Goal: Task Accomplishment & Management: Complete application form

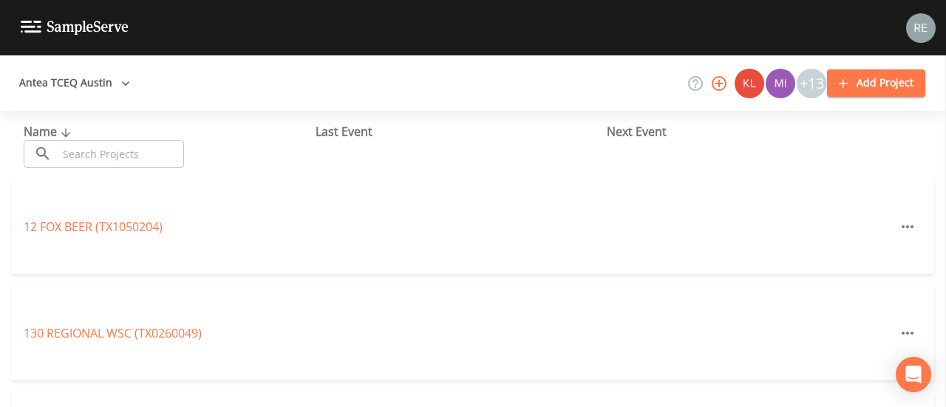
click at [135, 154] on input "text" at bounding box center [121, 153] width 126 height 27
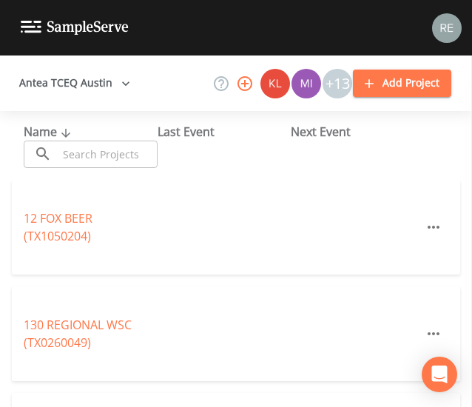
click at [129, 146] on input "text" at bounding box center [108, 153] width 100 height 27
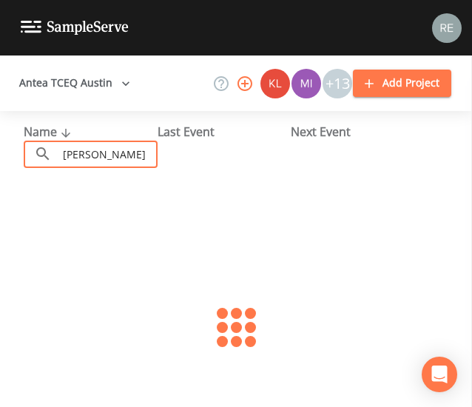
type input "[PERSON_NAME]"
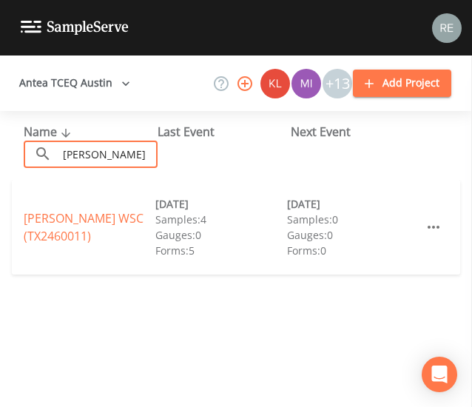
click at [83, 231] on link "[PERSON_NAME] WSC (TX2460011)" at bounding box center [84, 227] width 120 height 34
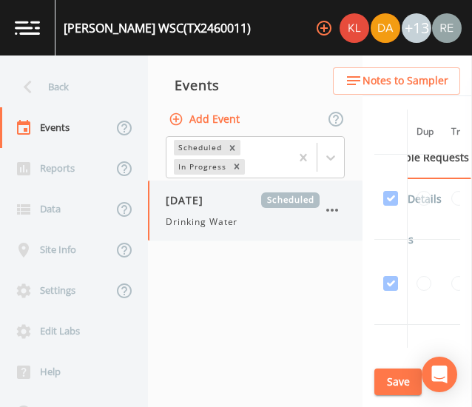
click at [225, 224] on span "Drinking Water" at bounding box center [202, 221] width 72 height 13
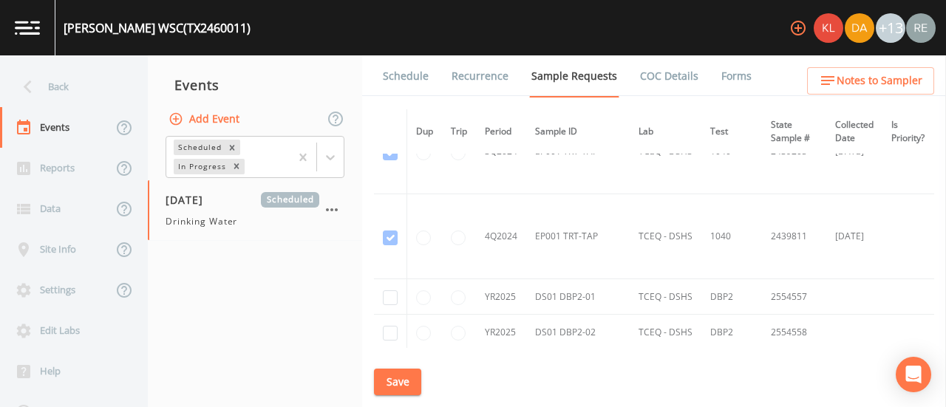
scroll to position [2089, 0]
checkbox input "true"
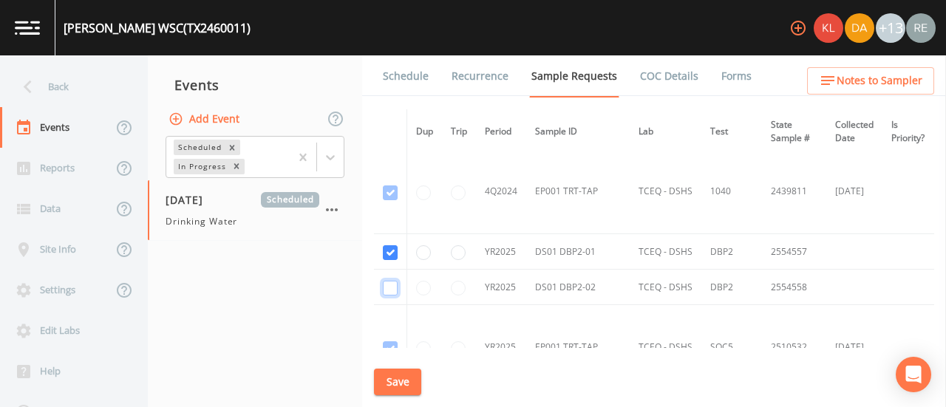
checkbox input "true"
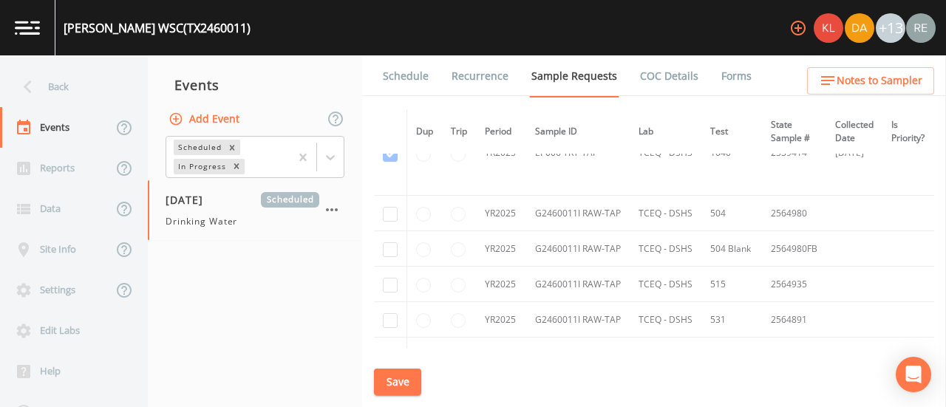
scroll to position [3512, 0]
click at [394, 211] on input "checkbox" at bounding box center [390, 218] width 15 height 15
checkbox input "true"
click at [393, 246] on input "checkbox" at bounding box center [390, 253] width 15 height 15
checkbox input "true"
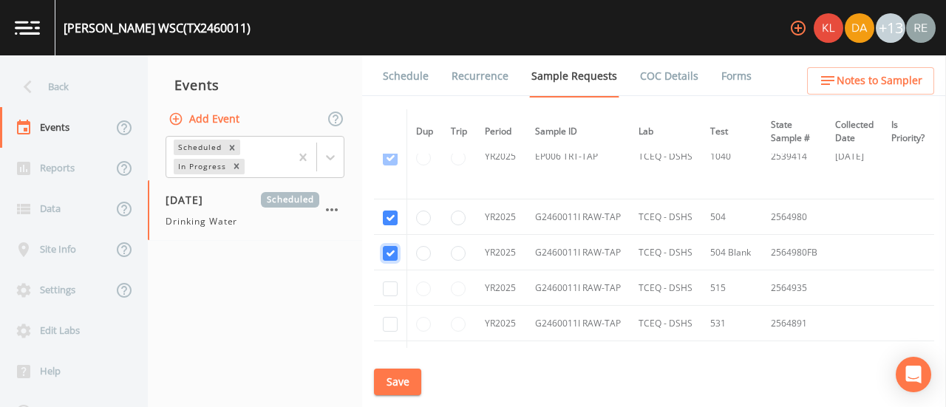
scroll to position [3553, 0]
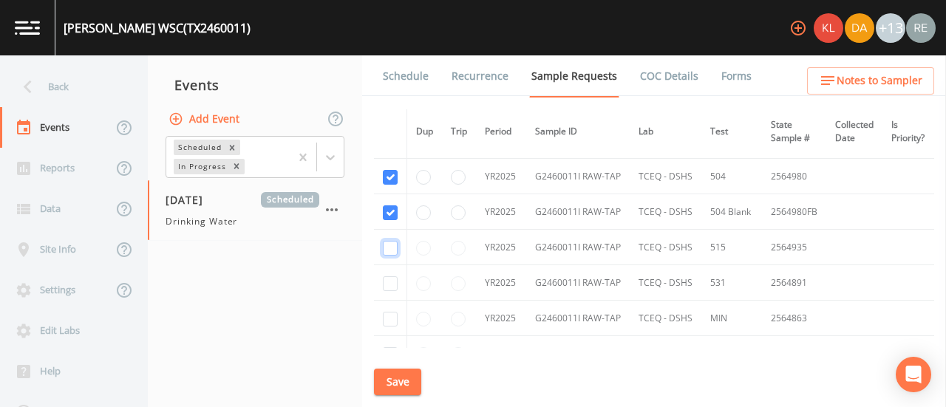
click at [392, 243] on input "checkbox" at bounding box center [390, 248] width 15 height 15
checkbox input "true"
click at [392, 277] on input "checkbox" at bounding box center [390, 284] width 15 height 15
checkbox input "true"
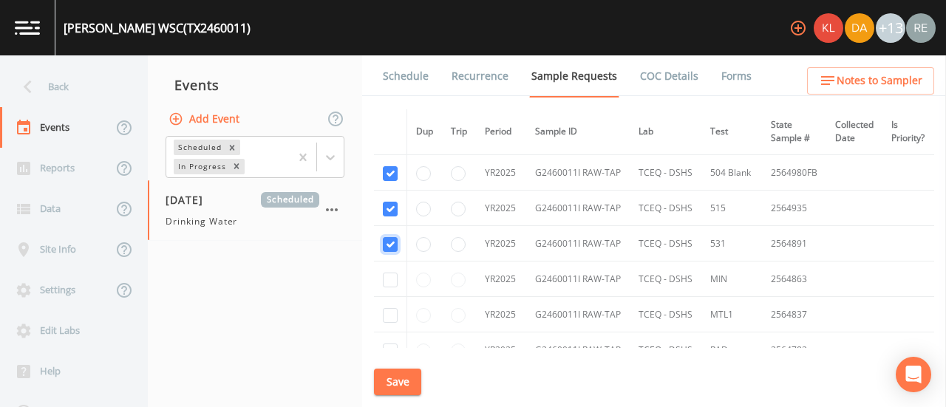
scroll to position [3592, 0]
click at [392, 272] on input "checkbox" at bounding box center [390, 279] width 15 height 15
checkbox input "true"
click at [391, 308] on input "checkbox" at bounding box center [390, 315] width 15 height 15
checkbox input "true"
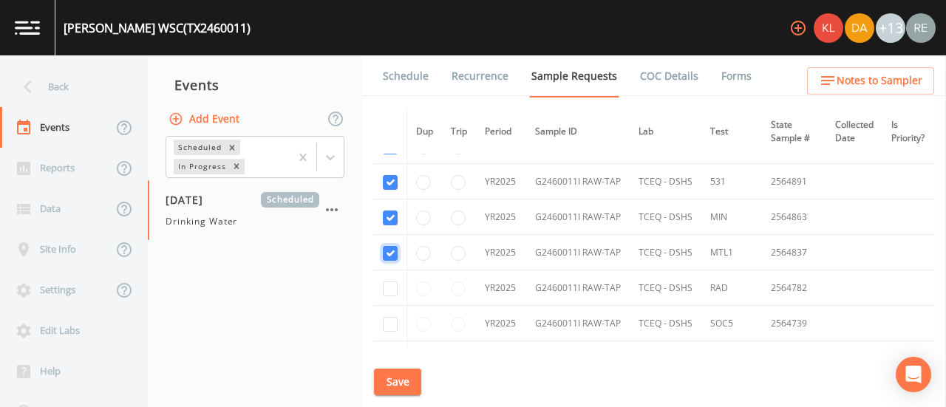
scroll to position [3666, 0]
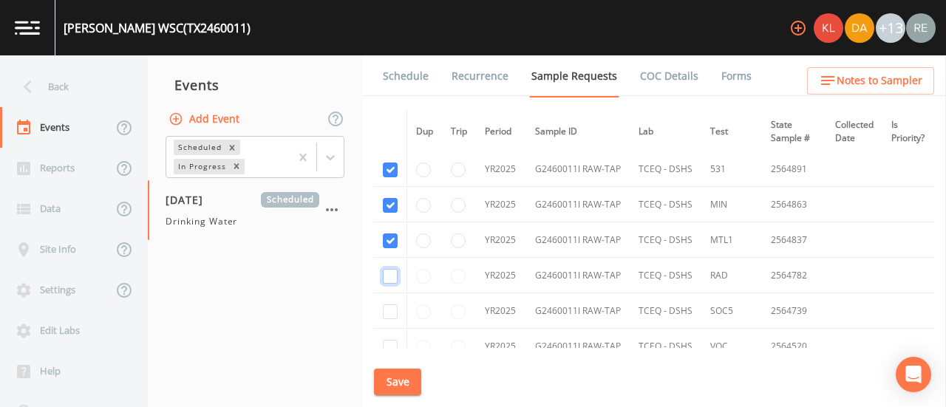
click at [394, 269] on input "checkbox" at bounding box center [390, 276] width 15 height 15
checkbox input "true"
click at [391, 305] on input "checkbox" at bounding box center [390, 312] width 15 height 15
checkbox input "true"
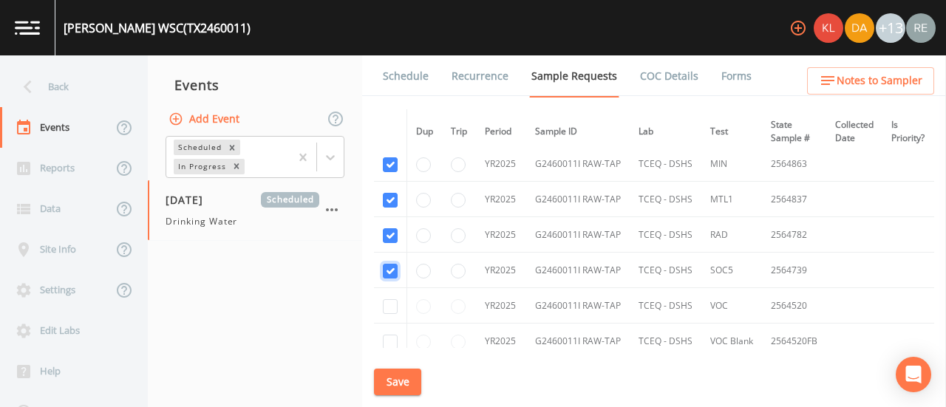
scroll to position [3708, 0]
click at [391, 299] on input "checkbox" at bounding box center [390, 306] width 15 height 15
checkbox input "true"
click at [390, 334] on input "checkbox" at bounding box center [390, 341] width 15 height 15
checkbox input "true"
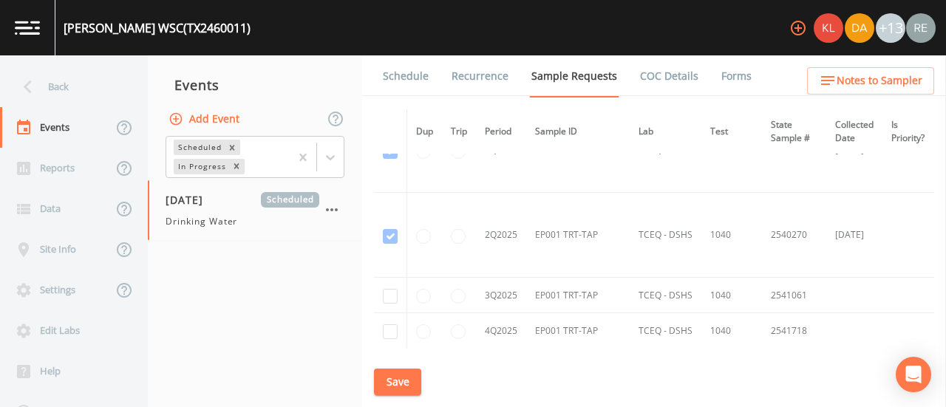
scroll to position [4417, 0]
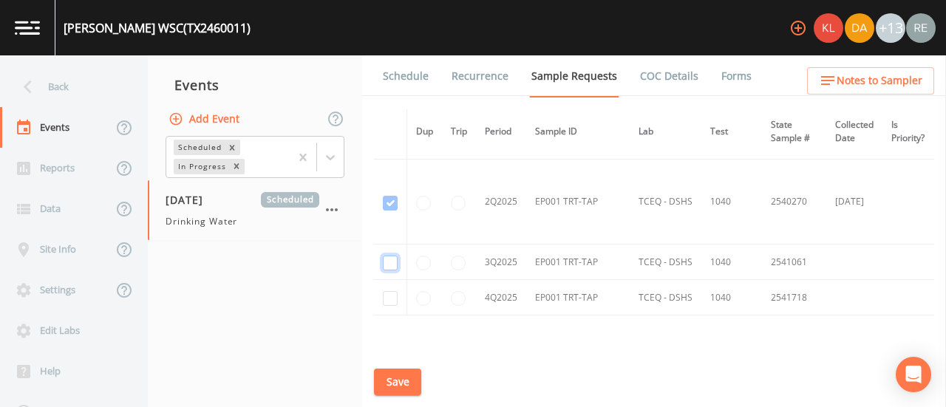
checkbox input "true"
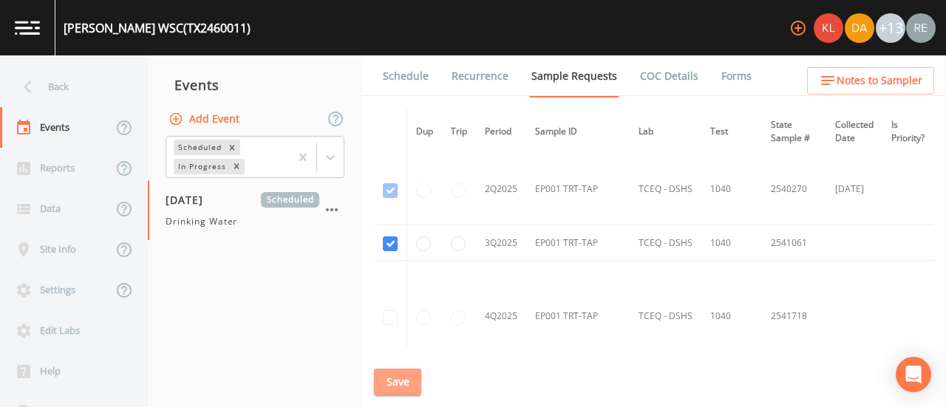
click at [402, 374] on button "Save" at bounding box center [397, 382] width 47 height 27
click at [390, 139] on th at bounding box center [390, 131] width 33 height 45
click at [421, 73] on link "Schedule" at bounding box center [406, 75] width 50 height 41
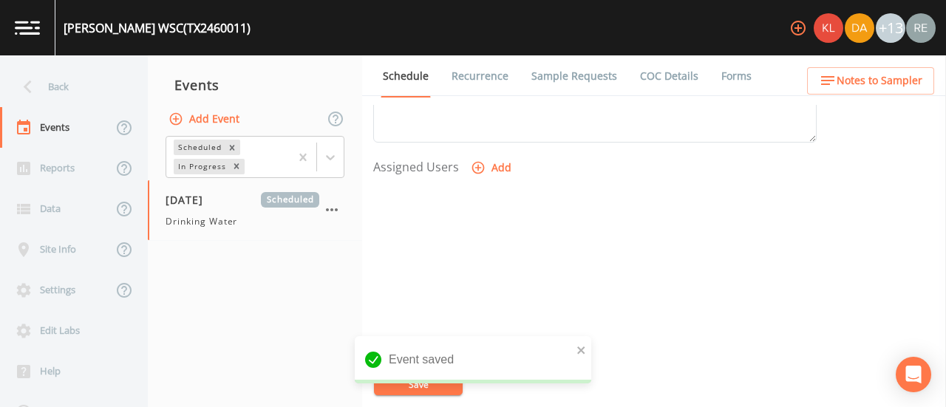
scroll to position [590, 0]
click at [506, 158] on button "Add" at bounding box center [493, 165] width 50 height 27
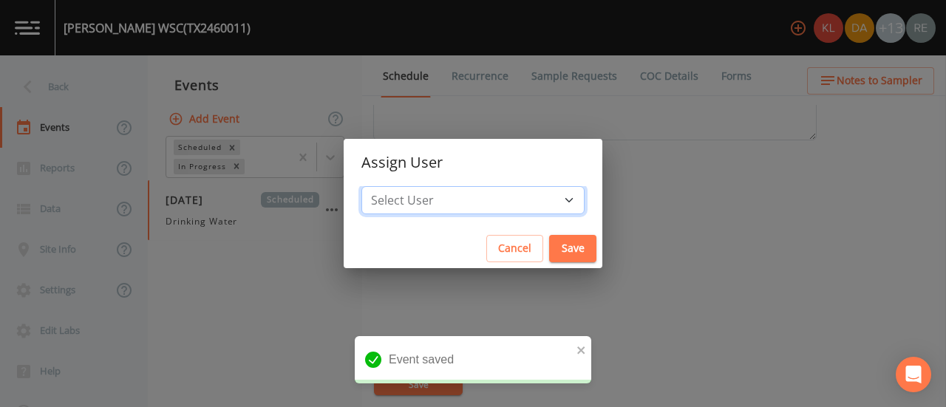
click at [518, 202] on select "Select User [PERSON_NAME] [PERSON_NAME] [PERSON_NAME] [PERSON_NAME] [PERSON_NAM…" at bounding box center [473, 200] width 223 height 28
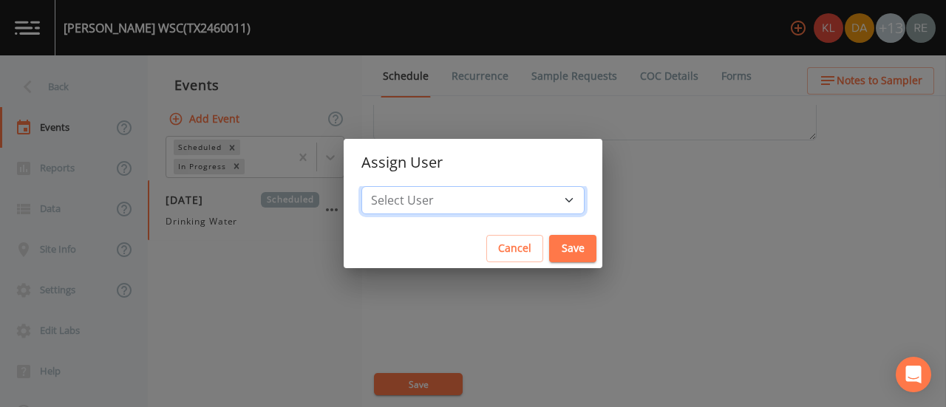
select select "cda467bf-2385-465e-b0d0-2ef008f7967e"
click at [408, 186] on select "Select User [PERSON_NAME] [PERSON_NAME] [PERSON_NAME] [PERSON_NAME] [PERSON_NAM…" at bounding box center [473, 200] width 223 height 28
click at [549, 252] on button "Save" at bounding box center [572, 248] width 47 height 27
select select
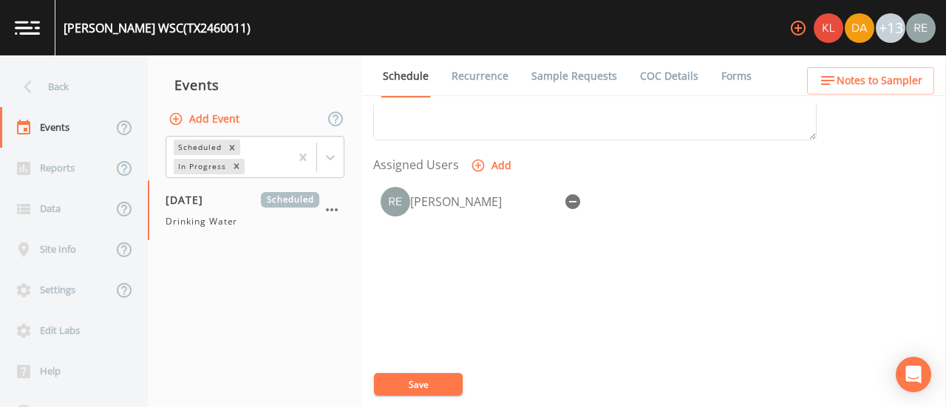
click at [448, 380] on button "Save" at bounding box center [418, 384] width 89 height 22
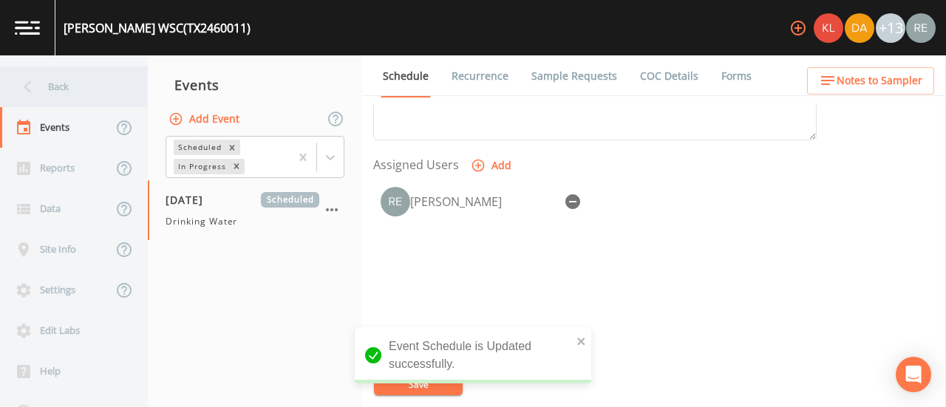
click at [67, 88] on div "Back" at bounding box center [66, 87] width 133 height 41
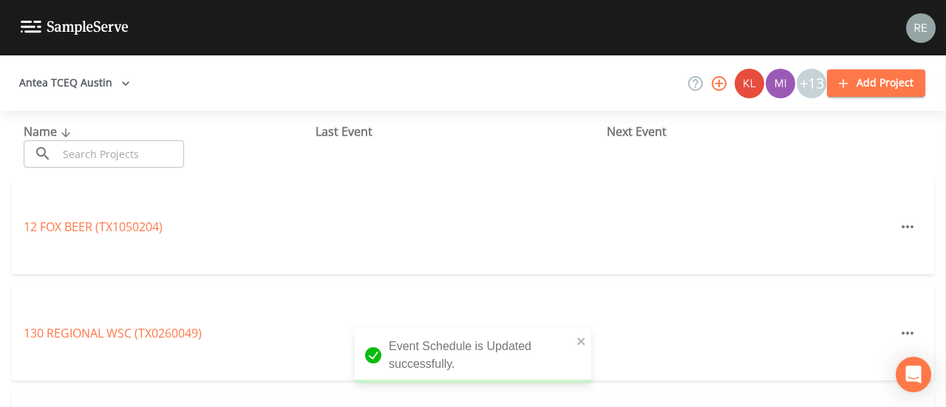
click at [86, 155] on input "text" at bounding box center [121, 153] width 126 height 27
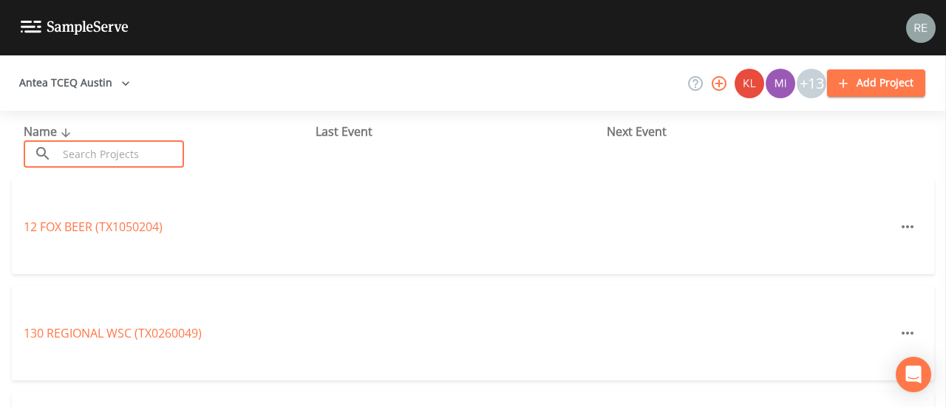
click at [118, 156] on input "text" at bounding box center [121, 153] width 126 height 27
type input "brushy bend"
click at [108, 234] on div "[GEOGRAPHIC_DATA] (TX2460050)" at bounding box center [169, 227] width 290 height 18
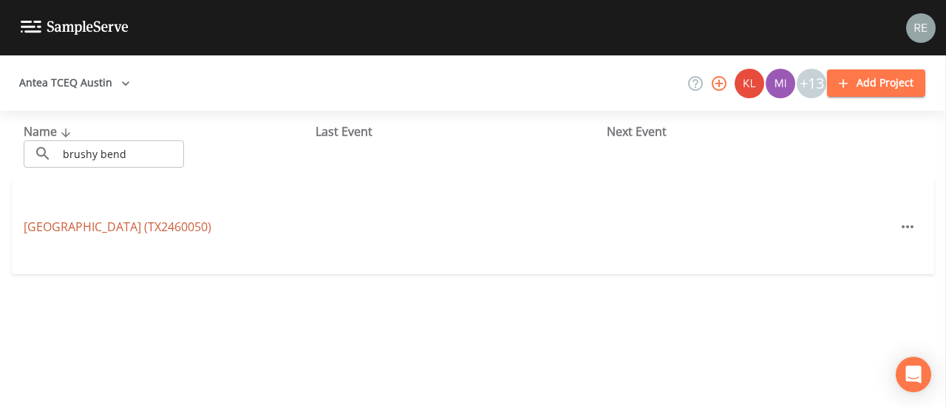
click at [110, 231] on link "[GEOGRAPHIC_DATA] (TX2460050)" at bounding box center [118, 227] width 188 height 16
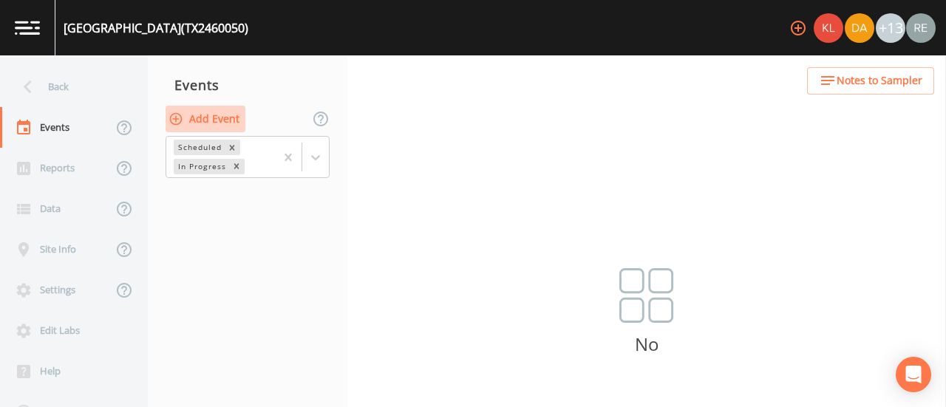
click at [214, 109] on button "Add Event" at bounding box center [206, 119] width 80 height 27
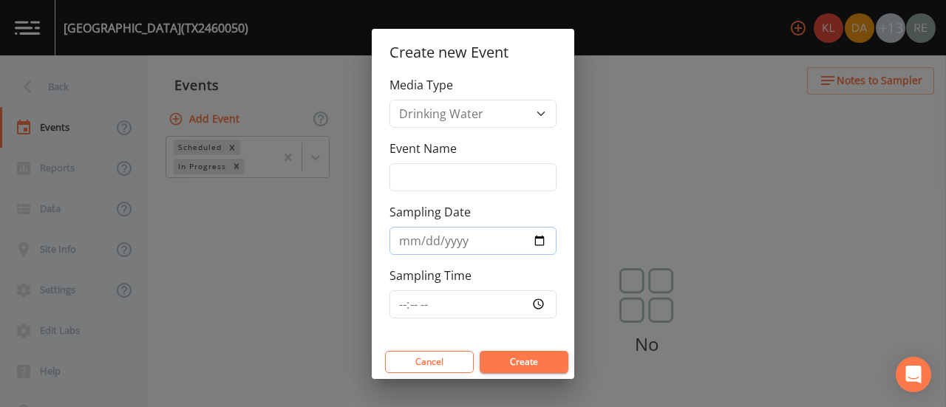
click at [542, 240] on input "Sampling Date" at bounding box center [473, 241] width 167 height 28
type input "[DATE]"
click at [512, 353] on button "Create" at bounding box center [524, 362] width 89 height 22
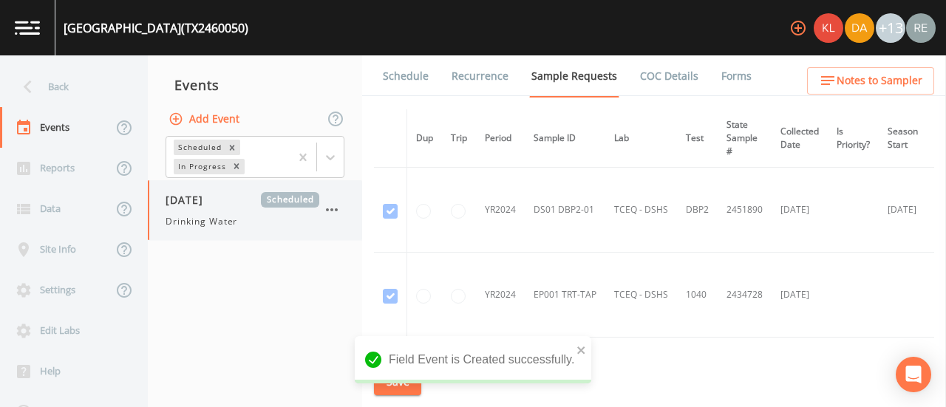
click at [214, 206] on span "[DATE]" at bounding box center [190, 200] width 48 height 16
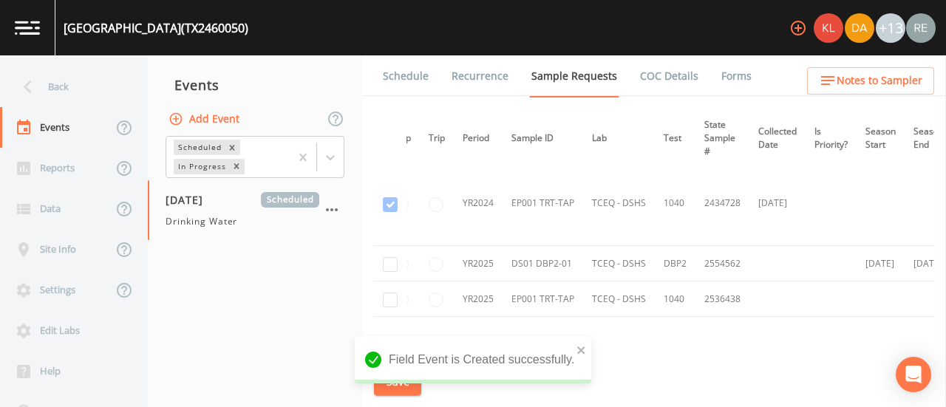
scroll to position [92, 0]
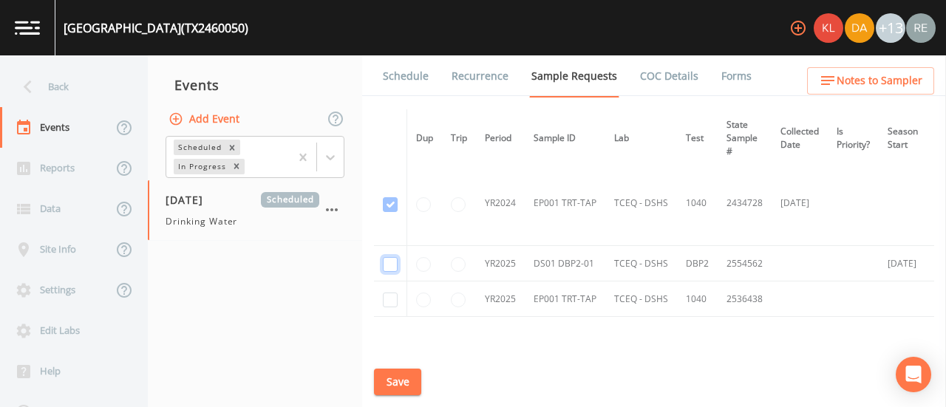
click at [386, 127] on input "checkbox" at bounding box center [390, 119] width 15 height 15
checkbox input "true"
click at [384, 212] on input "checkbox" at bounding box center [390, 204] width 15 height 15
checkbox input "true"
click at [389, 381] on button "Save" at bounding box center [397, 382] width 47 height 27
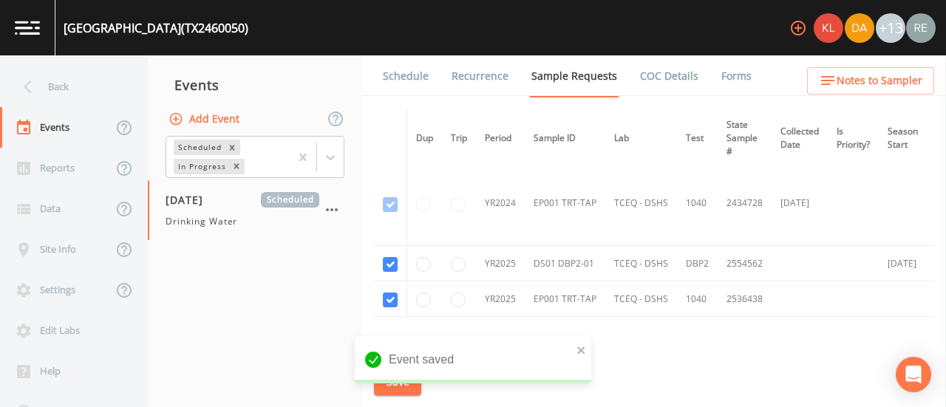
click at [362, 289] on nav "Events Add Event Scheduled In Progress [DATE] Scheduled Drinking Water" at bounding box center [255, 231] width 214 height 352
click at [415, 81] on link "Schedule" at bounding box center [406, 75] width 50 height 41
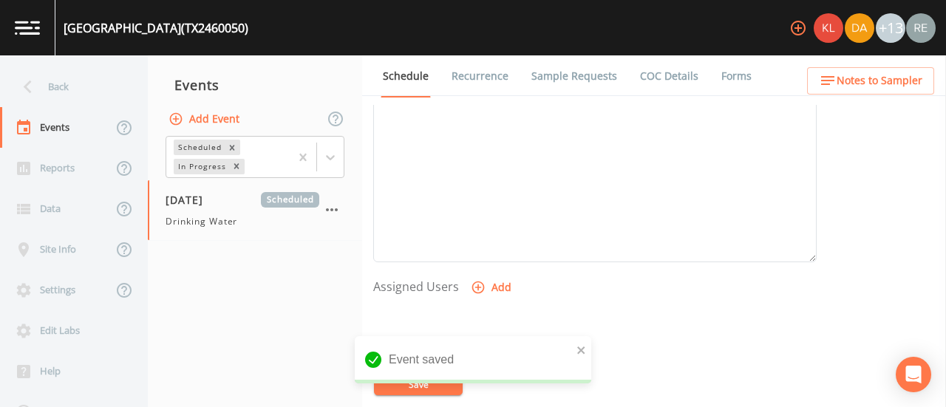
scroll to position [477, 0]
click at [476, 274] on icon "button" at bounding box center [478, 279] width 13 height 13
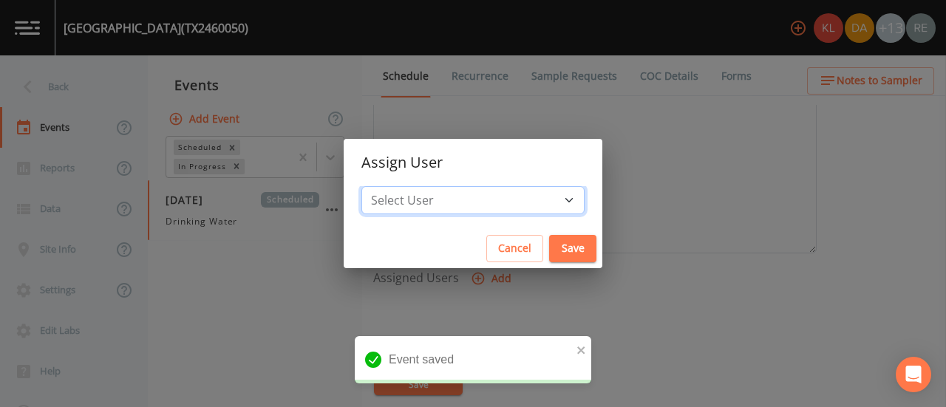
click at [519, 211] on select "Select User [PERSON_NAME] [PERSON_NAME] [PERSON_NAME] [PERSON_NAME] [PERSON_NAM…" at bounding box center [473, 200] width 223 height 28
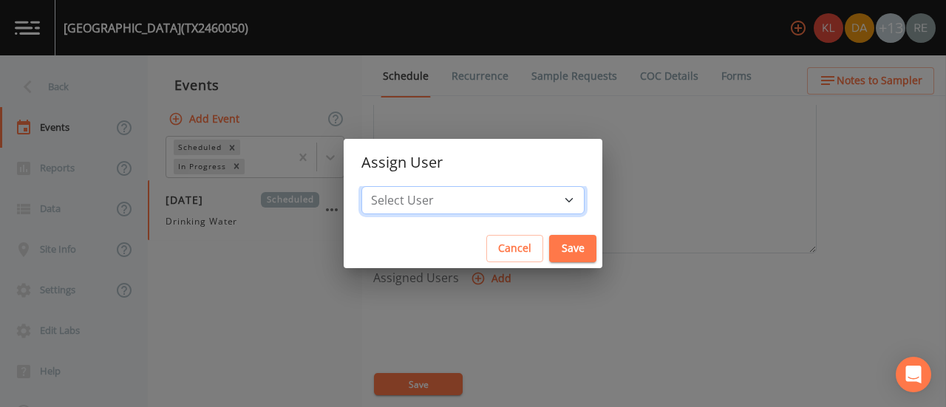
select select "cda467bf-2385-465e-b0d0-2ef008f7967e"
click at [408, 186] on select "Select User [PERSON_NAME] [PERSON_NAME] [PERSON_NAME] [PERSON_NAME] [PERSON_NAM…" at bounding box center [473, 200] width 223 height 28
click at [549, 261] on button "Save" at bounding box center [572, 248] width 47 height 27
select select
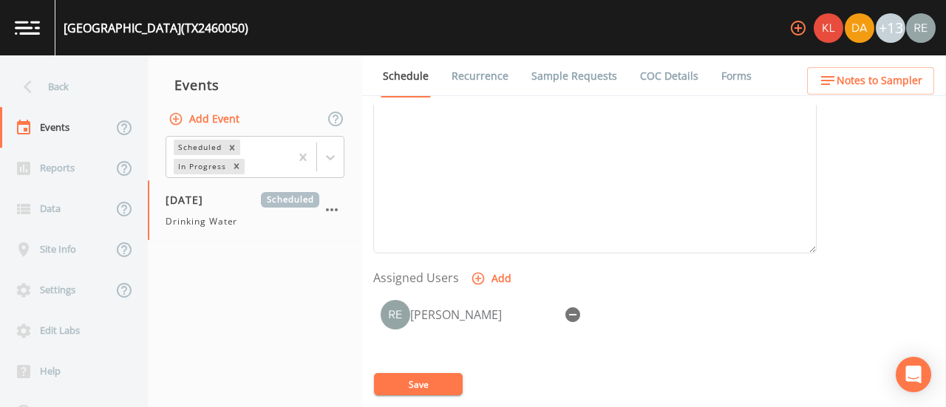
click at [430, 374] on button "Save" at bounding box center [418, 384] width 89 height 22
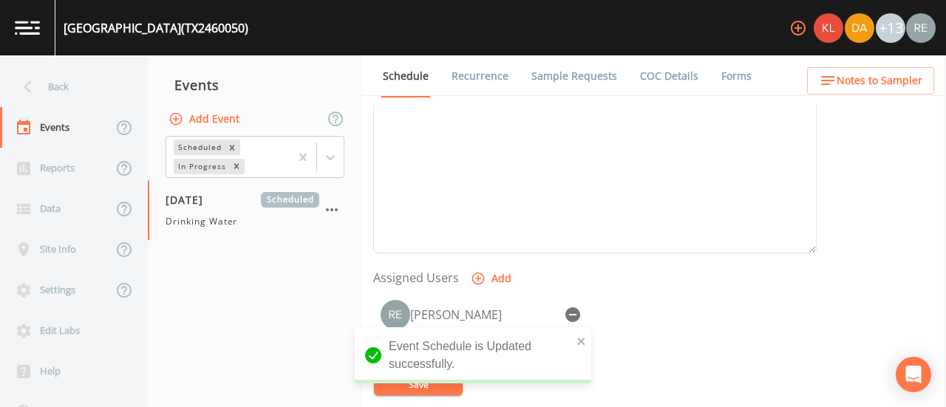
click at [543, 68] on link "Sample Requests" at bounding box center [574, 75] width 90 height 41
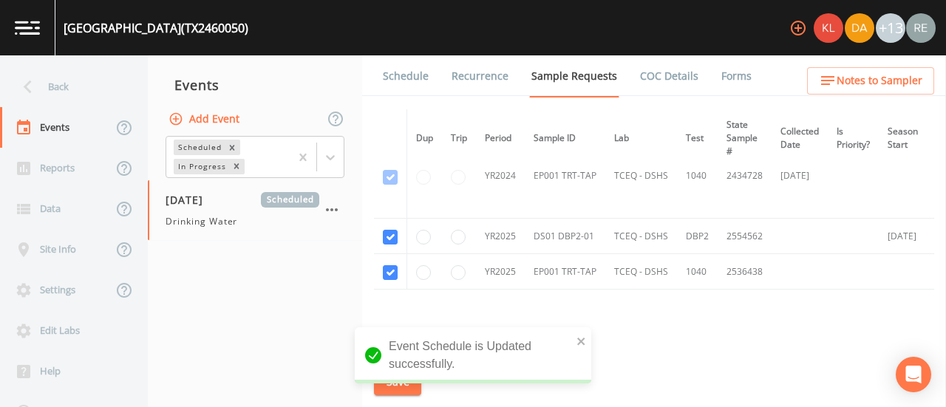
scroll to position [180, 0]
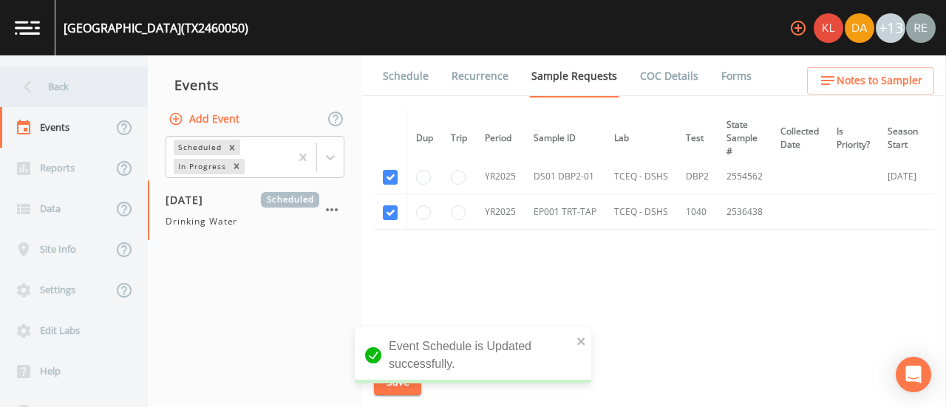
click at [80, 69] on div "Back" at bounding box center [66, 87] width 133 height 41
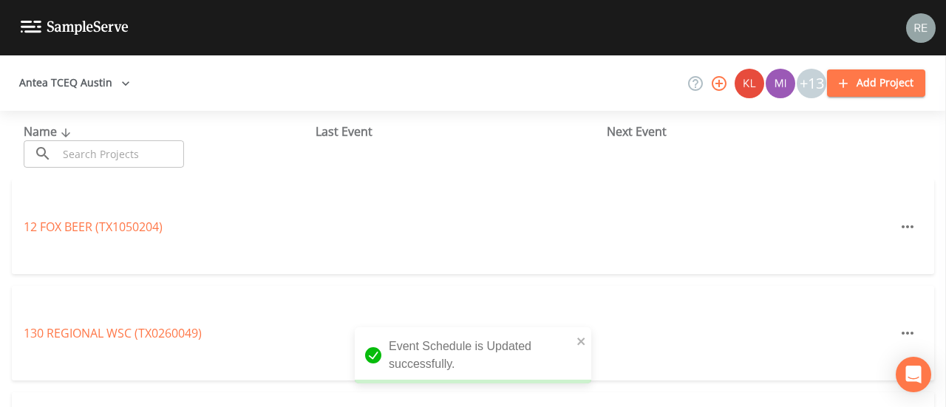
click at [109, 159] on input "text" at bounding box center [121, 153] width 126 height 27
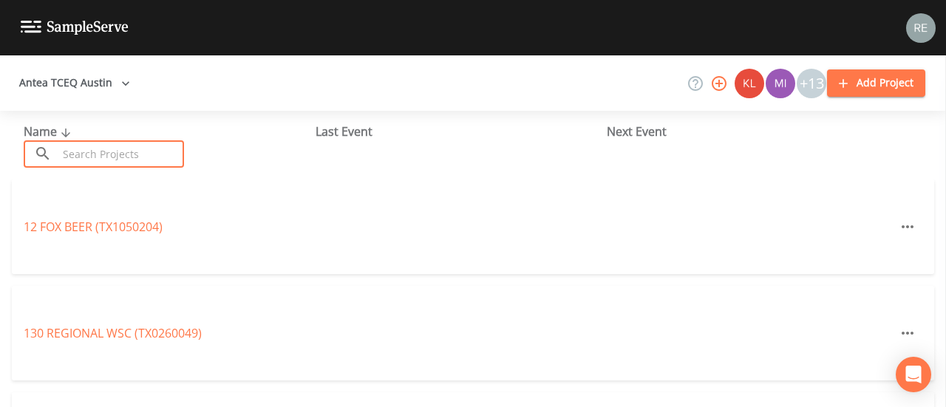
click at [104, 152] on input "text" at bounding box center [121, 153] width 126 height 27
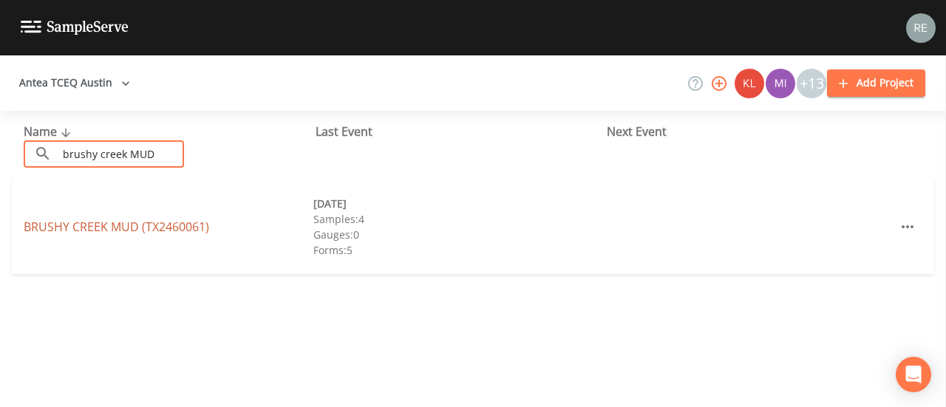
type input "brushy creek MUD"
click at [122, 231] on link "[GEOGRAPHIC_DATA] (TX2460061)" at bounding box center [117, 227] width 186 height 16
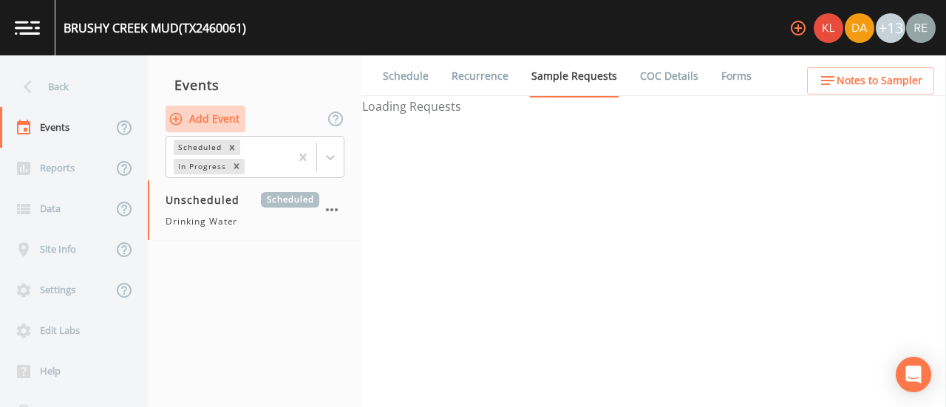
click at [206, 123] on button "Add Event" at bounding box center [206, 119] width 80 height 27
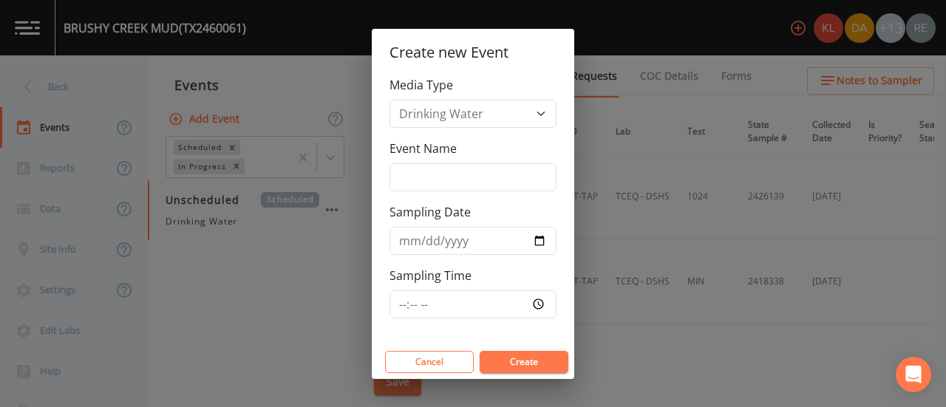
click at [271, 257] on div "Create new Event Media Type Drinking Water Event Name Sampling Date Sampling Ti…" at bounding box center [473, 203] width 946 height 407
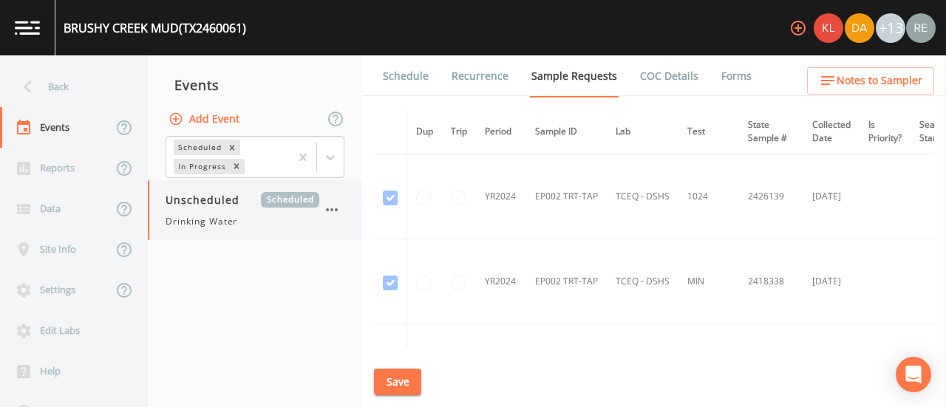
click at [240, 210] on div "Unscheduled Scheduled Drinking Water" at bounding box center [243, 210] width 154 height 36
click at [336, 210] on icon "button" at bounding box center [332, 209] width 12 height 3
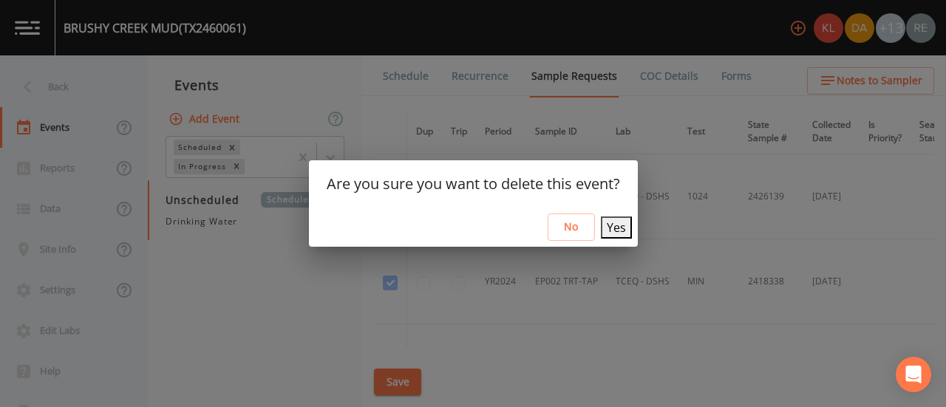
click at [609, 227] on button "Yes" at bounding box center [616, 228] width 31 height 22
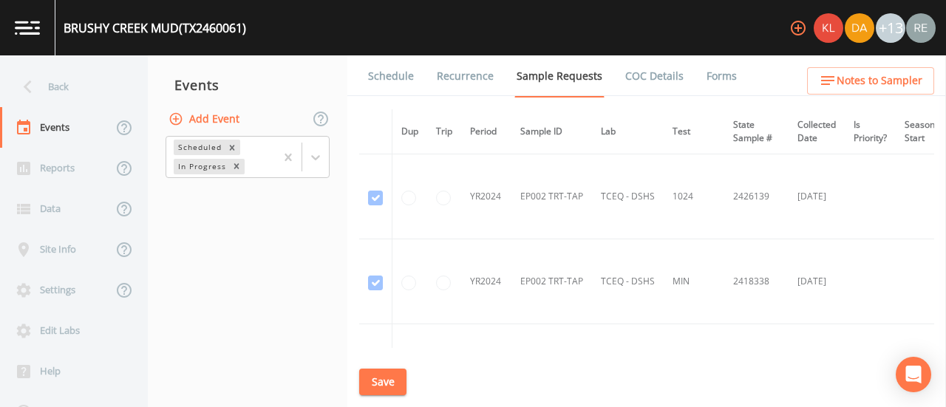
click at [218, 118] on button "Add Event" at bounding box center [206, 119] width 80 height 27
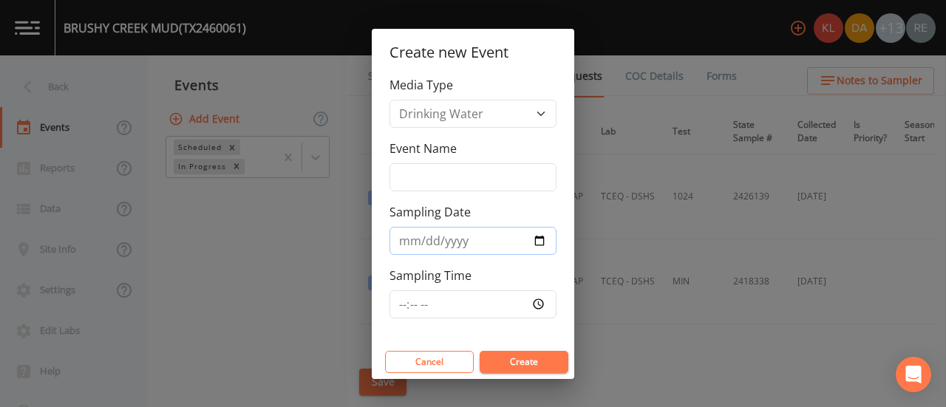
click at [546, 239] on input "Sampling Date" at bounding box center [473, 241] width 167 height 28
type input "[DATE]"
click at [519, 357] on button "Create" at bounding box center [524, 362] width 89 height 22
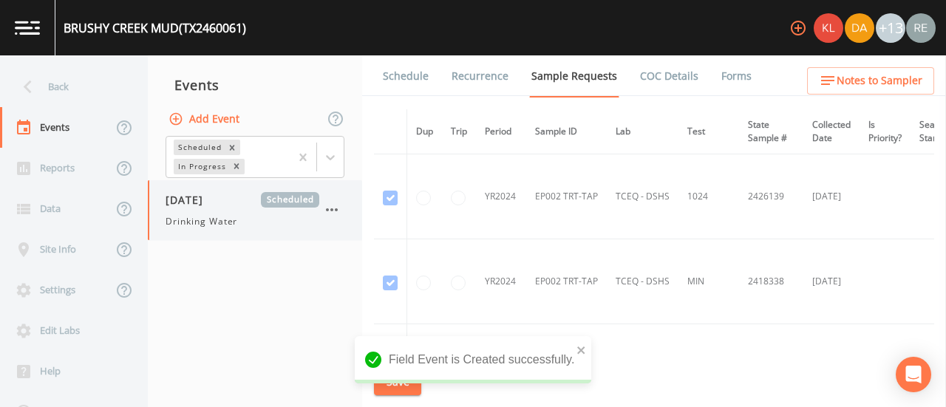
click at [214, 197] on span "[DATE]" at bounding box center [190, 200] width 48 height 16
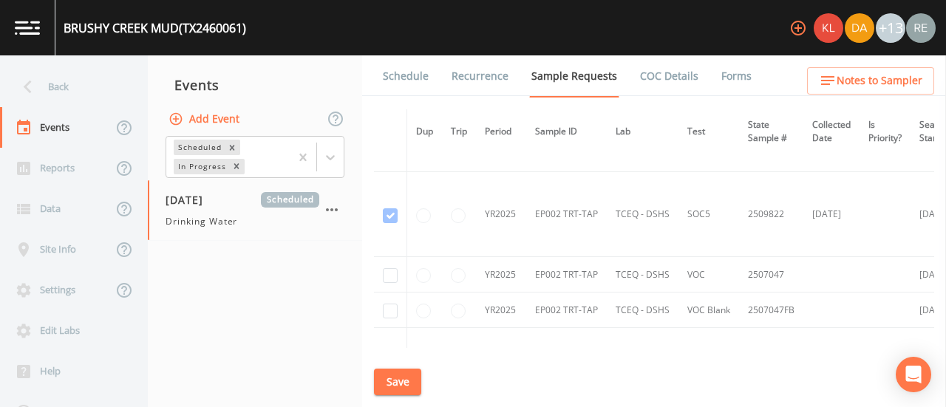
scroll to position [2372, 0]
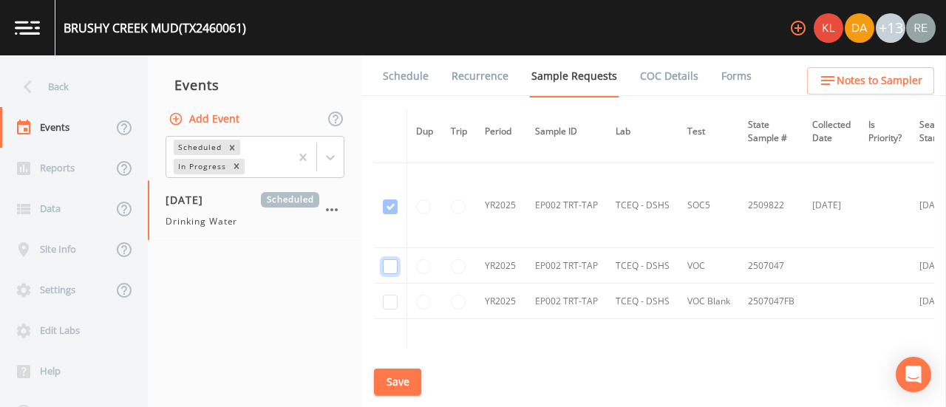
checkbox input "true"
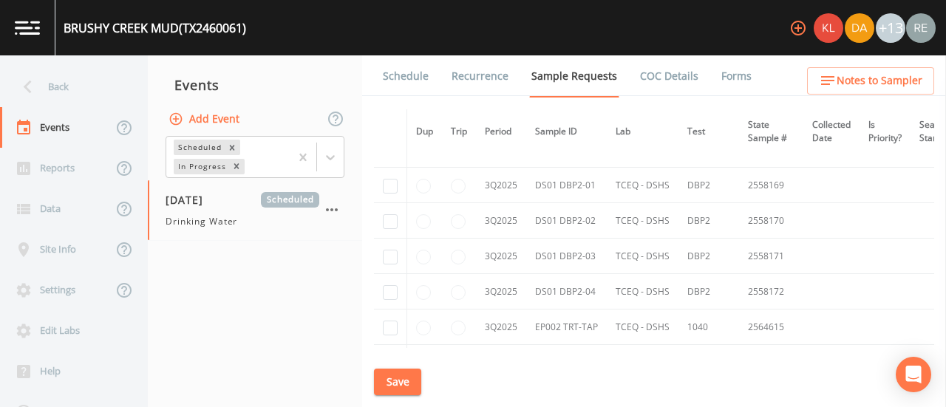
scroll to position [3544, 0]
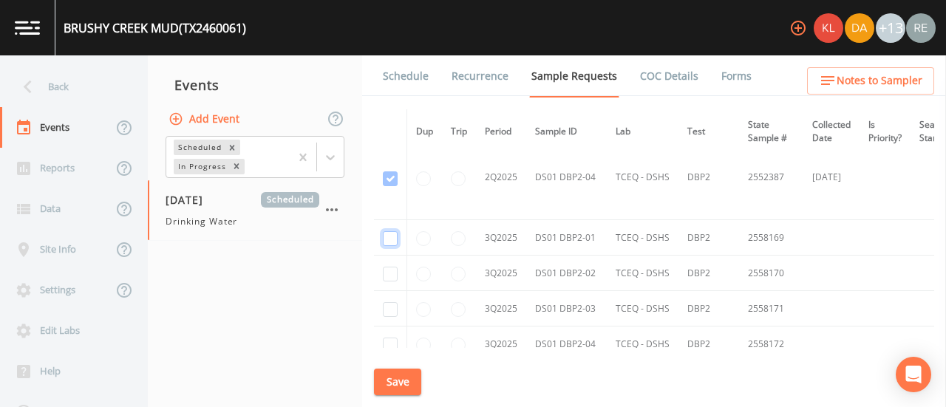
checkbox input "true"
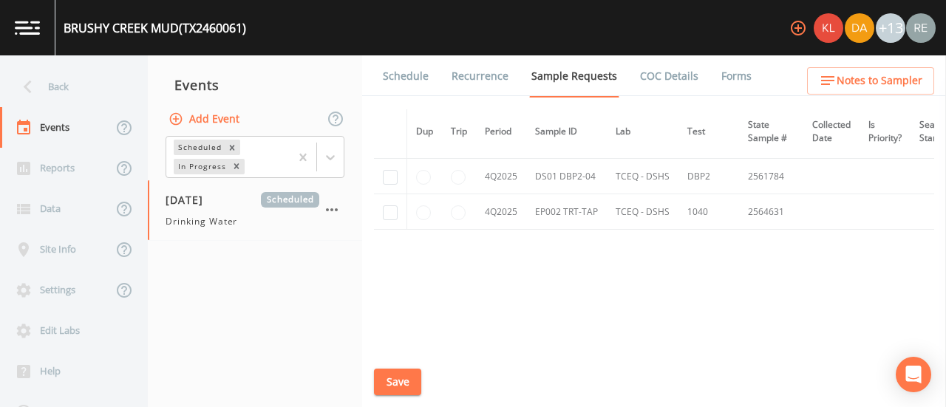
scroll to position [2972, 0]
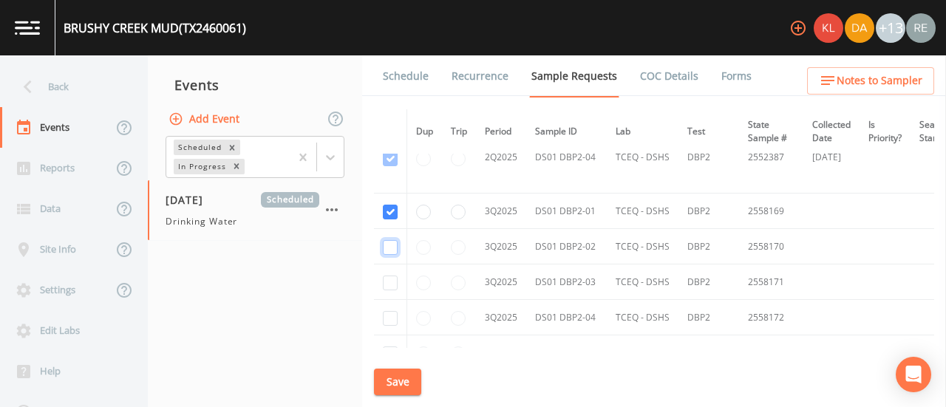
checkbox input "true"
click at [387, 265] on td at bounding box center [390, 282] width 33 height 35
checkbox input "true"
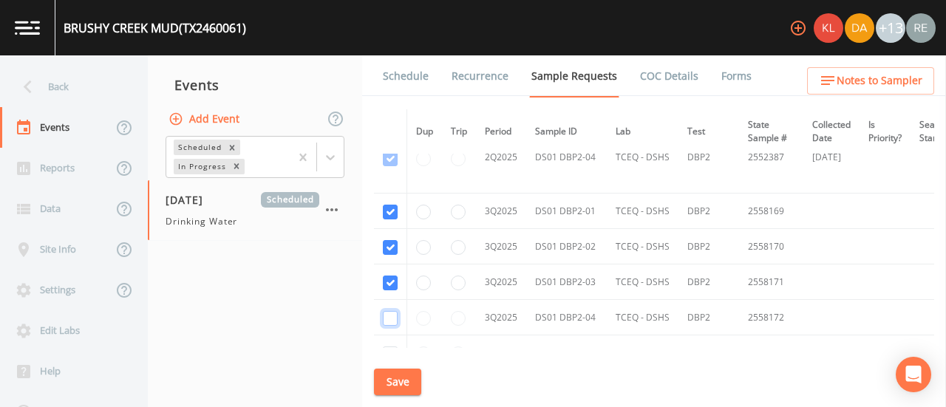
checkbox input "true"
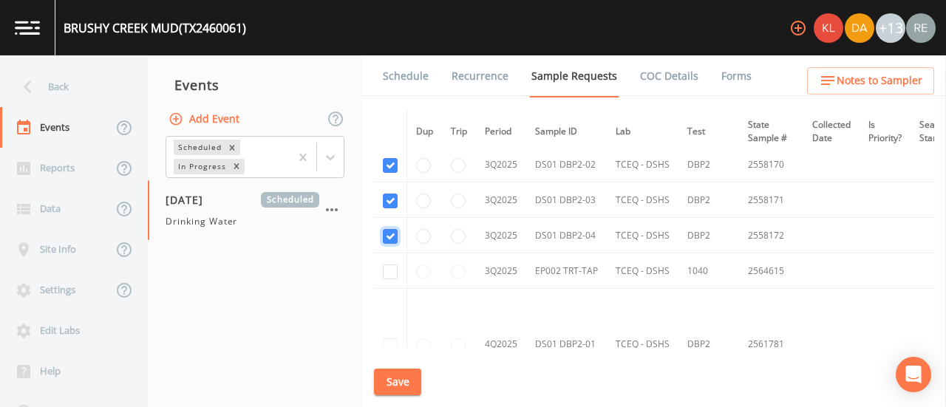
scroll to position [3056, 0]
click at [393, 263] on input "checkbox" at bounding box center [390, 270] width 15 height 15
checkbox input "true"
click at [399, 381] on button "Save" at bounding box center [397, 382] width 47 height 27
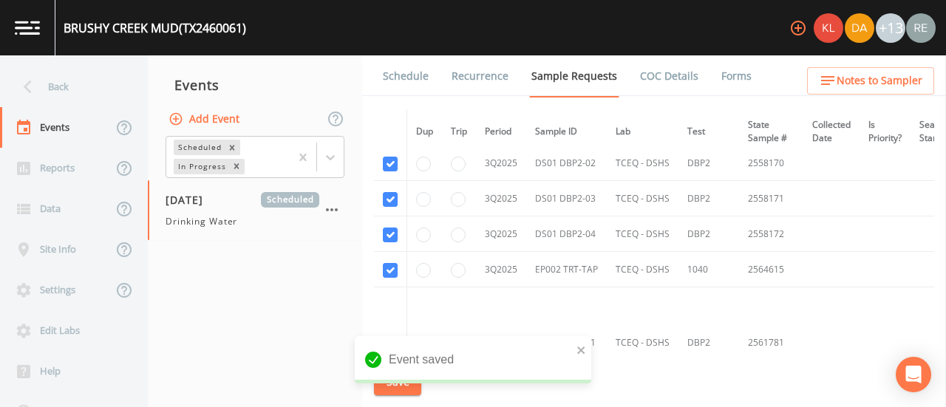
click at [269, 317] on nav "Events Add Event Scheduled In Progress [DATE] Scheduled Drinking Water" at bounding box center [255, 231] width 214 height 352
click at [387, 84] on link "Schedule" at bounding box center [406, 75] width 50 height 41
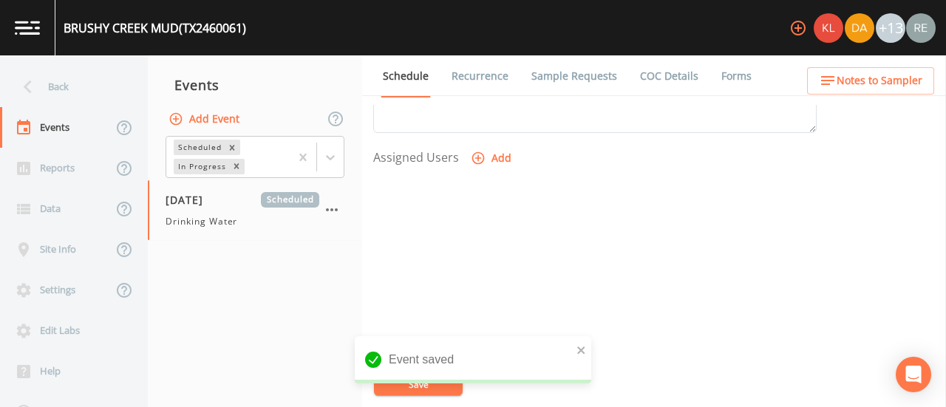
scroll to position [598, 0]
click at [503, 157] on button "Add" at bounding box center [493, 157] width 50 height 27
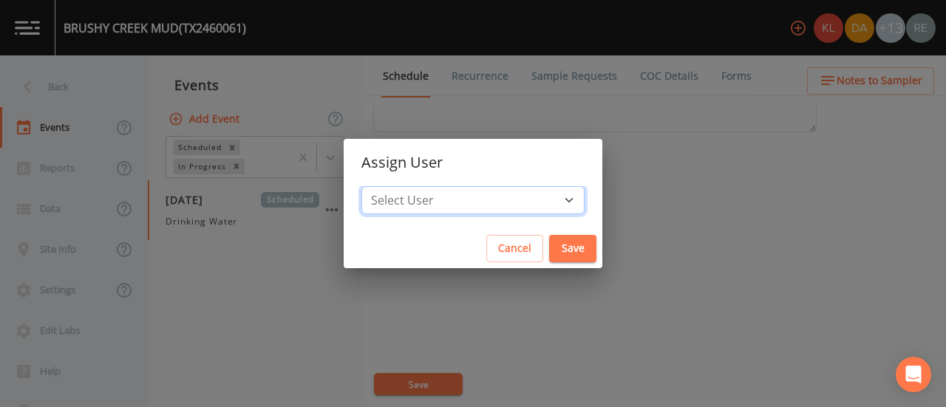
click at [517, 190] on select "Select User [PERSON_NAME] [PERSON_NAME] [PERSON_NAME] [PERSON_NAME] [PERSON_NAM…" at bounding box center [473, 200] width 223 height 28
select select "cda467bf-2385-465e-b0d0-2ef008f7967e"
click at [408, 186] on select "Select User [PERSON_NAME] [PERSON_NAME] [PERSON_NAME] [PERSON_NAME] [PERSON_NAM…" at bounding box center [473, 200] width 223 height 28
click at [549, 250] on button "Save" at bounding box center [572, 248] width 47 height 27
select select
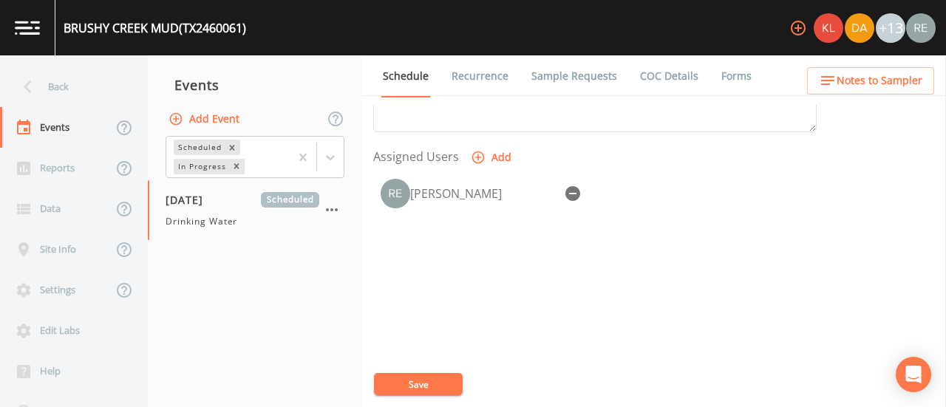
click at [427, 376] on button "Save" at bounding box center [418, 384] width 89 height 22
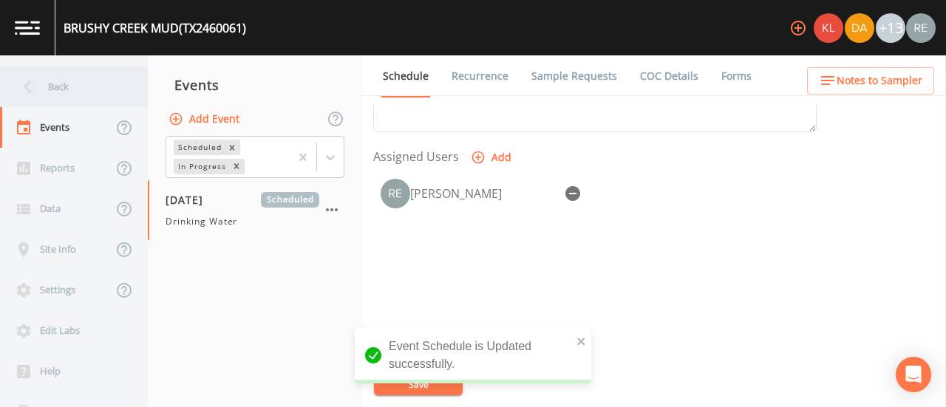
click at [68, 70] on div "Back" at bounding box center [66, 87] width 133 height 41
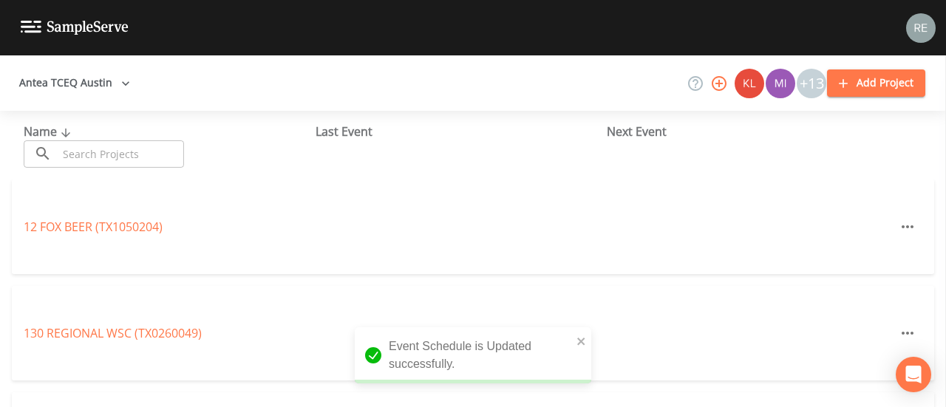
click at [87, 152] on input "text" at bounding box center [121, 153] width 126 height 27
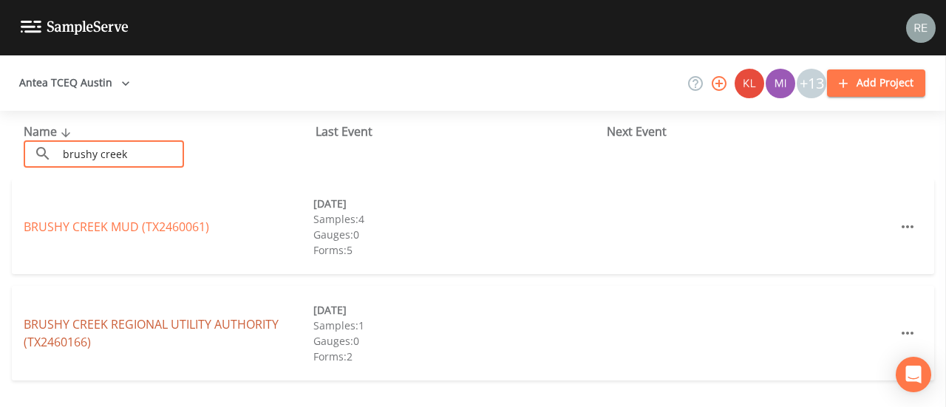
type input "brushy creek"
click at [86, 341] on link "BRUSHY CREEK REGIONAL UTILITY AUTHORITY (TX2460166)" at bounding box center [151, 333] width 255 height 34
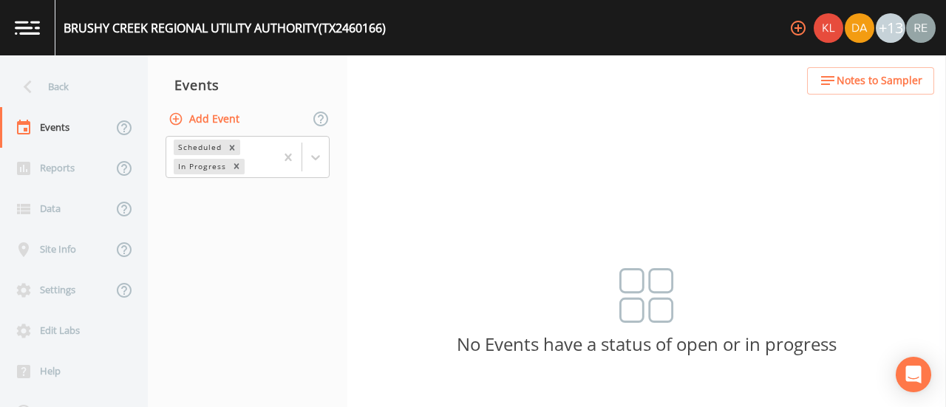
click at [214, 121] on button "Add Event" at bounding box center [206, 119] width 80 height 27
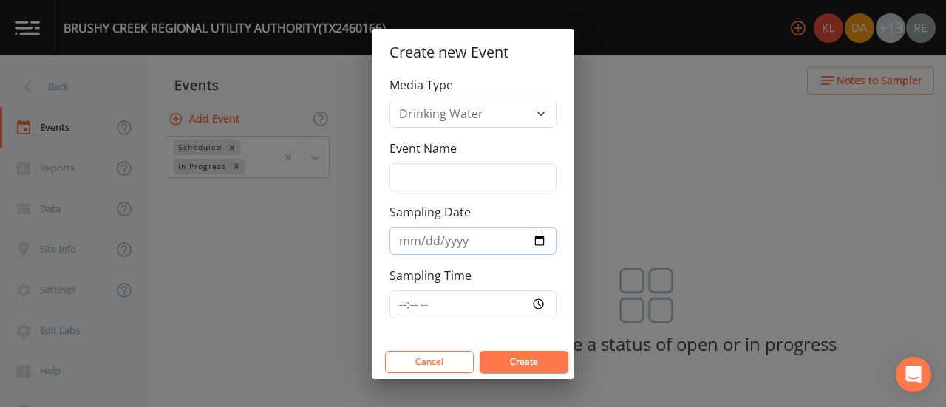
click at [531, 245] on input "Sampling Date" at bounding box center [473, 241] width 167 height 28
click at [540, 242] on input "Sampling Date" at bounding box center [473, 241] width 167 height 28
type input "[DATE]"
click at [506, 362] on button "Create" at bounding box center [524, 362] width 89 height 22
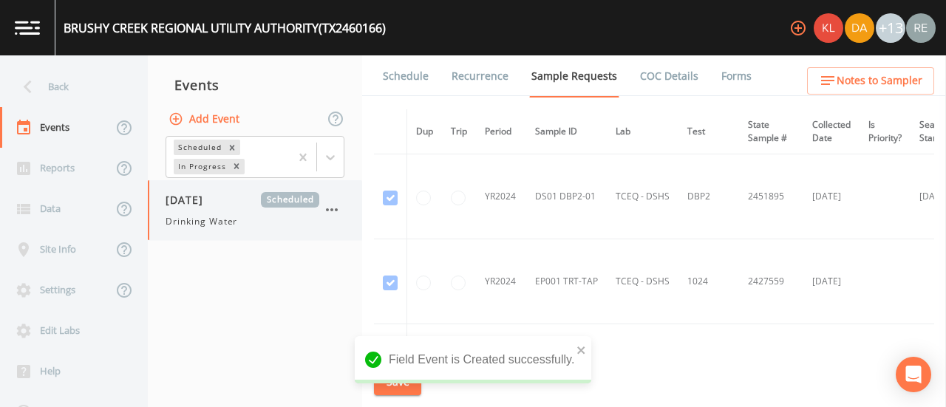
click at [239, 213] on div "[DATE] Scheduled Drinking Water" at bounding box center [243, 210] width 154 height 36
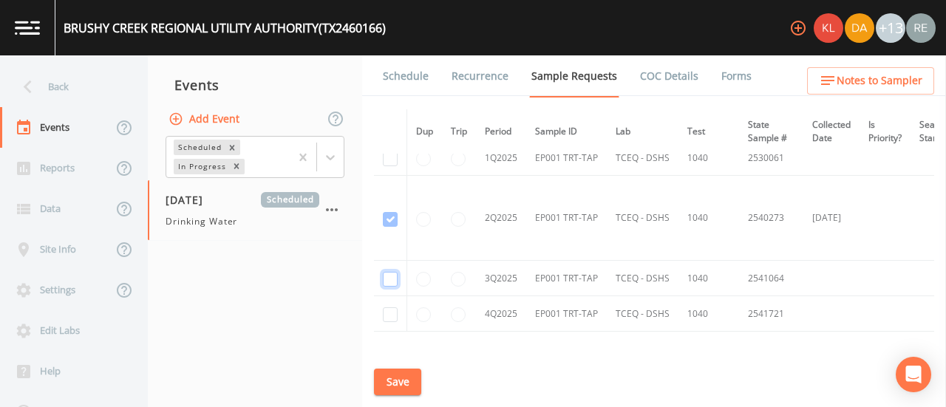
checkbox input "true"
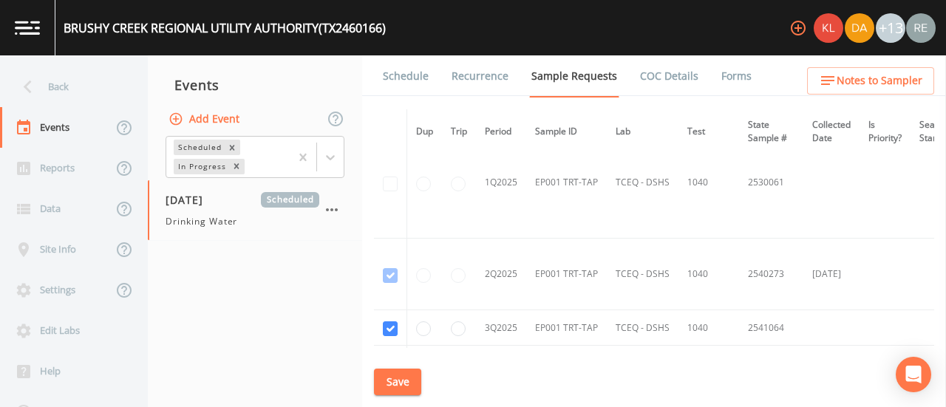
click at [393, 383] on button "Save" at bounding box center [397, 382] width 47 height 27
click at [411, 72] on link "Schedule" at bounding box center [406, 75] width 50 height 41
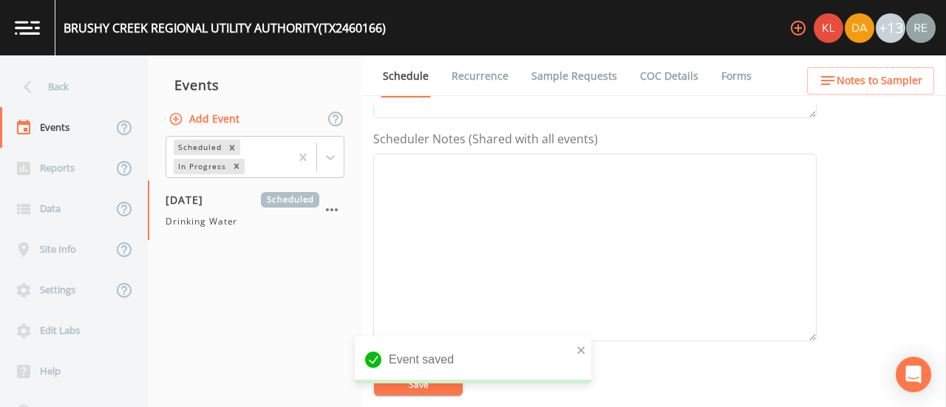
scroll to position [633, 0]
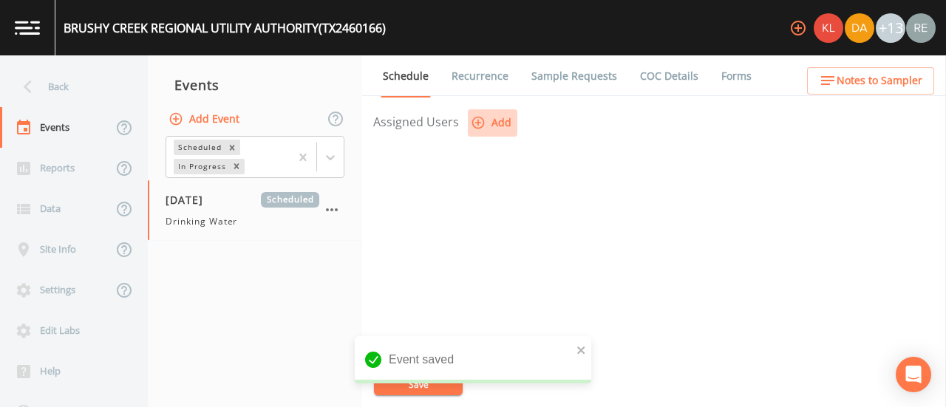
click at [494, 117] on button "Add" at bounding box center [493, 122] width 50 height 27
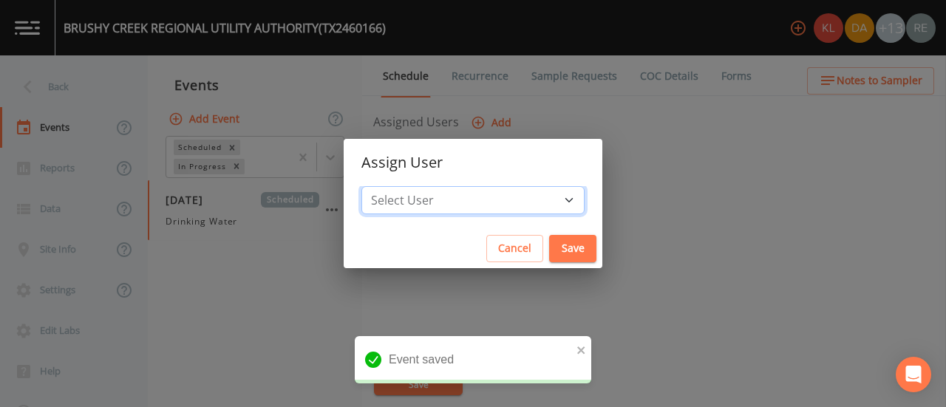
click at [493, 199] on select "Select User [PERSON_NAME] [PERSON_NAME] [PERSON_NAME] [PERSON_NAME] [PERSON_NAM…" at bounding box center [473, 200] width 223 height 28
select select "cda467bf-2385-465e-b0d0-2ef008f7967e"
click at [408, 186] on select "Select User [PERSON_NAME] [PERSON_NAME] [PERSON_NAME] [PERSON_NAME] [PERSON_NAM…" at bounding box center [473, 200] width 223 height 28
click at [549, 242] on button "Save" at bounding box center [572, 248] width 47 height 27
select select
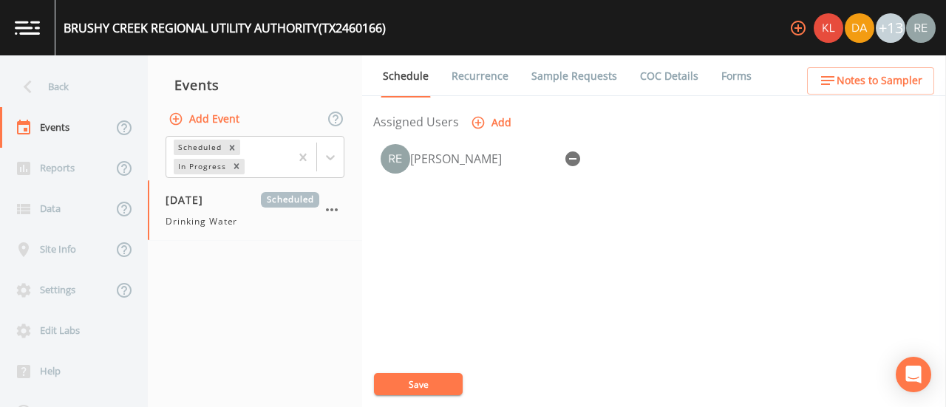
click at [424, 386] on div "BRUSHY CREEK REGIONAL UTILITY AUTHORITY (TX2460166) +13 Back Events Reports Dat…" at bounding box center [473, 203] width 946 height 407
click at [424, 386] on button "Save" at bounding box center [418, 384] width 89 height 22
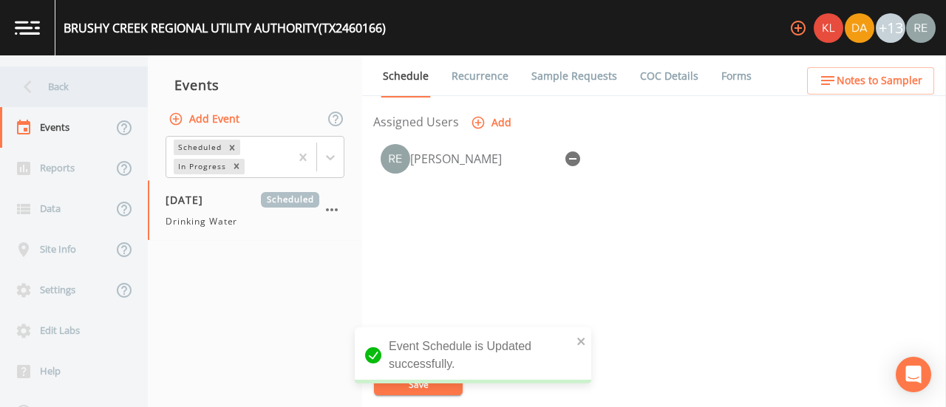
click at [85, 76] on div "Back" at bounding box center [66, 87] width 133 height 41
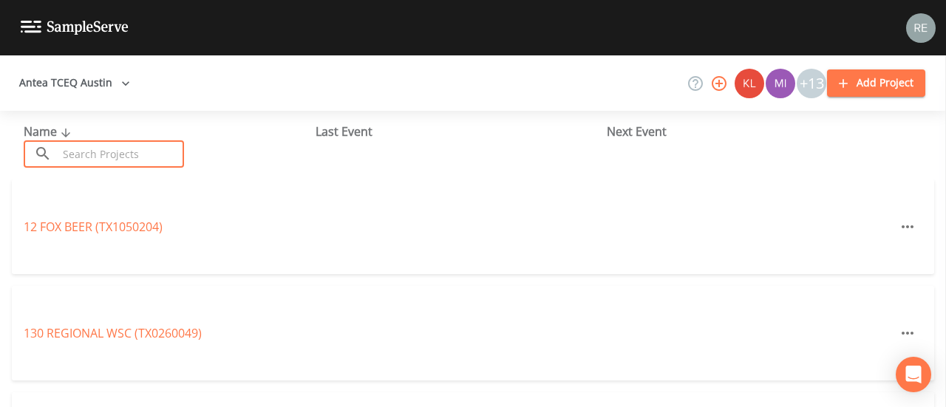
click at [61, 143] on input "text" at bounding box center [121, 153] width 126 height 27
click at [153, 155] on input "text" at bounding box center [121, 153] width 126 height 27
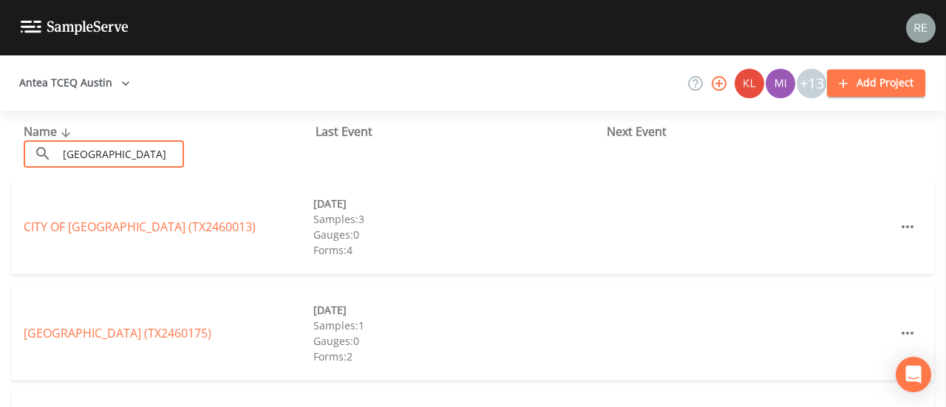
type input "[GEOGRAPHIC_DATA]"
click at [89, 220] on link "CITY OF [GEOGRAPHIC_DATA] (TX2460013)" at bounding box center [140, 227] width 232 height 16
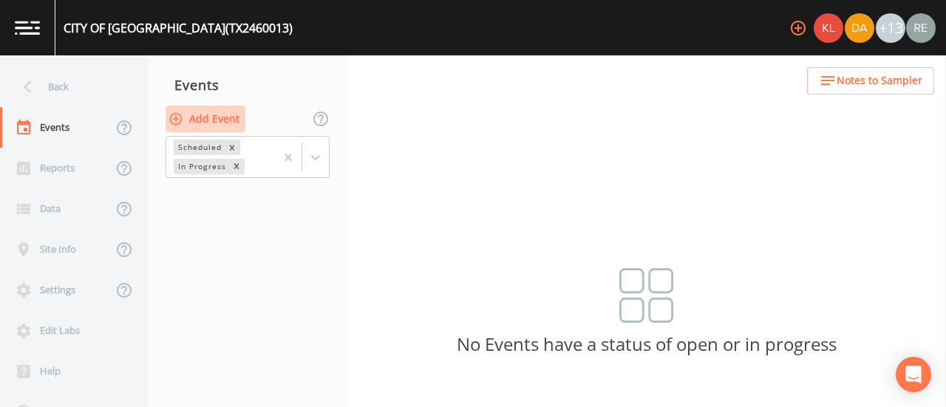
click at [216, 111] on button "Add Event" at bounding box center [206, 119] width 80 height 27
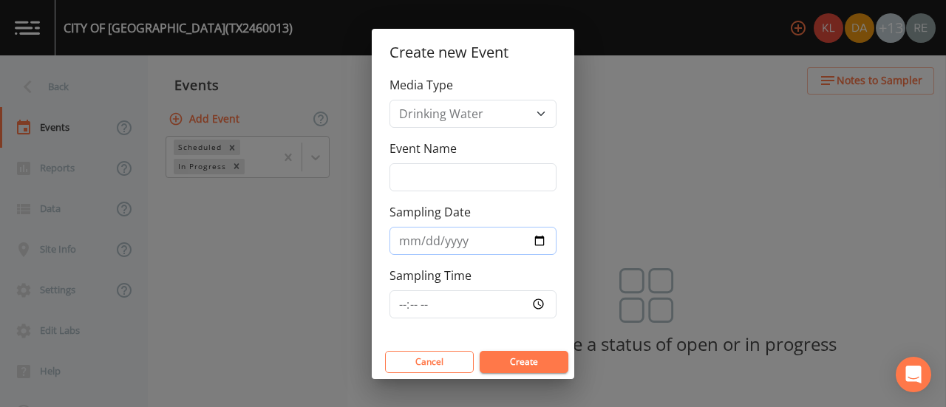
click at [544, 241] on input "Sampling Date" at bounding box center [473, 241] width 167 height 28
type input "[DATE]"
click at [515, 364] on button "Create" at bounding box center [524, 362] width 89 height 22
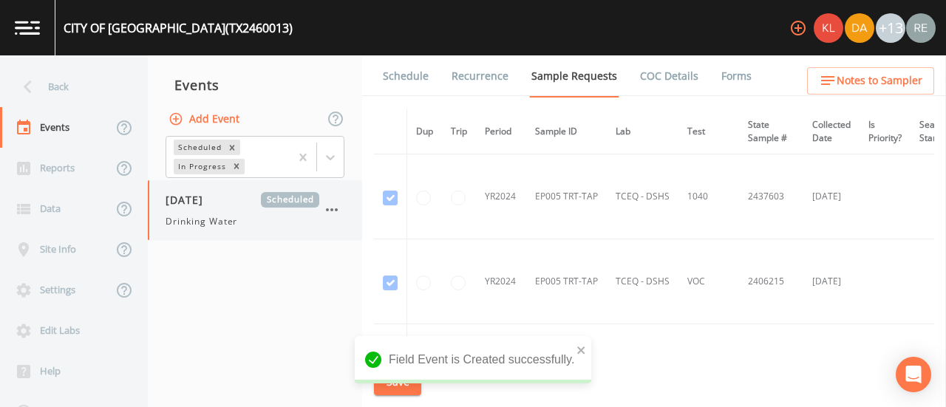
click at [217, 225] on span "Drinking Water" at bounding box center [202, 221] width 72 height 13
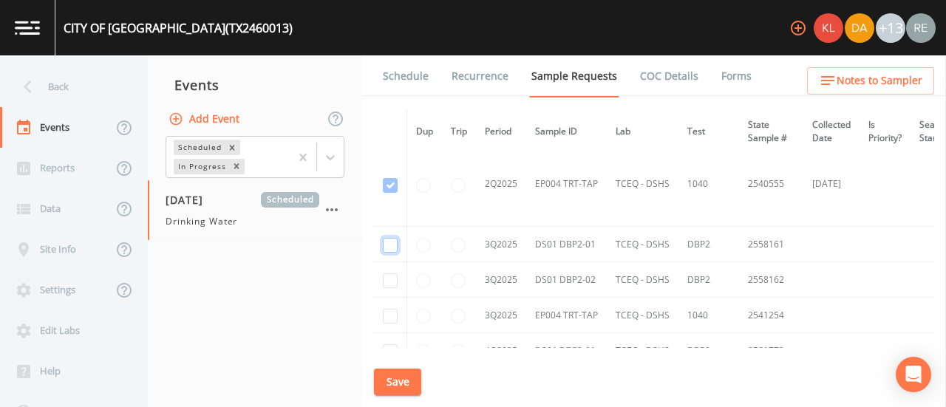
checkbox input "true"
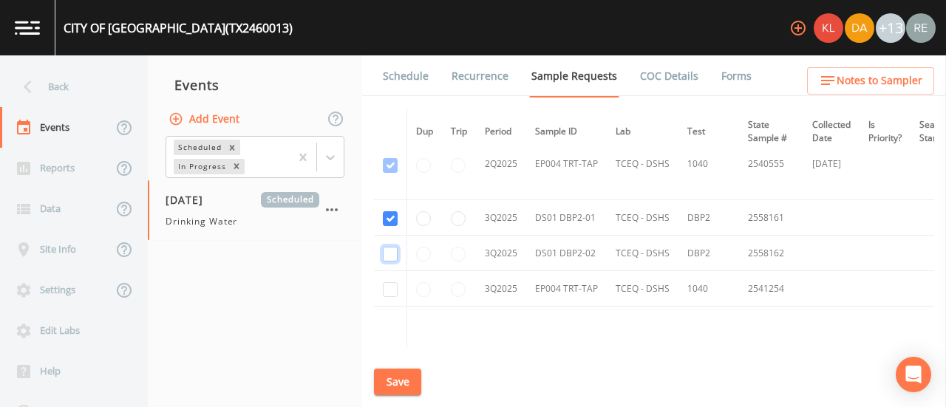
checkbox input "true"
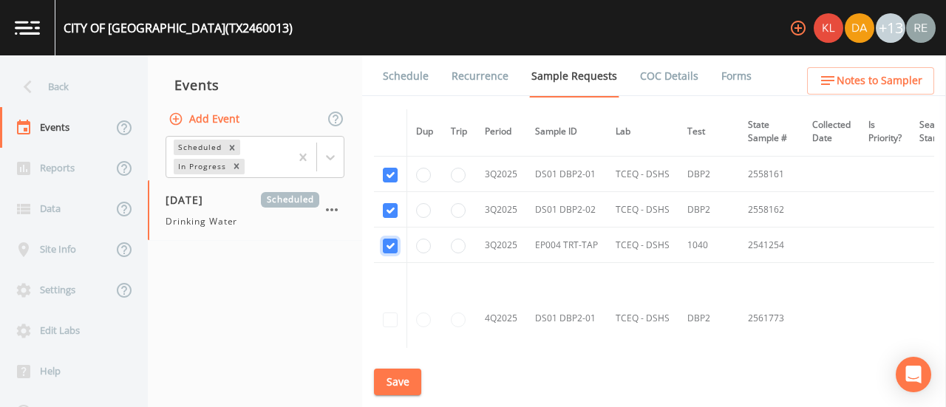
scroll to position [4996, 0]
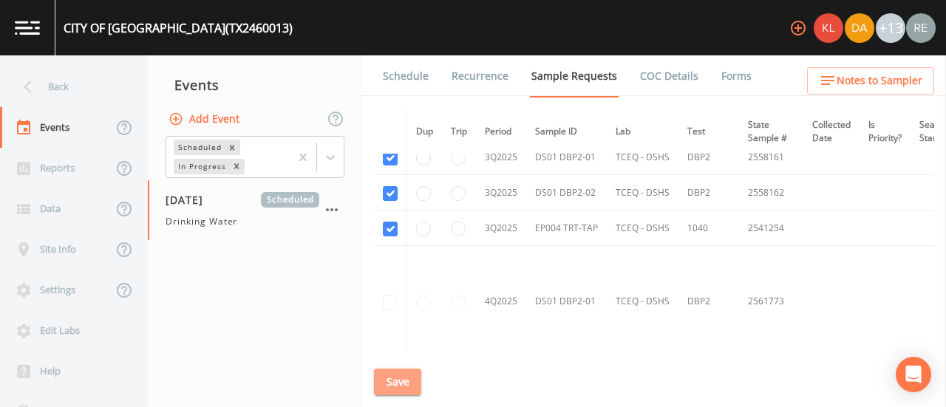
click at [398, 380] on button "Save" at bounding box center [397, 382] width 47 height 27
click at [423, 72] on link "Schedule" at bounding box center [406, 75] width 50 height 41
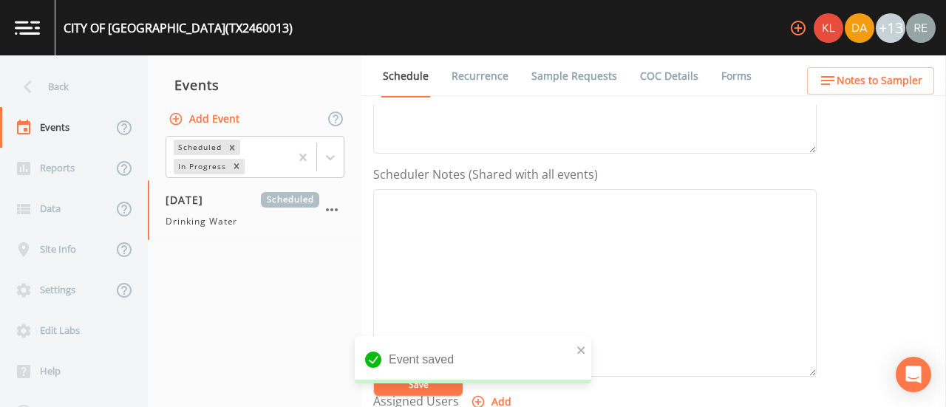
scroll to position [497, 0]
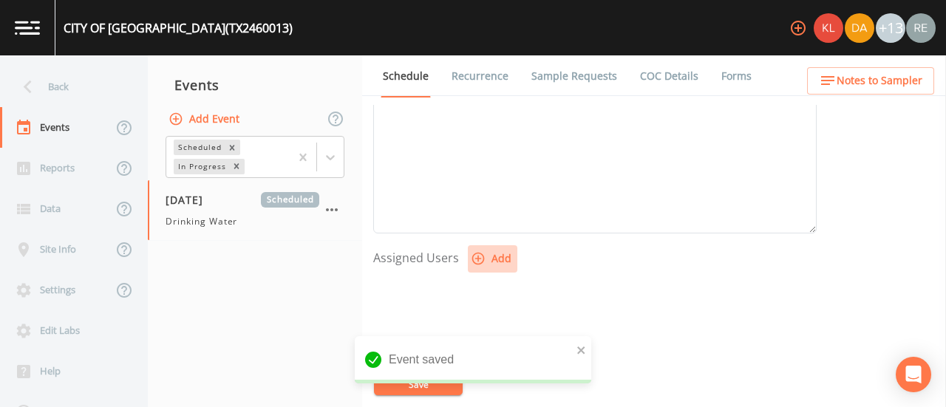
click at [504, 267] on button "Add" at bounding box center [493, 258] width 50 height 27
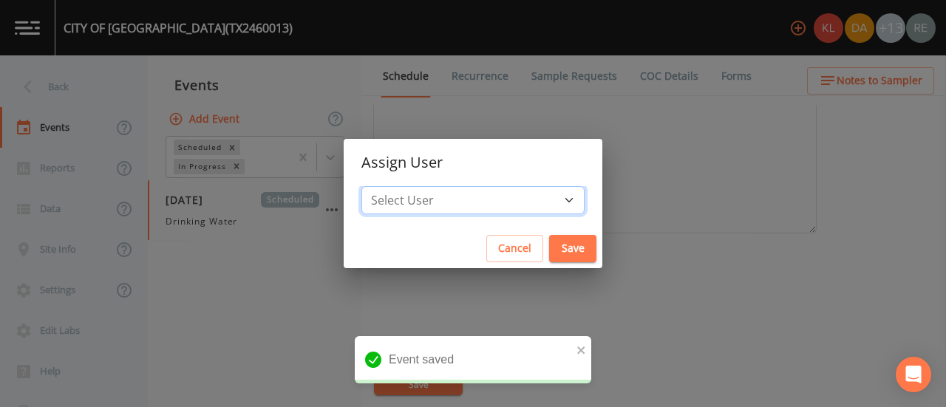
click at [524, 197] on select "Select User [PERSON_NAME] [PERSON_NAME] [PERSON_NAME] [PERSON_NAME] [PERSON_NAM…" at bounding box center [473, 200] width 223 height 28
select select "cda467bf-2385-465e-b0d0-2ef008f7967e"
click at [408, 186] on select "Select User [PERSON_NAME] [PERSON_NAME] [PERSON_NAME] [PERSON_NAME] [PERSON_NAM…" at bounding box center [473, 200] width 223 height 28
click at [549, 249] on button "Save" at bounding box center [572, 248] width 47 height 27
select select
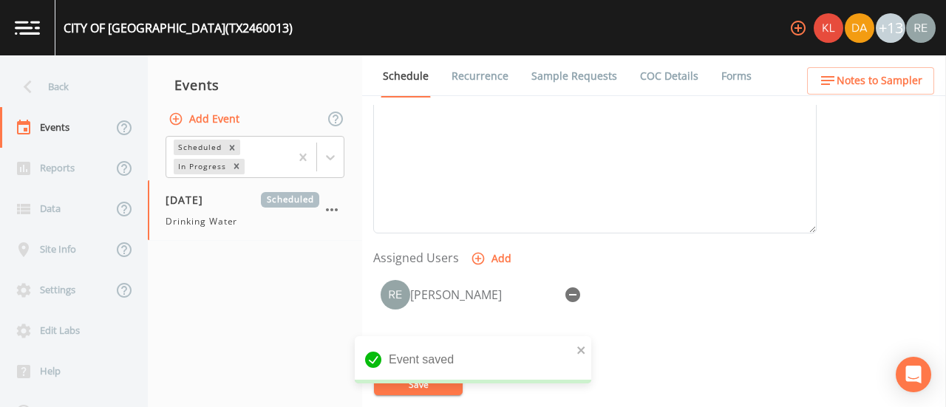
click at [432, 390] on div "Event saved" at bounding box center [473, 365] width 237 height 59
click at [432, 390] on div "CITY OF [GEOGRAPHIC_DATA] (TX2460013) +13 Back Events Reports Data Site Info Se…" at bounding box center [473, 203] width 946 height 407
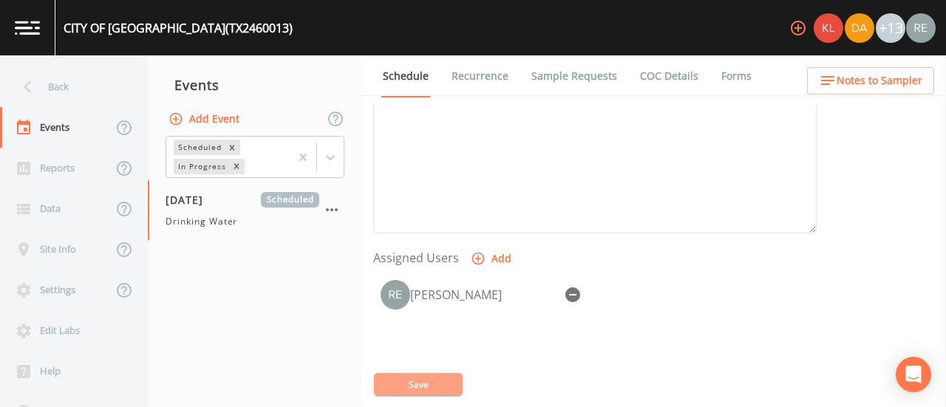
click at [435, 384] on button "Save" at bounding box center [418, 384] width 89 height 22
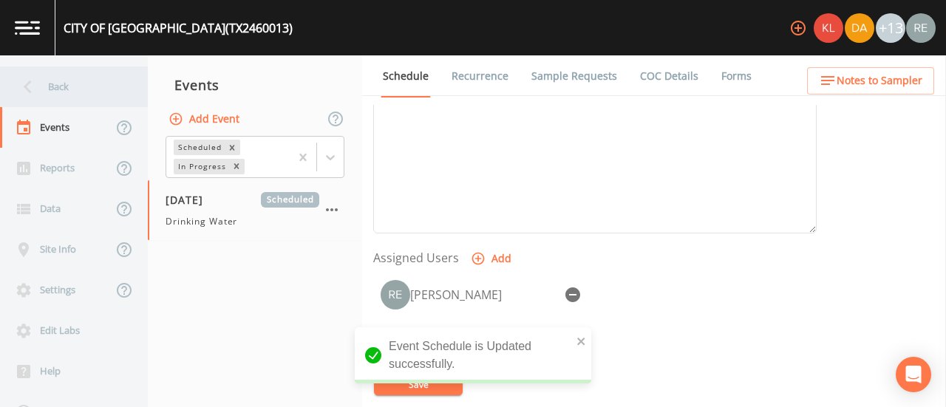
click at [72, 101] on div "Back" at bounding box center [66, 87] width 133 height 41
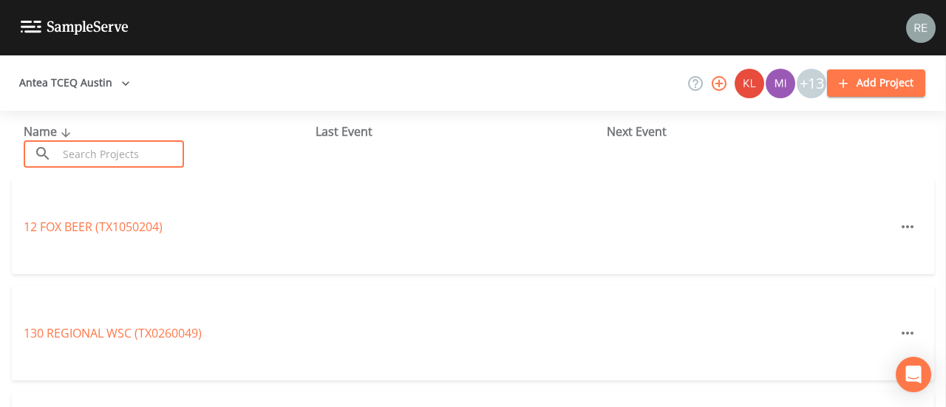
click at [117, 156] on input "text" at bounding box center [121, 153] width 126 height 27
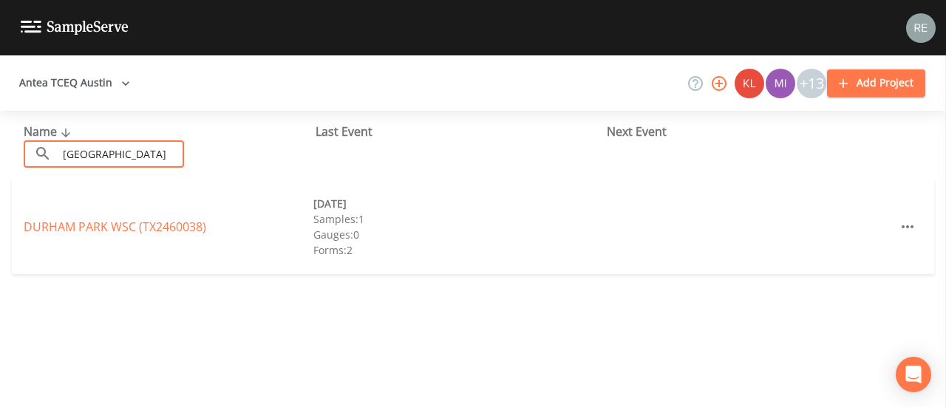
type input "[GEOGRAPHIC_DATA]"
click at [90, 225] on link "[GEOGRAPHIC_DATA] (TX2460038)" at bounding box center [115, 227] width 183 height 16
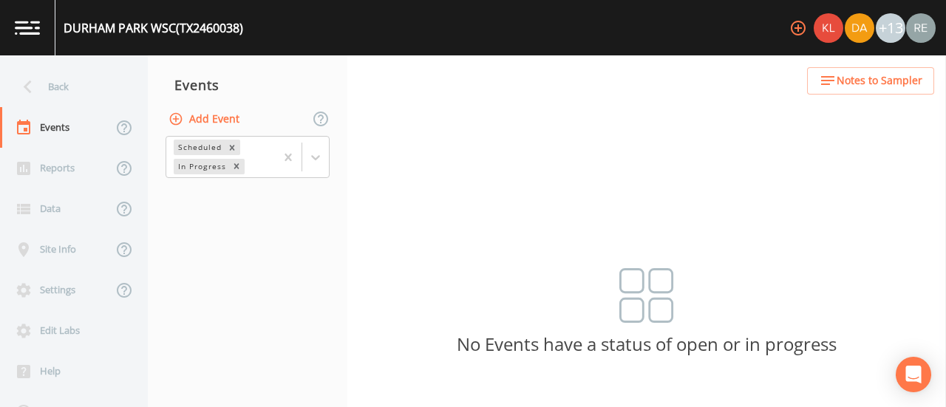
click at [233, 119] on button "Add Event" at bounding box center [206, 119] width 80 height 27
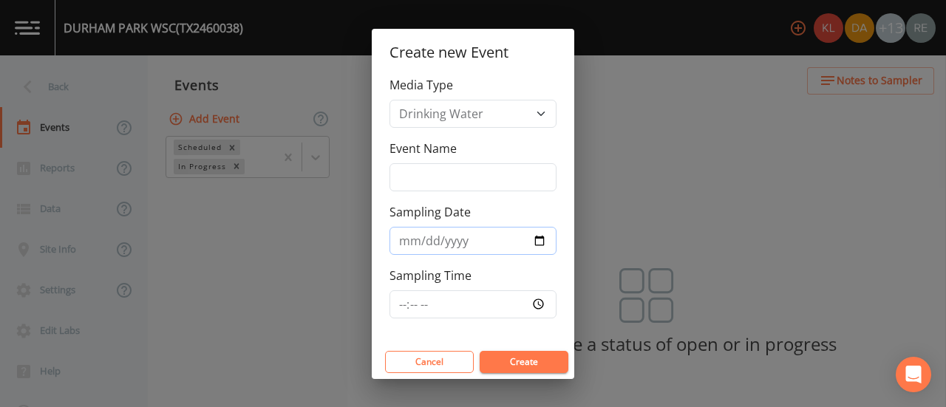
click at [530, 243] on input "Sampling Date" at bounding box center [473, 241] width 167 height 28
click at [552, 236] on input "Sampling Date" at bounding box center [473, 241] width 167 height 28
click at [546, 238] on input "Sampling Date" at bounding box center [473, 241] width 167 height 28
type input "[DATE]"
click at [515, 355] on button "Create" at bounding box center [524, 362] width 89 height 22
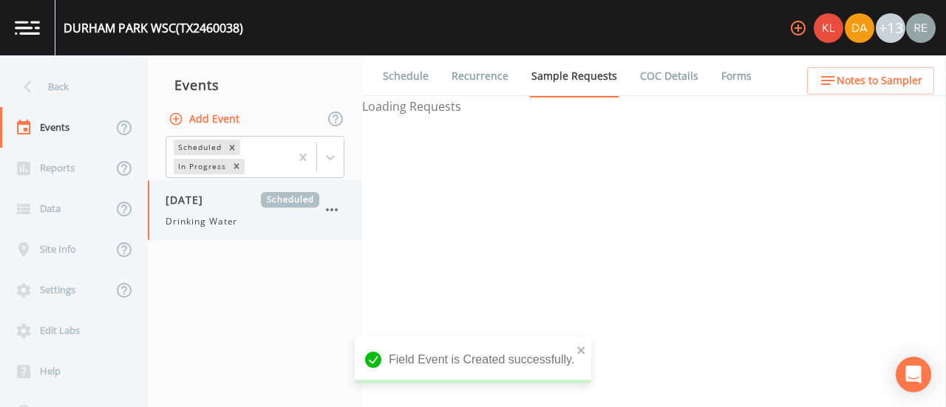
click at [223, 211] on div "[DATE] Scheduled Drinking Water" at bounding box center [243, 210] width 154 height 36
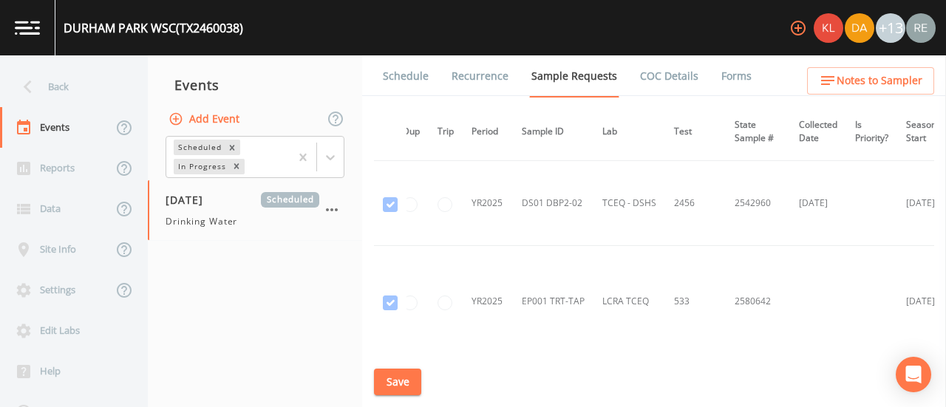
scroll to position [2602, 16]
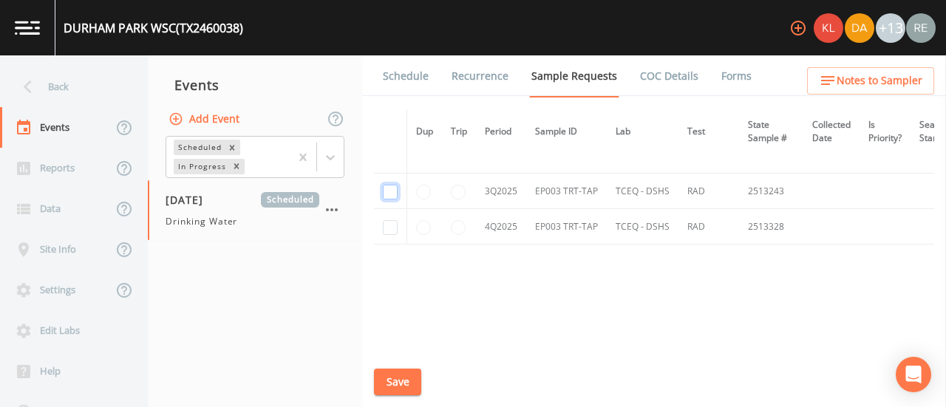
checkbox input "true"
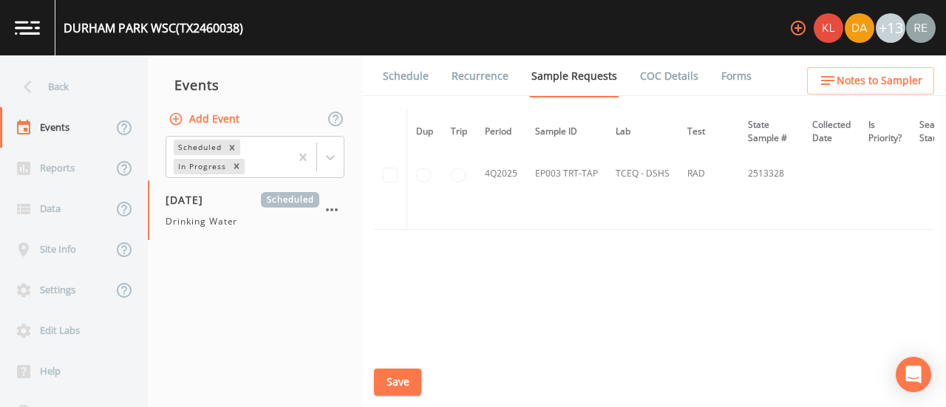
scroll to position [4469, 0]
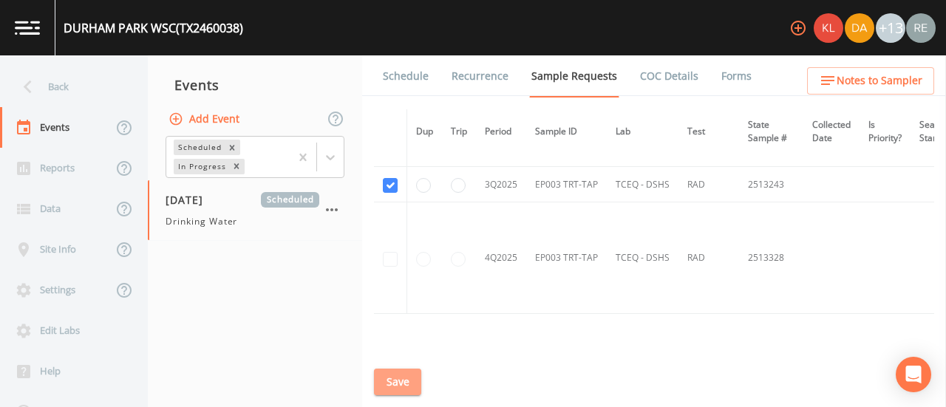
click at [407, 384] on button "Save" at bounding box center [397, 382] width 47 height 27
click at [278, 273] on nav "Events Add Event Scheduled In Progress [DATE] Scheduled Drinking Water" at bounding box center [255, 231] width 214 height 352
click at [407, 81] on link "Schedule" at bounding box center [406, 75] width 50 height 41
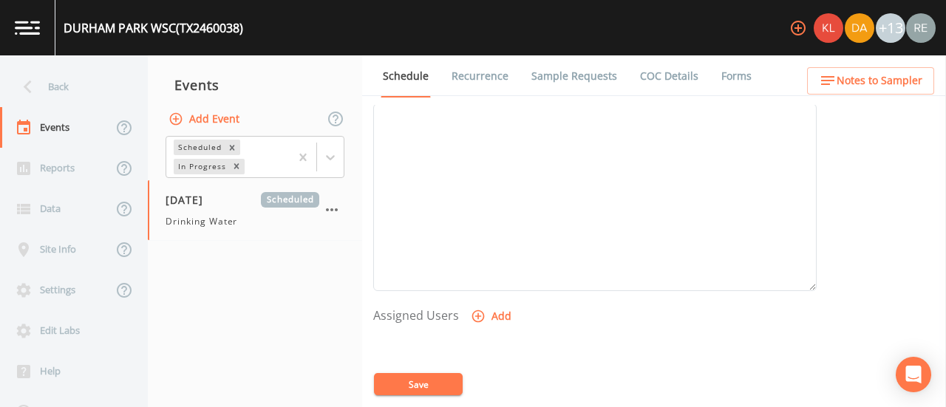
scroll to position [441, 0]
click at [488, 311] on button "Add" at bounding box center [493, 315] width 50 height 27
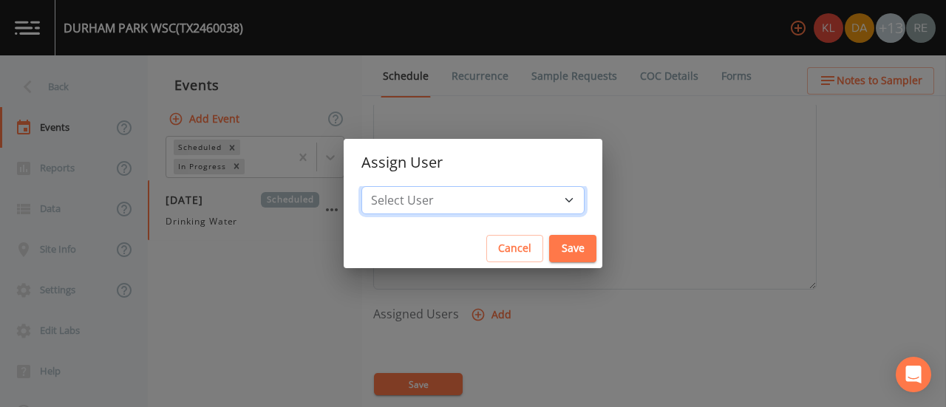
click at [520, 203] on select "Select User [PERSON_NAME] [PERSON_NAME] [PERSON_NAME] [PERSON_NAME] [PERSON_NAM…" at bounding box center [473, 200] width 223 height 28
select select "cda467bf-2385-465e-b0d0-2ef008f7967e"
click at [408, 186] on select "Select User [PERSON_NAME] [PERSON_NAME] [PERSON_NAME] [PERSON_NAME] [PERSON_NAM…" at bounding box center [473, 200] width 223 height 28
click at [549, 253] on button "Save" at bounding box center [572, 248] width 47 height 27
select select
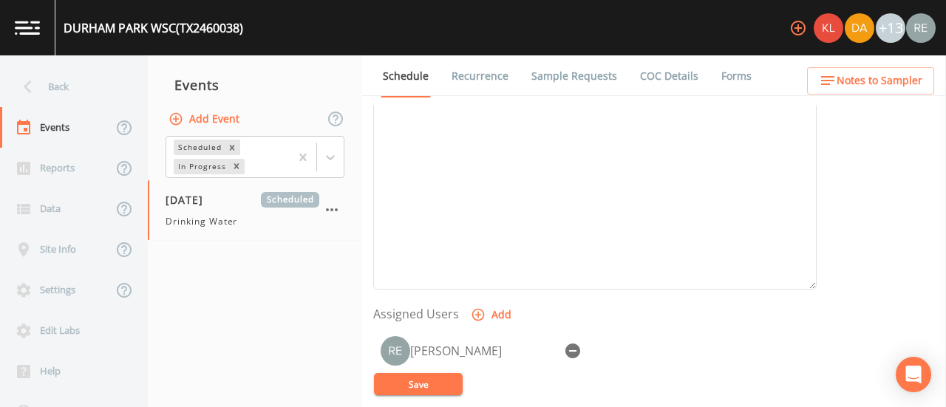
click at [447, 387] on button "Save" at bounding box center [418, 384] width 89 height 22
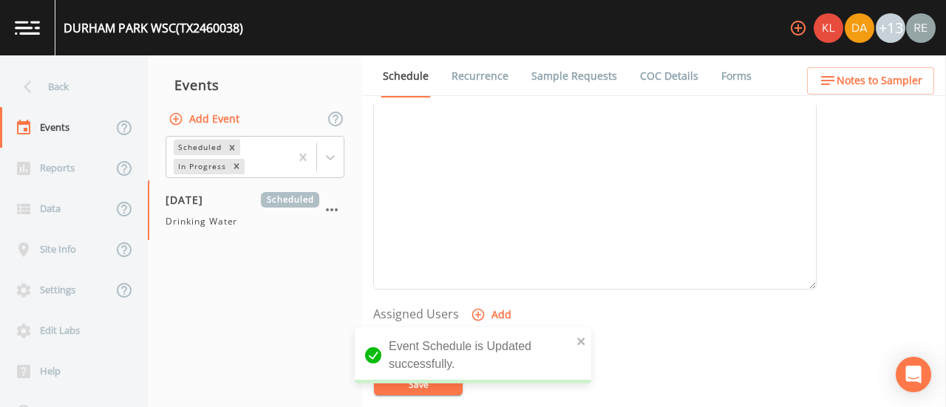
click at [535, 69] on link "Sample Requests" at bounding box center [574, 75] width 90 height 41
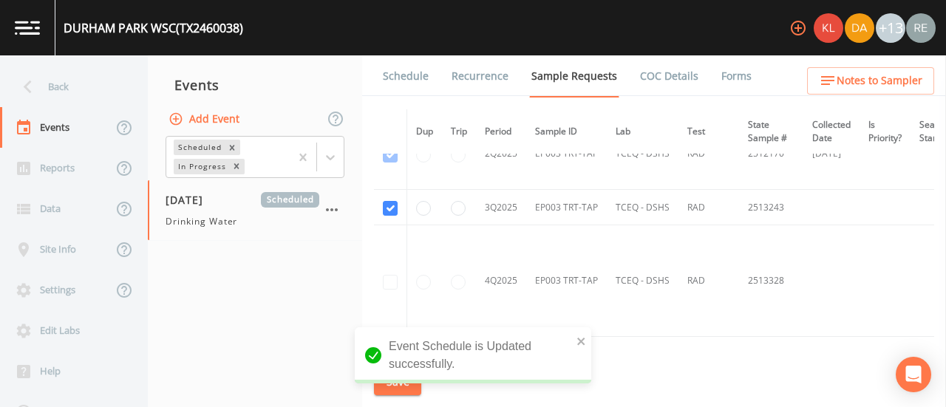
scroll to position [4433, 0]
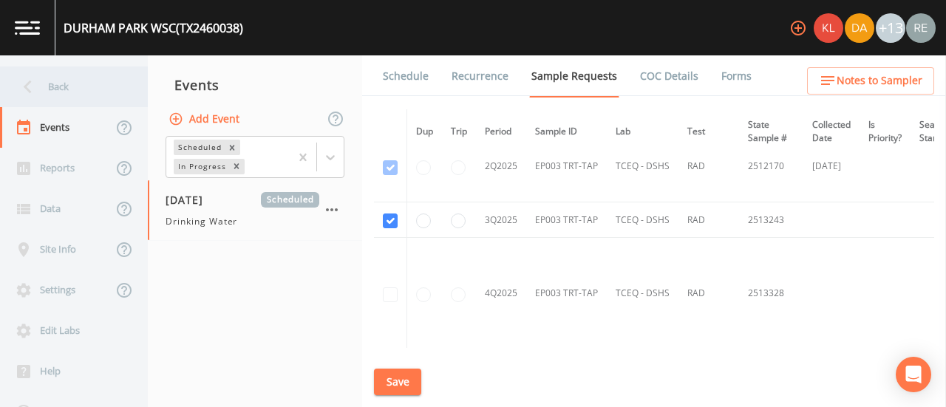
click at [95, 98] on div "Back" at bounding box center [66, 87] width 133 height 41
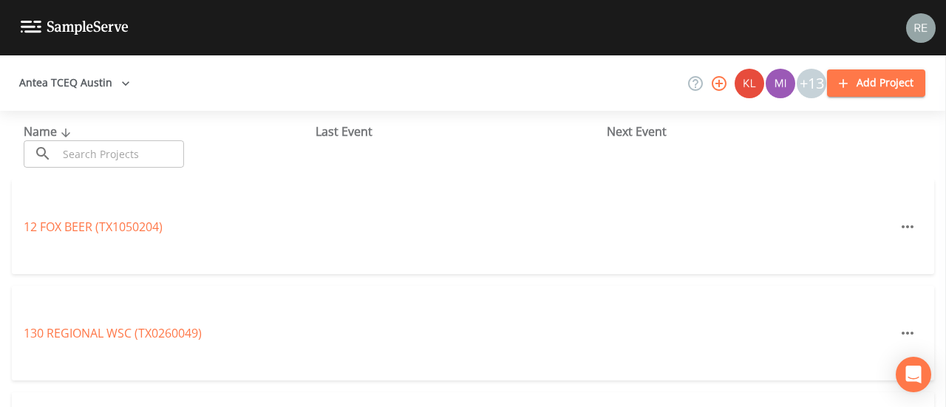
click at [85, 152] on input "text" at bounding box center [121, 153] width 126 height 27
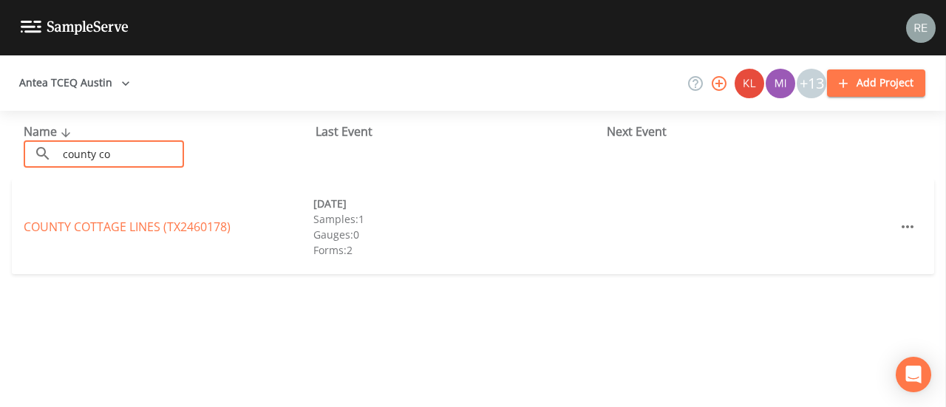
type input "county co"
click at [83, 221] on link "COUNTY COTTAGE LINES (TX2460178)" at bounding box center [127, 227] width 207 height 16
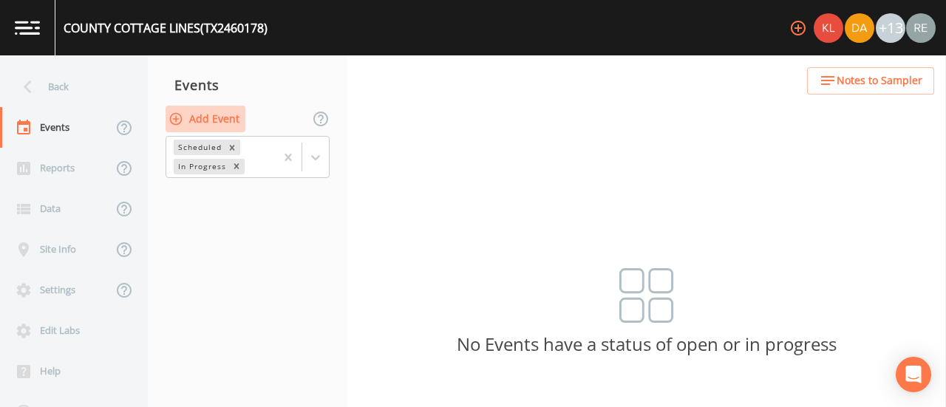
click at [221, 124] on button "Add Event" at bounding box center [206, 119] width 80 height 27
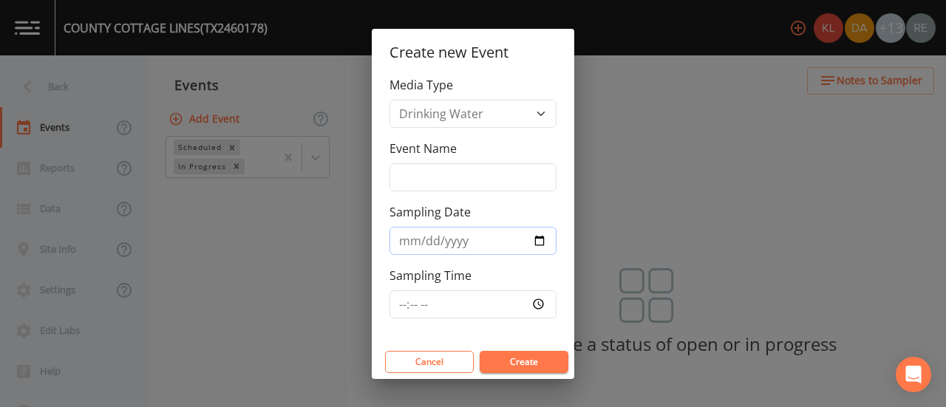
click at [537, 236] on input "Sampling Date" at bounding box center [473, 241] width 167 height 28
type input "[DATE]"
click at [492, 367] on button "Create" at bounding box center [524, 362] width 89 height 22
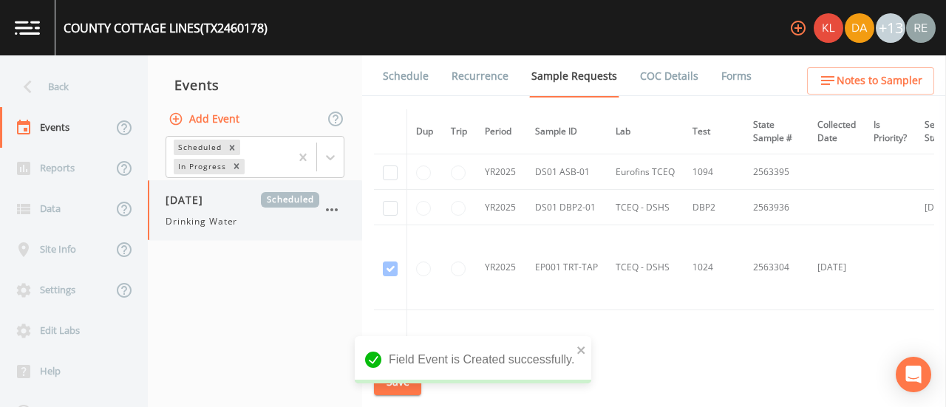
click at [211, 228] on div "[DATE] Scheduled Drinking Water" at bounding box center [255, 210] width 214 height 60
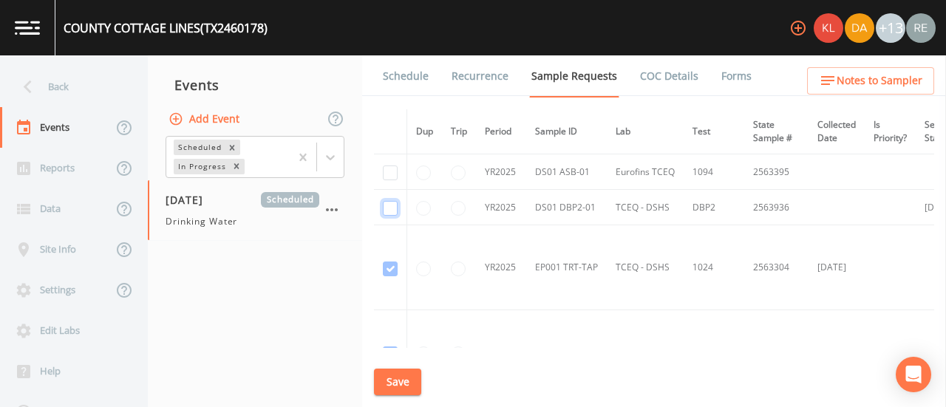
click at [397, 207] on input "checkbox" at bounding box center [390, 208] width 15 height 15
checkbox input "true"
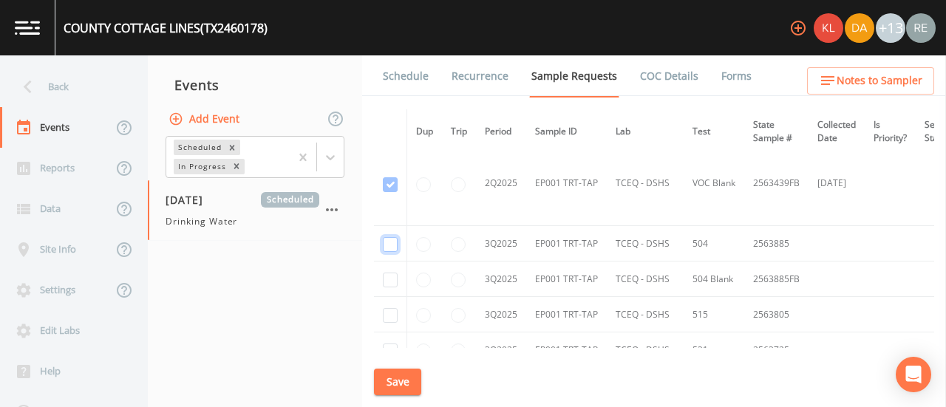
checkbox input "true"
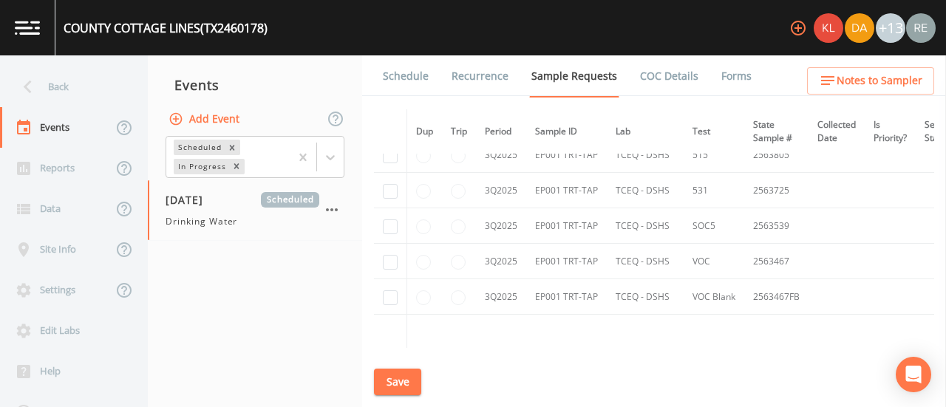
scroll to position [886, 0]
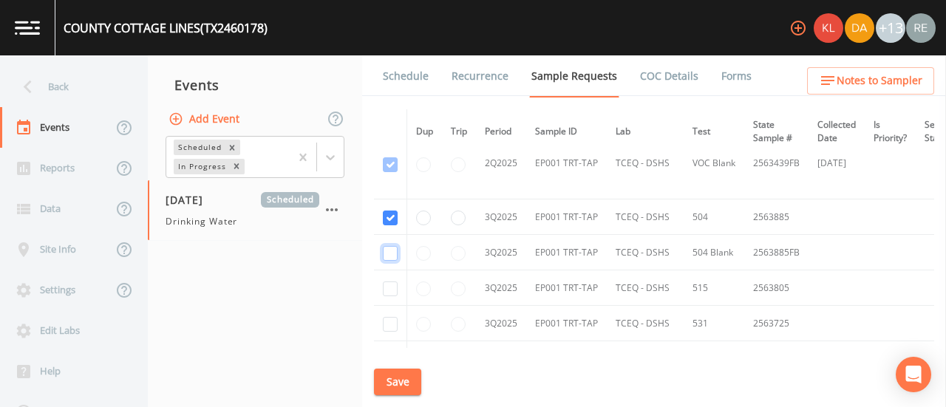
checkbox input "true"
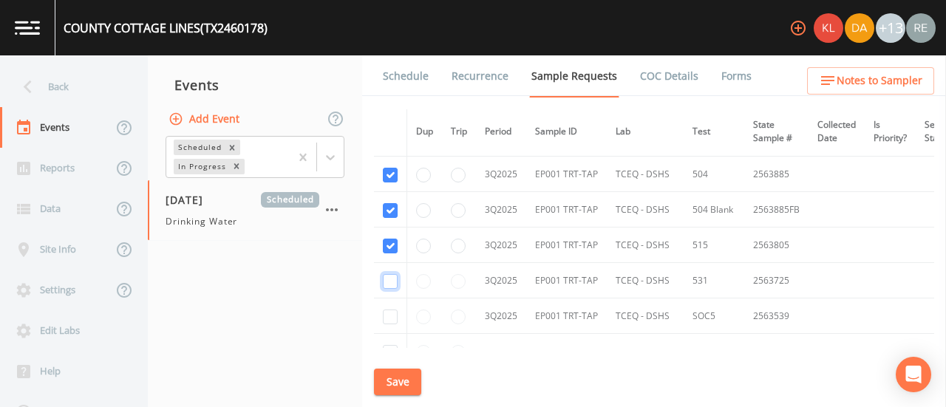
checkbox input "true"
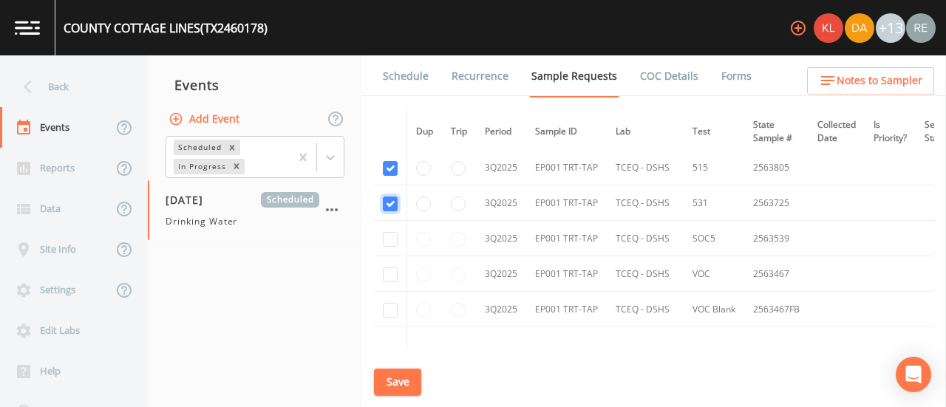
scroll to position [1008, 0]
checkbox input "true"
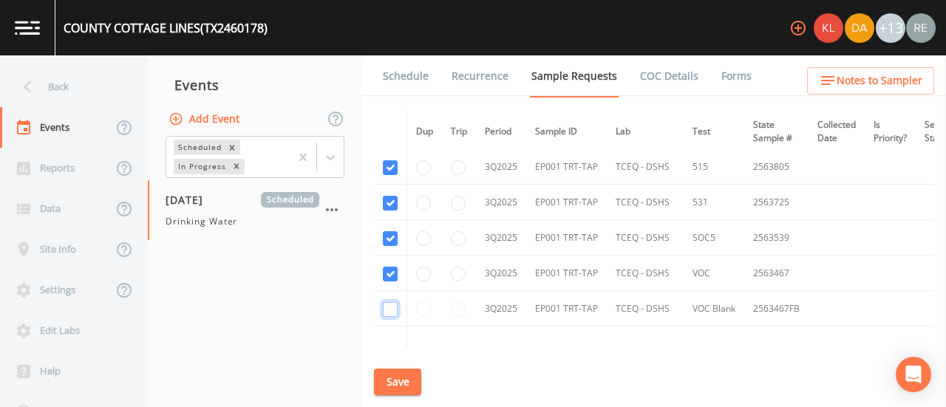
click at [386, 51] on input "checkbox" at bounding box center [390, 43] width 15 height 15
checkbox input "true"
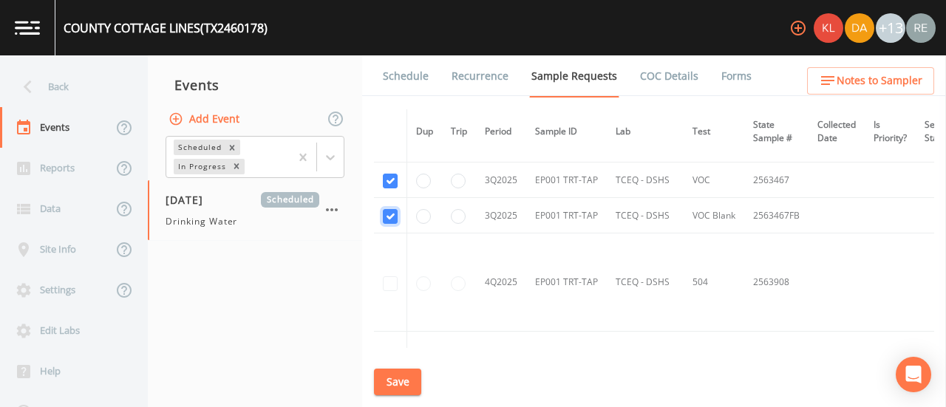
scroll to position [1110, 0]
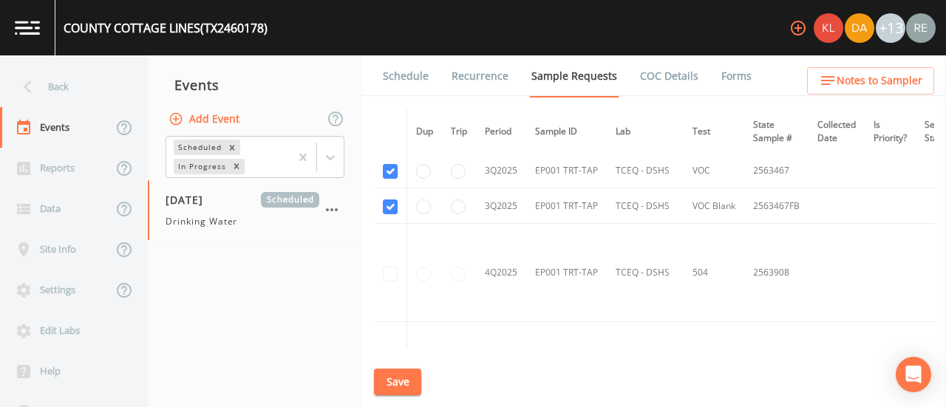
click at [413, 378] on button "Save" at bounding box center [397, 382] width 47 height 27
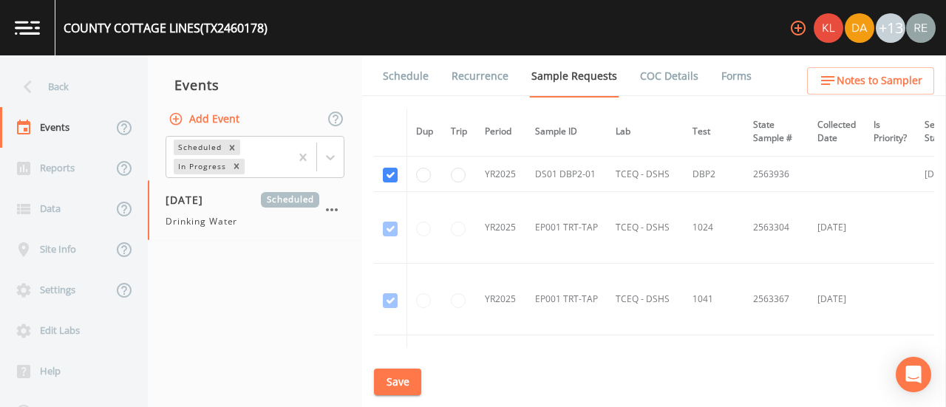
scroll to position [0, 0]
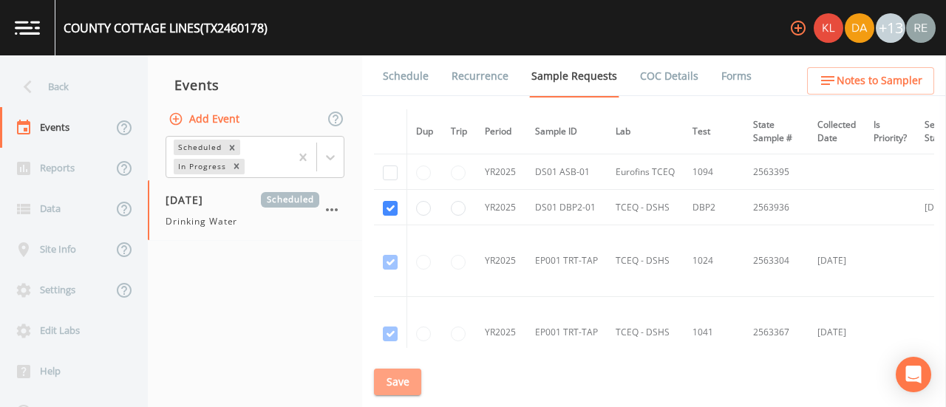
click at [403, 390] on button "Save" at bounding box center [397, 382] width 47 height 27
click at [387, 85] on link "Schedule" at bounding box center [406, 75] width 50 height 41
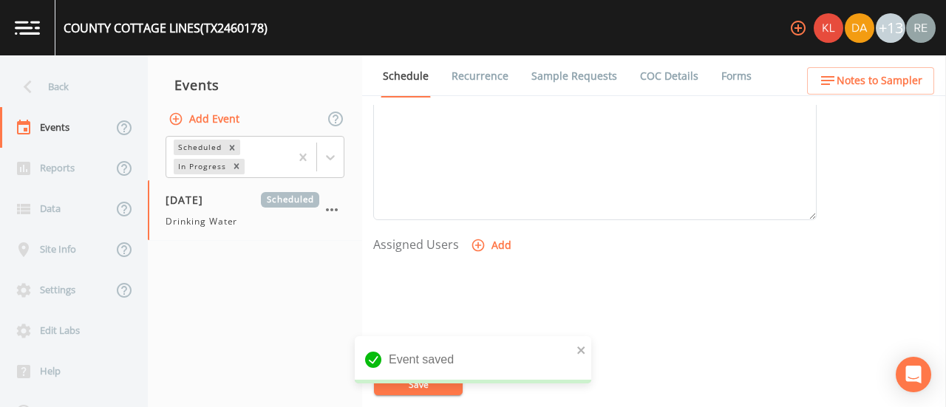
scroll to position [547, 0]
click at [484, 213] on icon "button" at bounding box center [478, 208] width 15 height 15
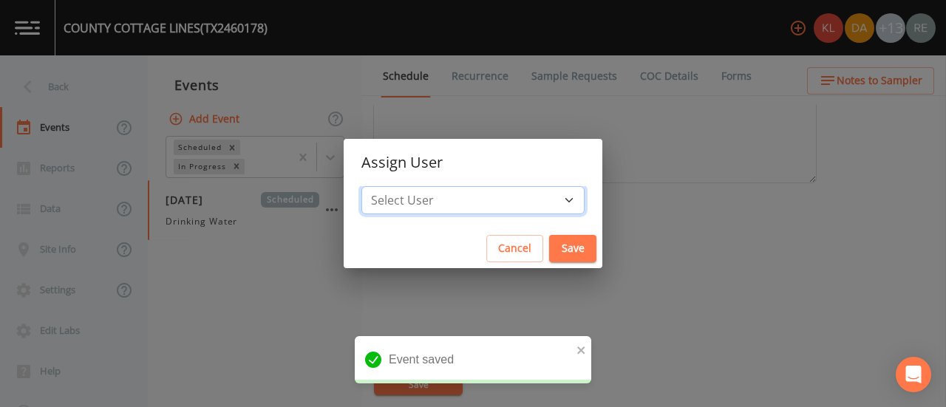
click at [501, 197] on select "Select User [PERSON_NAME] [PERSON_NAME] [PERSON_NAME] [PERSON_NAME] [PERSON_NAM…" at bounding box center [473, 200] width 223 height 28
select select "cda467bf-2385-465e-b0d0-2ef008f7967e"
click at [408, 186] on select "Select User [PERSON_NAME] [PERSON_NAME] [PERSON_NAME] [PERSON_NAME] [PERSON_NAM…" at bounding box center [473, 200] width 223 height 28
click at [549, 237] on button "Save" at bounding box center [572, 248] width 47 height 27
select select
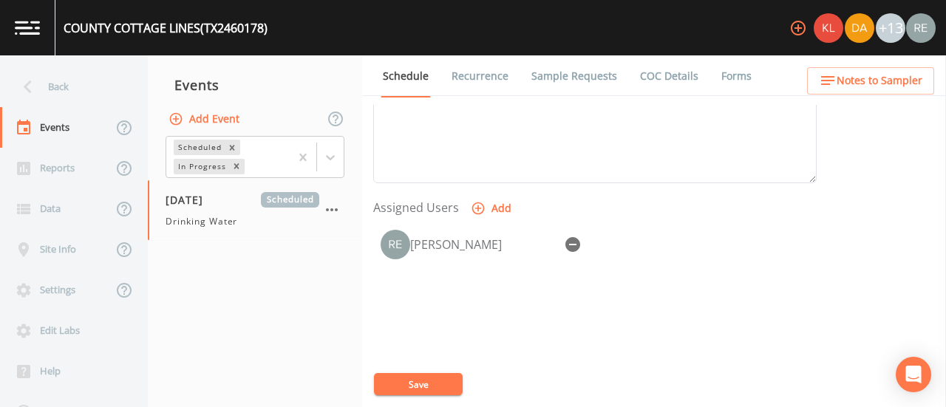
click at [446, 388] on div "Event saved" at bounding box center [473, 365] width 237 height 59
click at [444, 378] on button "Save" at bounding box center [418, 384] width 89 height 22
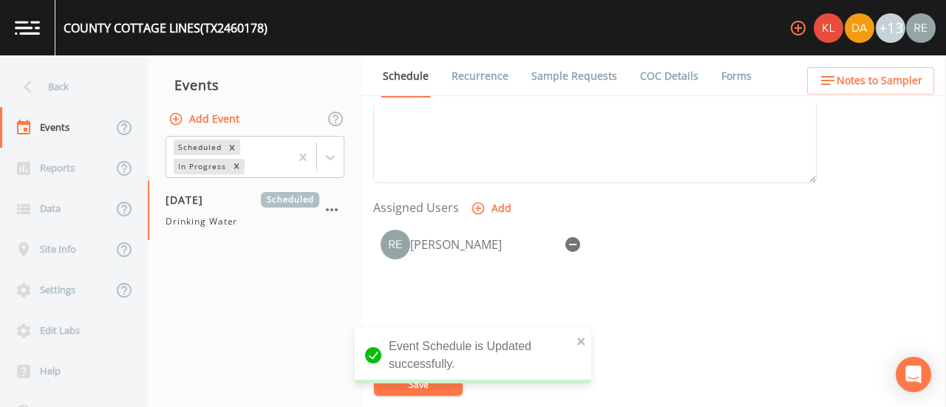
click at [402, 271] on div "[PERSON_NAME]" at bounding box center [595, 300] width 444 height 155
click at [71, 92] on div "Back" at bounding box center [66, 87] width 133 height 41
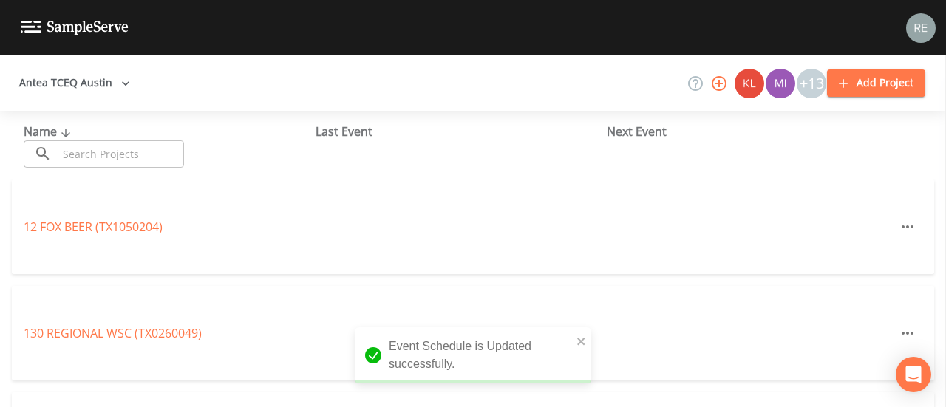
click at [82, 139] on div "Name ​ ​" at bounding box center [170, 145] width 292 height 45
click at [83, 143] on input "text" at bounding box center [121, 153] width 126 height 27
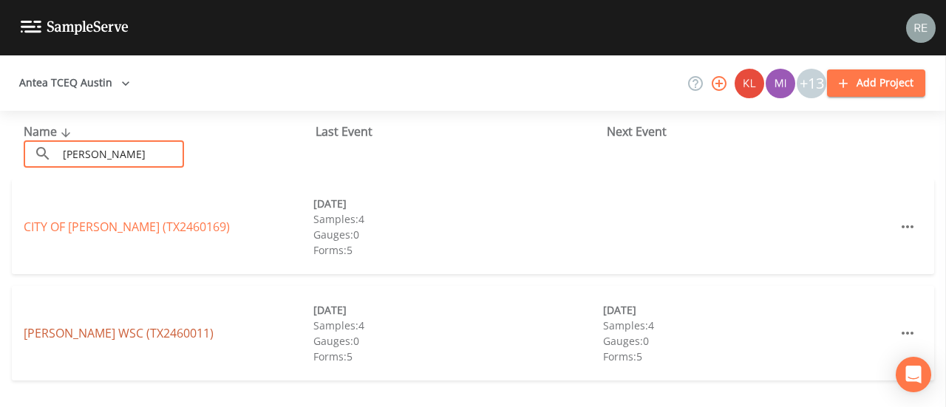
type input "[PERSON_NAME]"
click at [49, 336] on link "[PERSON_NAME] WSC (TX2460011)" at bounding box center [119, 333] width 190 height 16
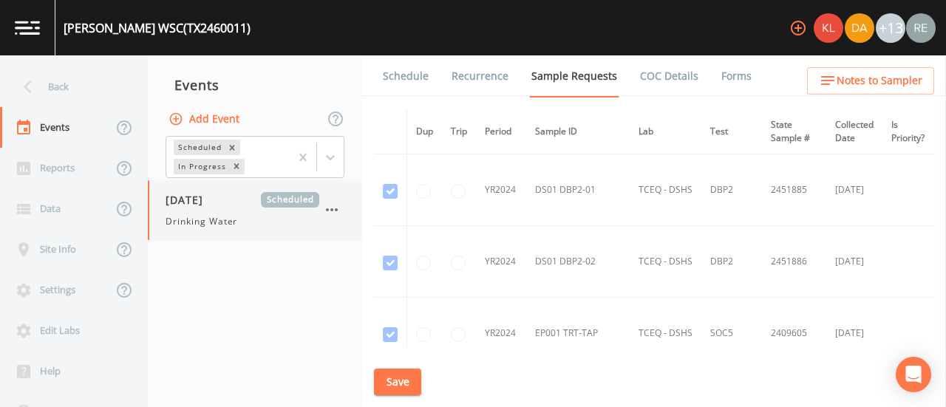
click at [211, 208] on div "[DATE] Scheduled Drinking Water" at bounding box center [243, 210] width 154 height 36
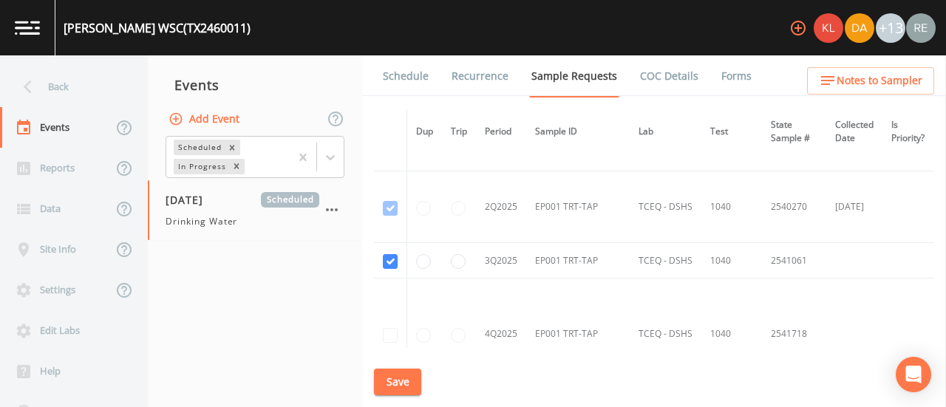
scroll to position [3778, 0]
click at [45, 81] on div "Back" at bounding box center [66, 87] width 133 height 41
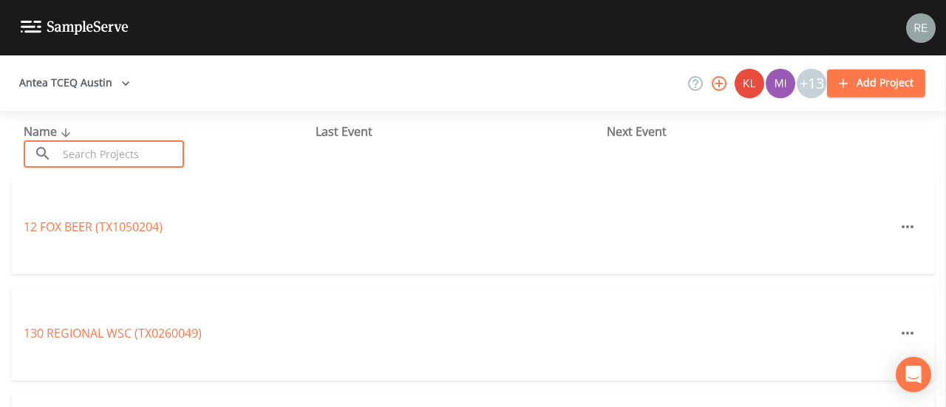
click at [115, 150] on input "text" at bounding box center [121, 153] width 126 height 27
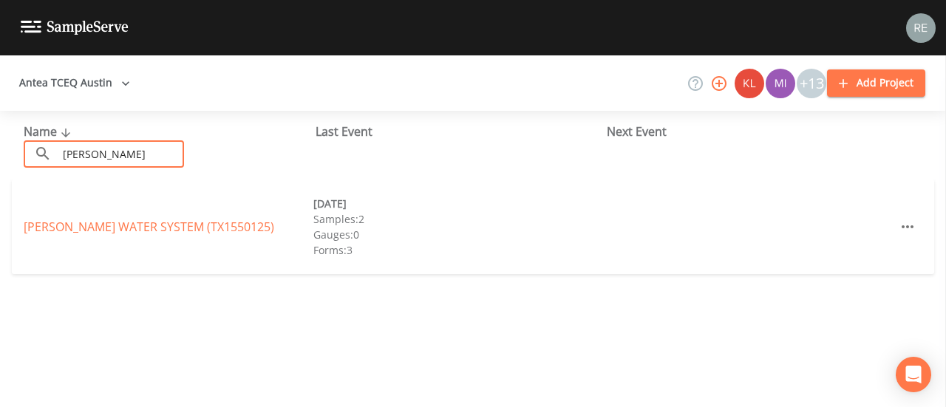
type input "[PERSON_NAME]"
click at [64, 214] on div "[PERSON_NAME] WATER SYSTEM (TX1550125) [DATE] Samples: 2 Gauges: 0 Forms: 3" at bounding box center [473, 227] width 923 height 95
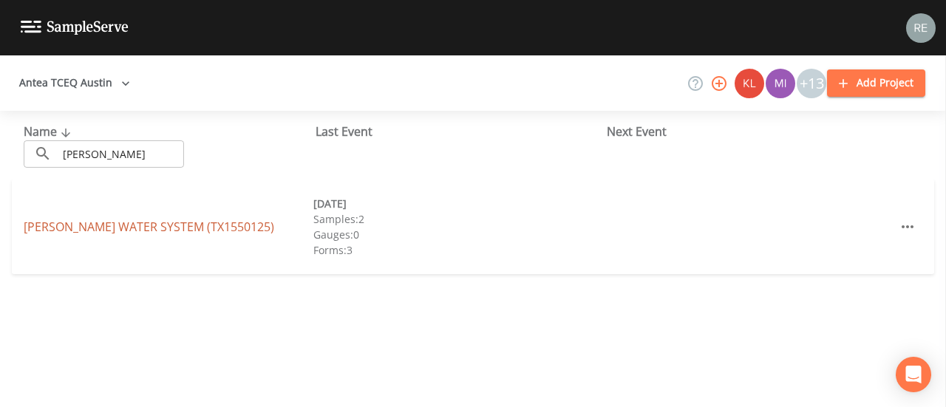
click at [64, 221] on link "[PERSON_NAME] WATER SYSTEM (TX1550125)" at bounding box center [149, 227] width 251 height 16
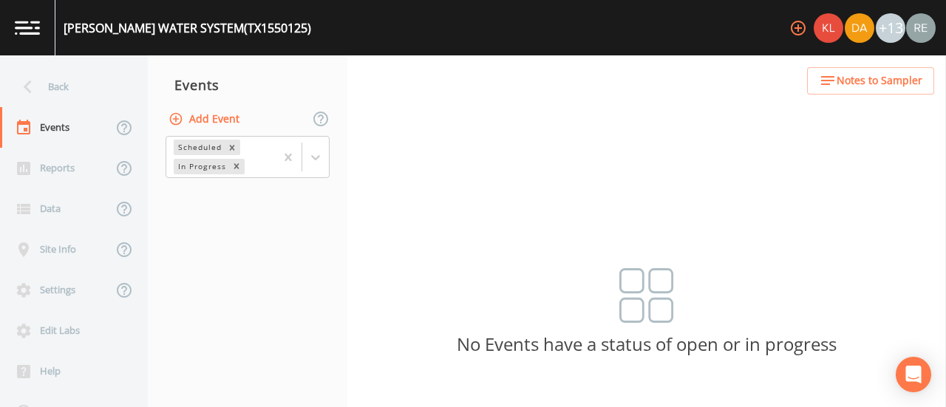
click at [221, 122] on button "Add Event" at bounding box center [206, 119] width 80 height 27
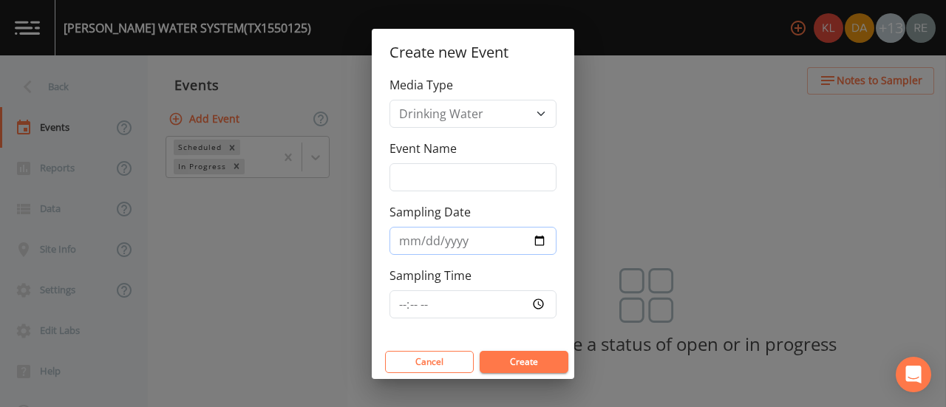
click at [535, 235] on input "Sampling Date" at bounding box center [473, 241] width 167 height 28
type input "[DATE]"
click at [541, 358] on button "Create" at bounding box center [524, 362] width 89 height 22
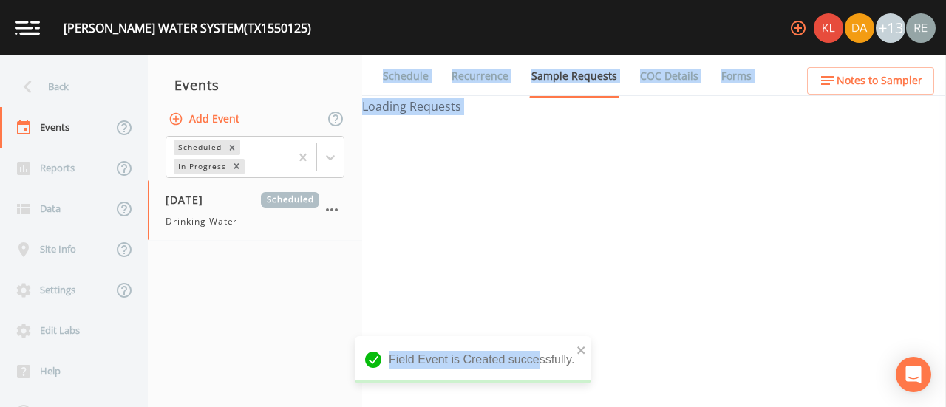
click at [386, 324] on div "[PERSON_NAME] WATER SYSTEM (TX1550125) +13 Back Events Reports Data Site Info S…" at bounding box center [473, 203] width 946 height 407
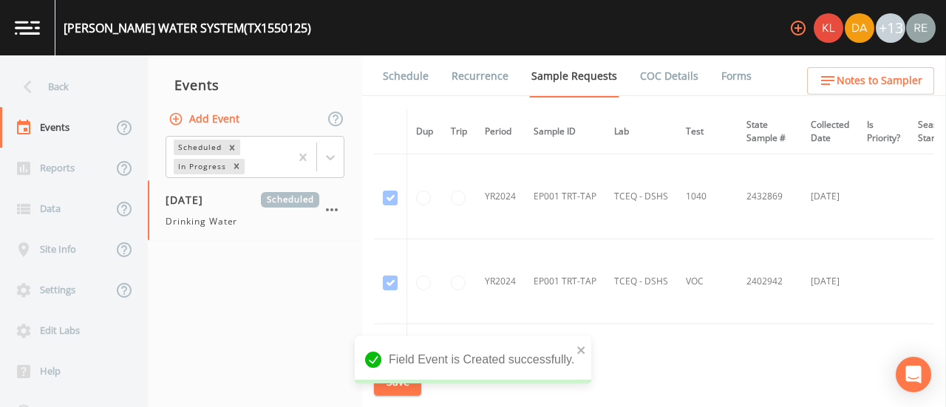
click at [296, 298] on nav "Events Add Event Scheduled In Progress [DATE] Scheduled Drinking Water" at bounding box center [255, 231] width 214 height 352
click at [253, 298] on nav "Events Add Event Scheduled In Progress [DATE] Scheduled Drinking Water" at bounding box center [255, 231] width 214 height 352
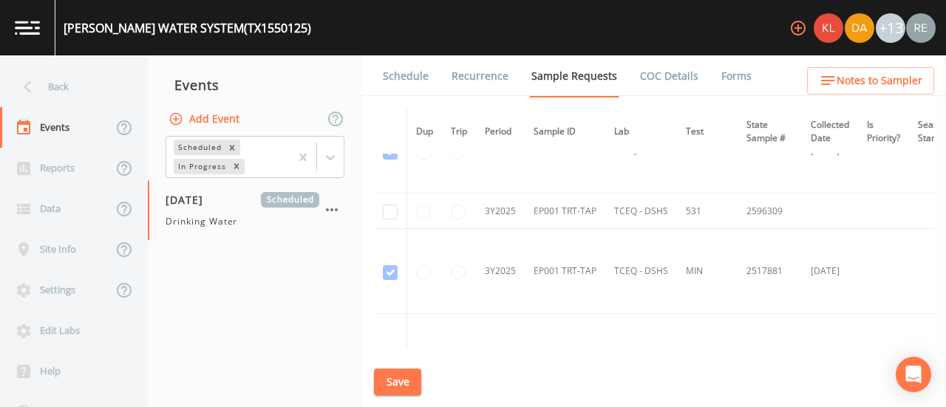
scroll to position [1131, 0]
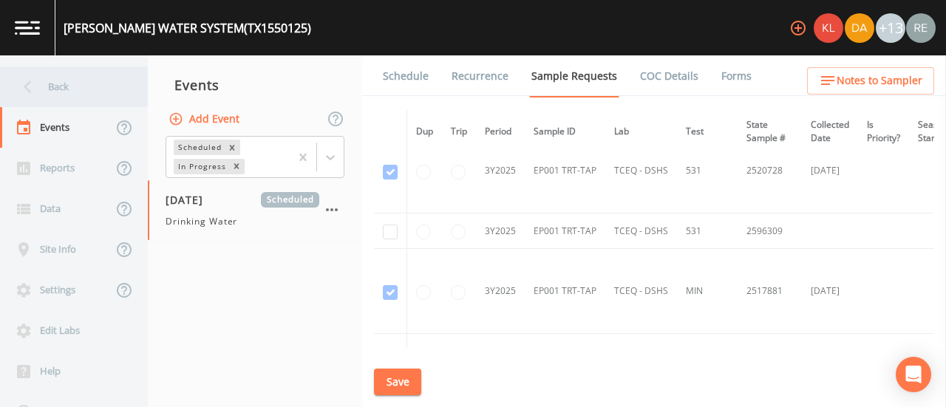
click at [64, 72] on div "Back" at bounding box center [66, 87] width 133 height 41
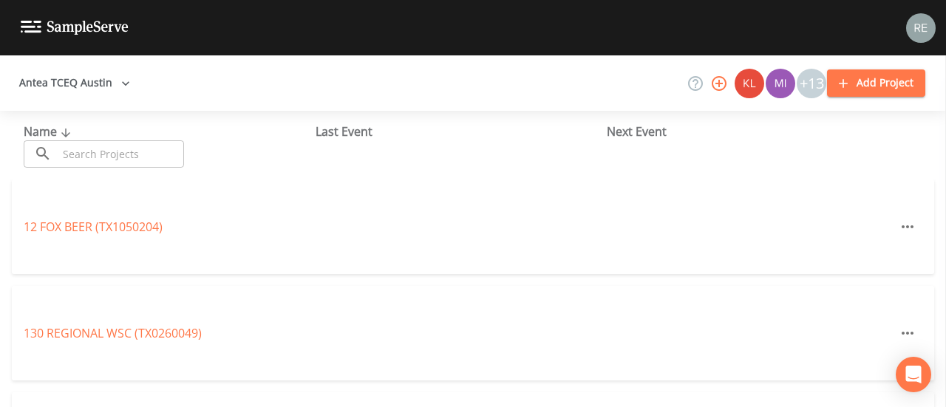
click at [115, 156] on input "text" at bounding box center [121, 153] width 126 height 27
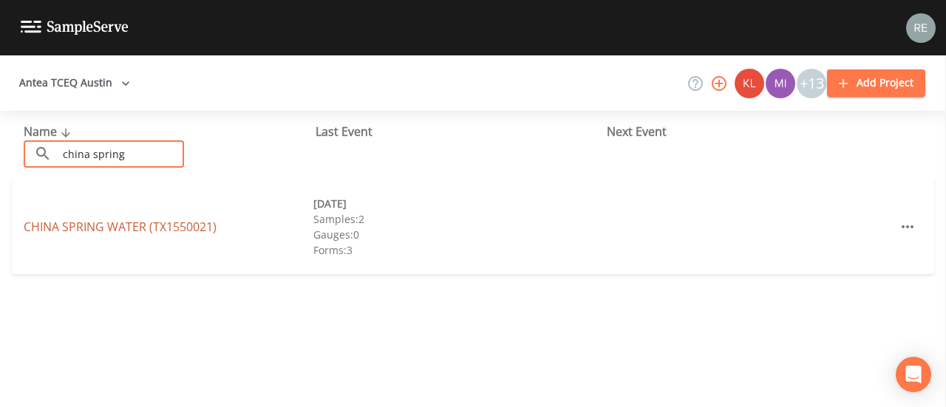
type input "china spring"
click at [98, 220] on link "[GEOGRAPHIC_DATA] (TX1550021)" at bounding box center [120, 227] width 193 height 16
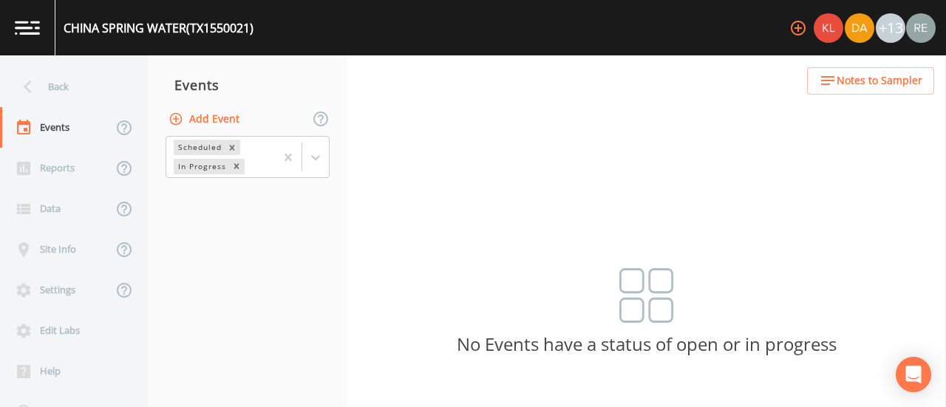
click at [232, 109] on button "Add Event" at bounding box center [206, 119] width 80 height 27
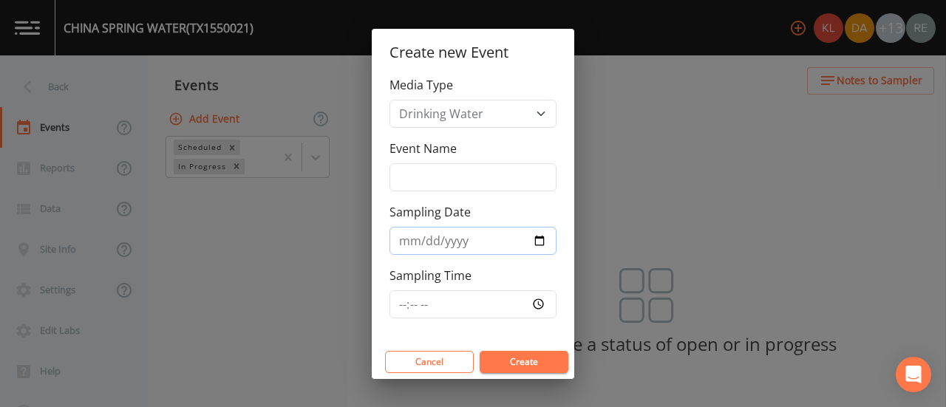
click at [532, 236] on input "Sampling Date" at bounding box center [473, 241] width 167 height 28
type input "[DATE]"
click at [520, 360] on button "Create" at bounding box center [524, 362] width 89 height 22
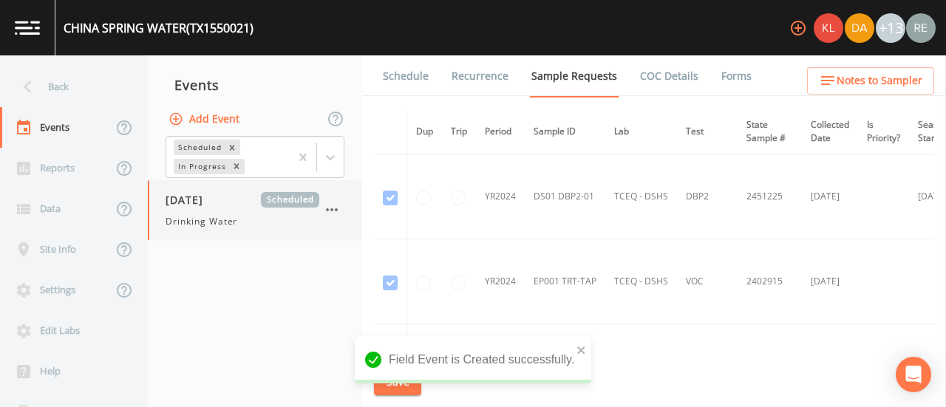
click at [197, 196] on span "[DATE]" at bounding box center [190, 200] width 48 height 16
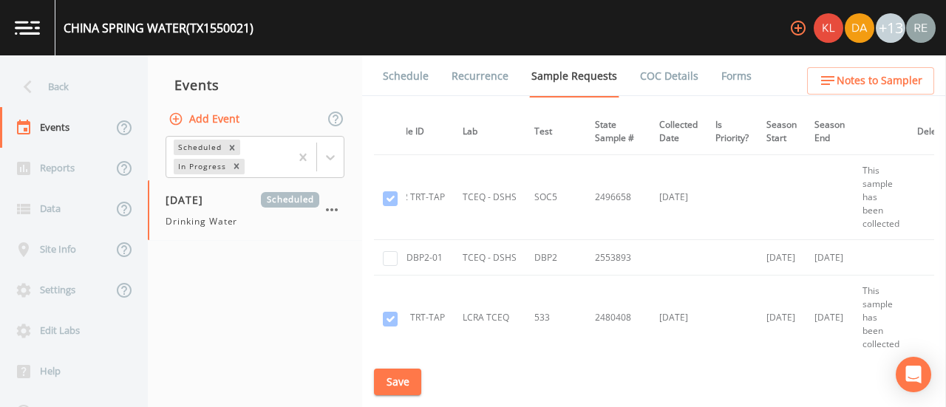
scroll to position [1700, 0]
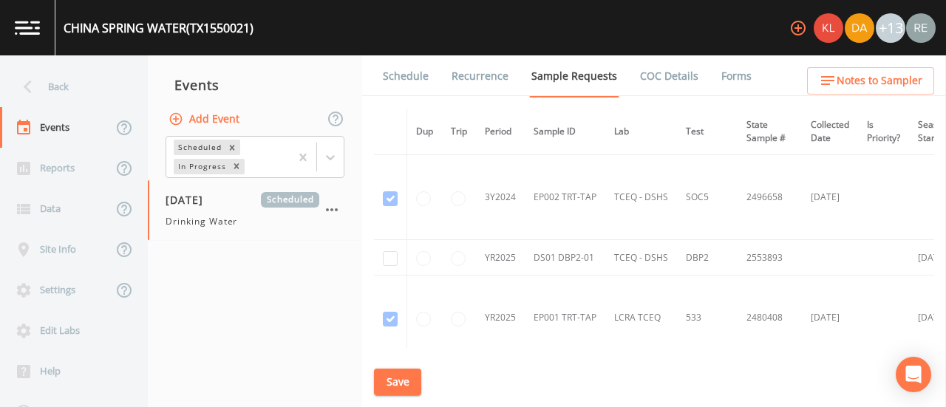
click at [398, 253] on td at bounding box center [390, 257] width 33 height 35
checkbox input "true"
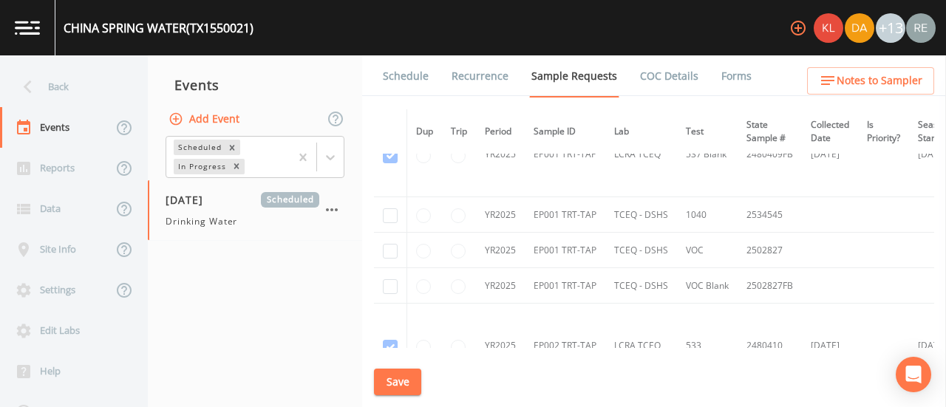
scroll to position [2119, 0]
click at [390, 209] on input "checkbox" at bounding box center [390, 215] width 15 height 15
checkbox input "true"
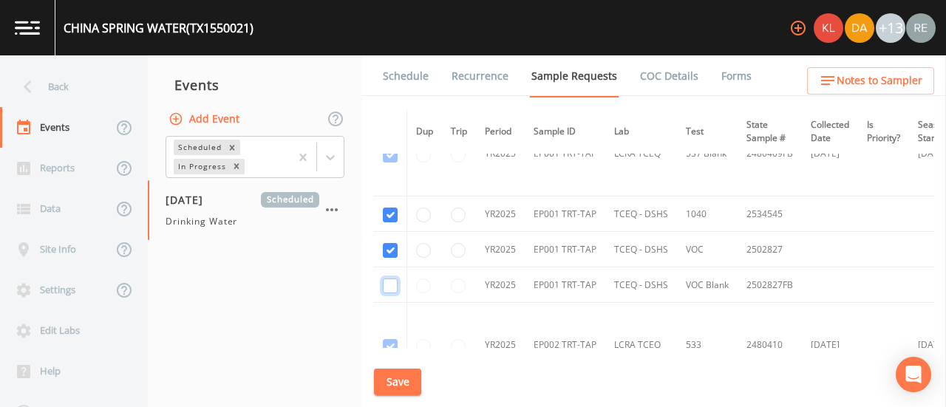
checkbox input "true"
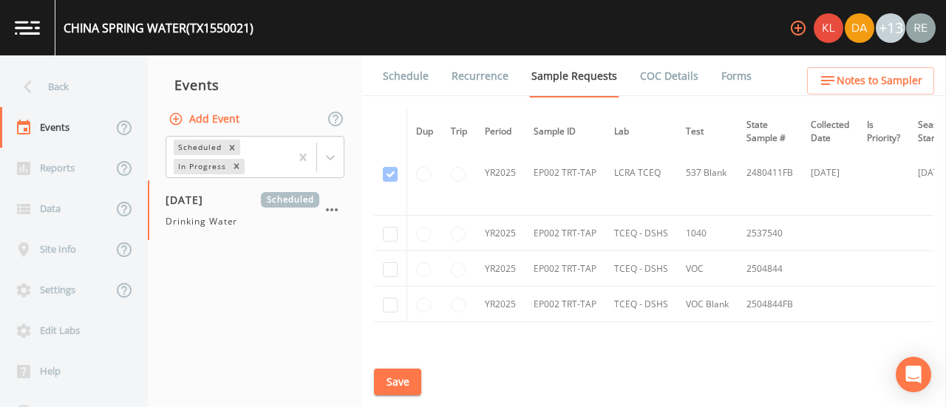
scroll to position [2548, 0]
checkbox input "true"
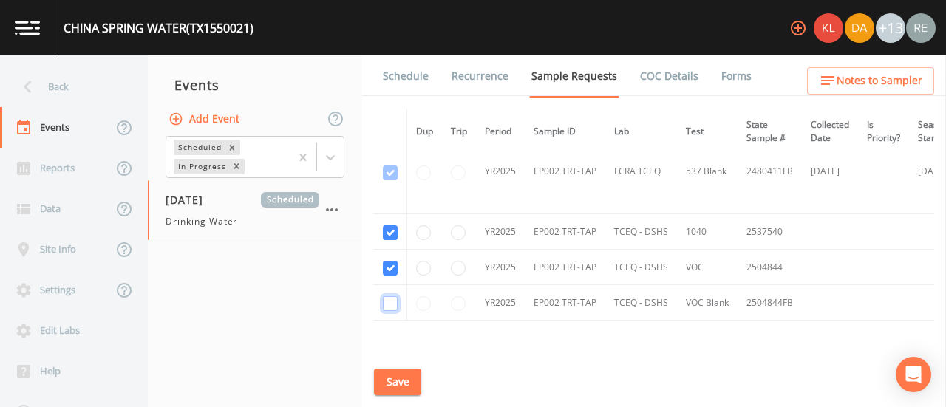
checkbox input "true"
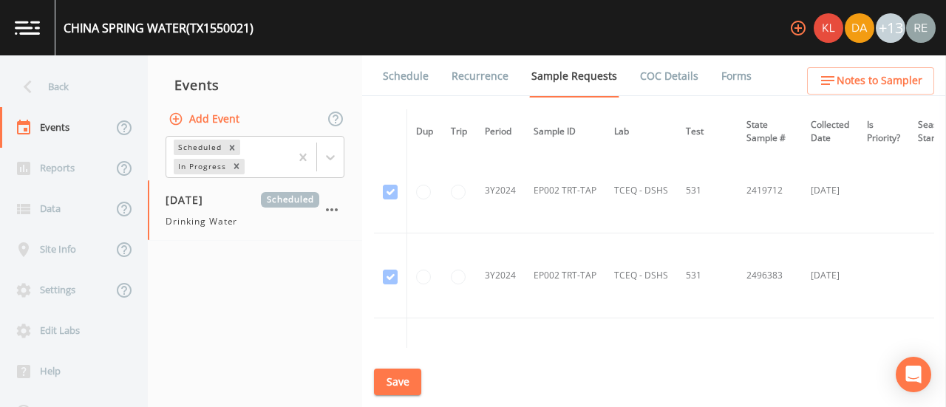
scroll to position [1499, 0]
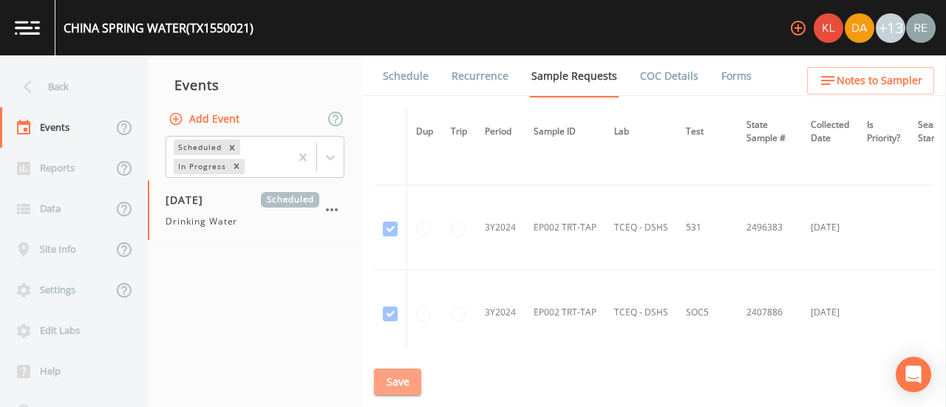
click at [411, 384] on button "Save" at bounding box center [397, 382] width 47 height 27
click at [409, 72] on link "Schedule" at bounding box center [406, 75] width 50 height 41
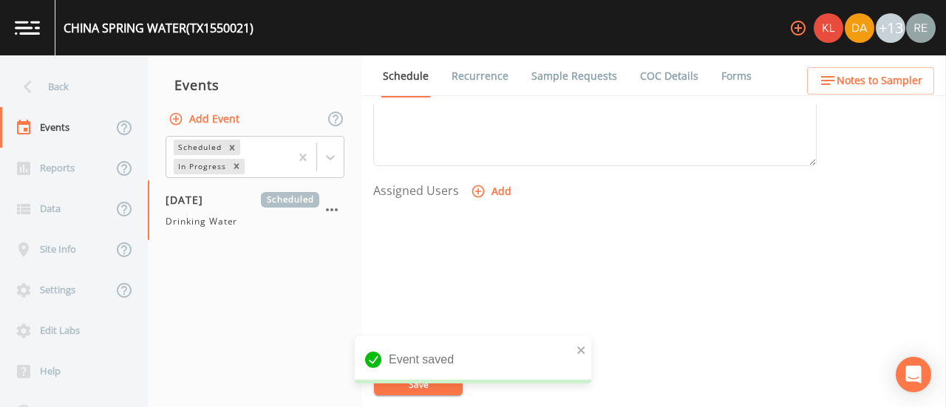
scroll to position [565, 0]
click at [501, 178] on button "Add" at bounding box center [493, 190] width 50 height 27
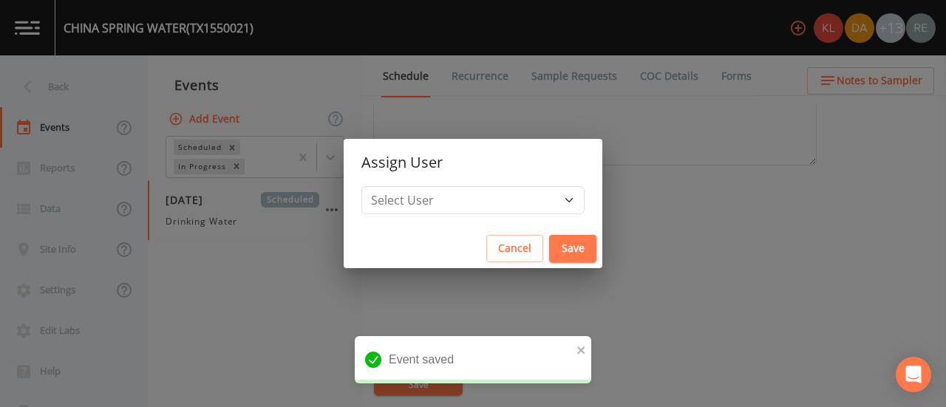
click at [501, 185] on h2 "Assign User" at bounding box center [473, 162] width 259 height 47
click at [503, 200] on select "Select User [PERSON_NAME] [PERSON_NAME] [PERSON_NAME] [PERSON_NAME] [PERSON_NAM…" at bounding box center [473, 200] width 223 height 28
click at [408, 186] on select "Select User [PERSON_NAME] [PERSON_NAME] [PERSON_NAME] [PERSON_NAME] [PERSON_NAM…" at bounding box center [473, 200] width 223 height 28
click at [491, 212] on select "Select User [PERSON_NAME] [PERSON_NAME] [PERSON_NAME] [PERSON_NAME] [PERSON_NAM…" at bounding box center [473, 200] width 223 height 28
select select "cda467bf-2385-465e-b0d0-2ef008f7967e"
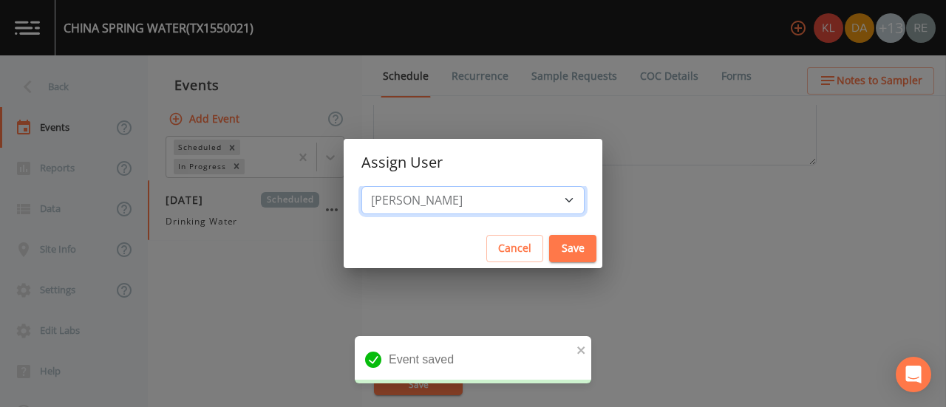
click at [408, 186] on select "Select User [PERSON_NAME] [PERSON_NAME] [PERSON_NAME] [PERSON_NAME] [PERSON_NAM…" at bounding box center [473, 200] width 223 height 28
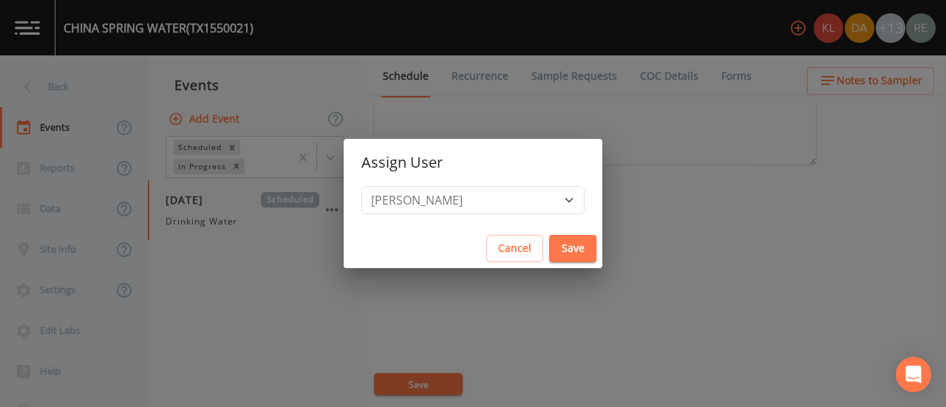
click at [549, 249] on button "Save" at bounding box center [572, 248] width 47 height 27
select select
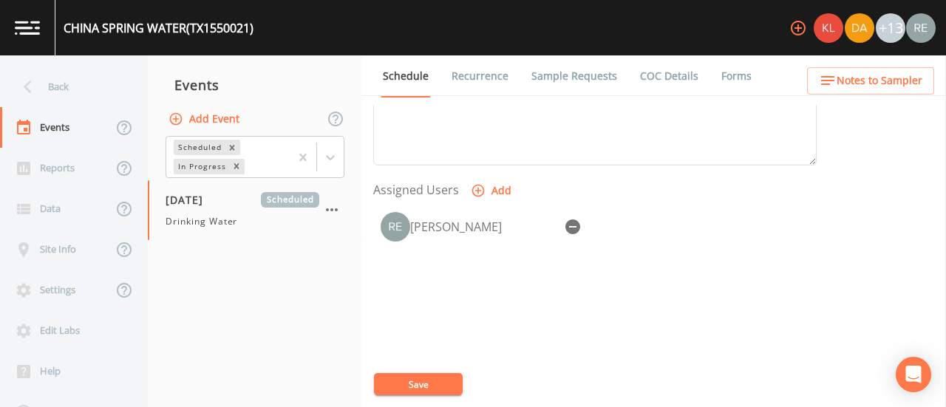
click at [431, 381] on button "Save" at bounding box center [418, 384] width 89 height 22
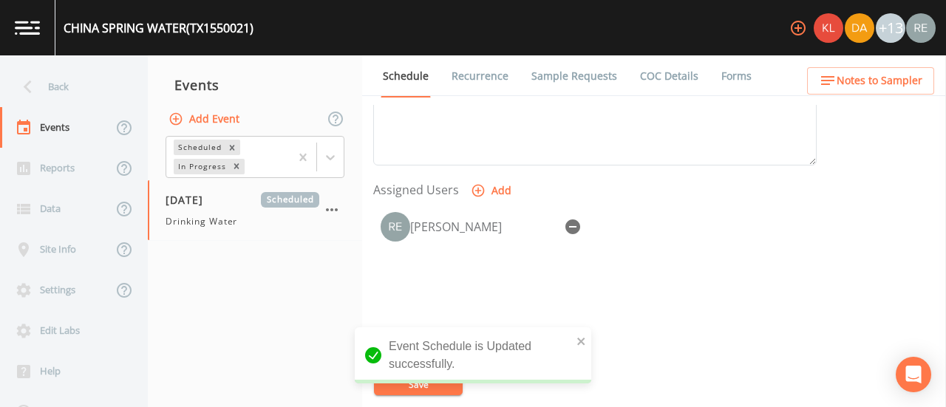
click at [387, 305] on div "[PERSON_NAME]" at bounding box center [595, 282] width 444 height 155
click at [401, 393] on div "Event Schedule is Updated successfully." at bounding box center [473, 362] width 237 height 68
click at [58, 89] on div "Back" at bounding box center [66, 87] width 133 height 41
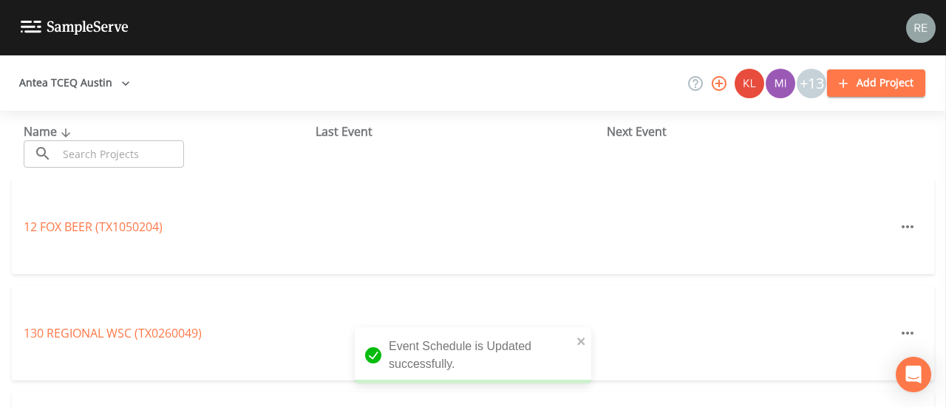
click at [133, 138] on div "Name ​ ​" at bounding box center [170, 145] width 292 height 45
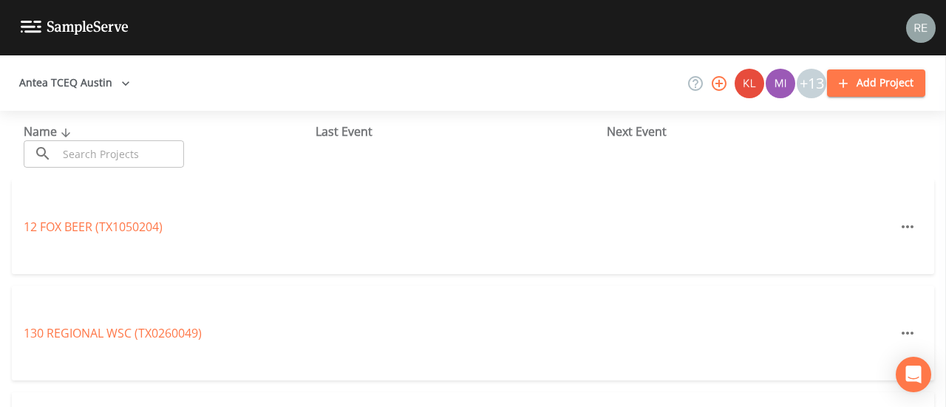
click at [133, 151] on input "text" at bounding box center [121, 153] width 126 height 27
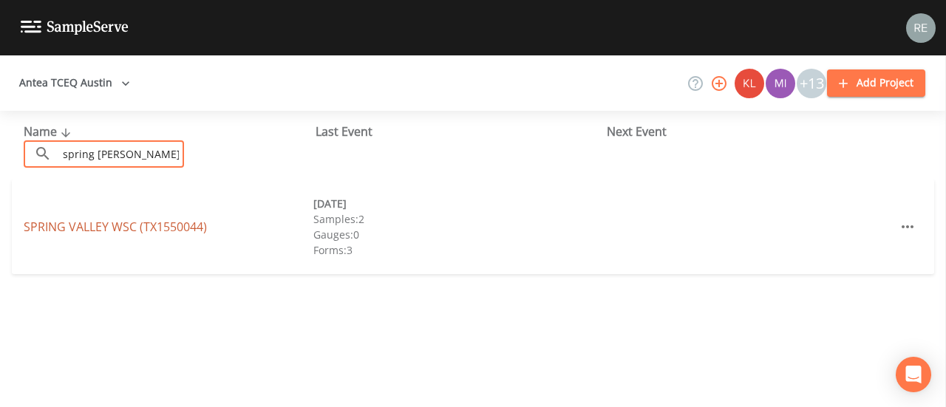
type input "spring [PERSON_NAME]"
click at [72, 230] on link "[GEOGRAPHIC_DATA] (TX1550044)" at bounding box center [115, 227] width 183 height 16
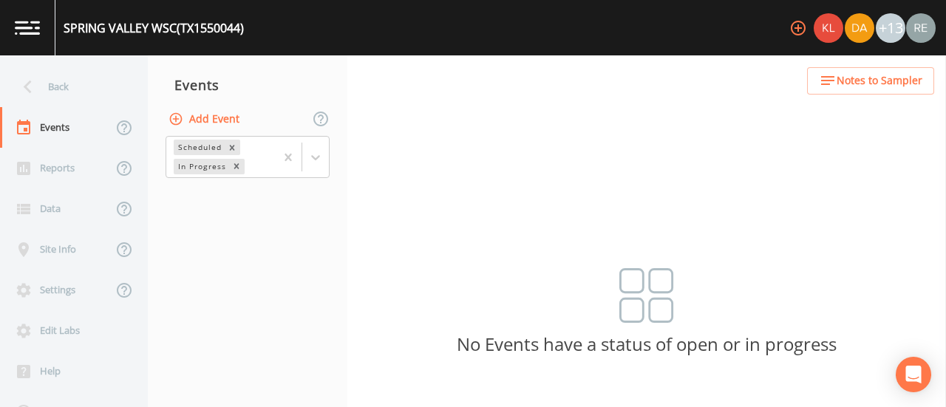
click at [217, 121] on button "Add Event" at bounding box center [206, 119] width 80 height 27
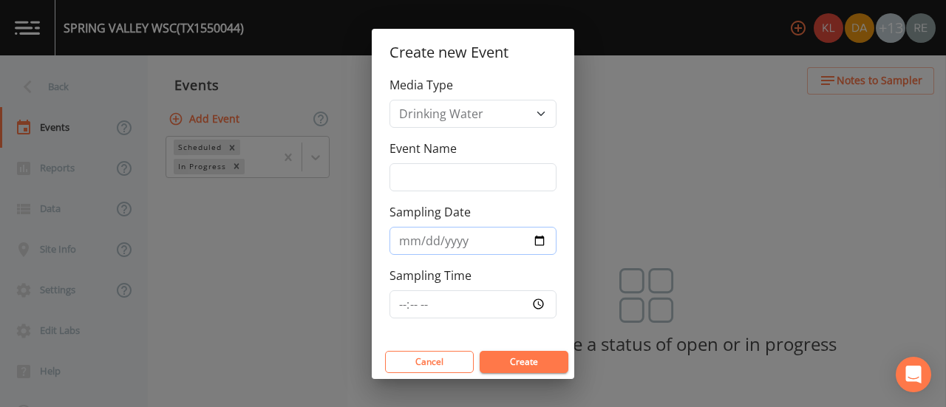
click at [545, 238] on input "Sampling Date" at bounding box center [473, 241] width 167 height 28
type input "[DATE]"
click at [487, 356] on button "Create" at bounding box center [524, 362] width 89 height 22
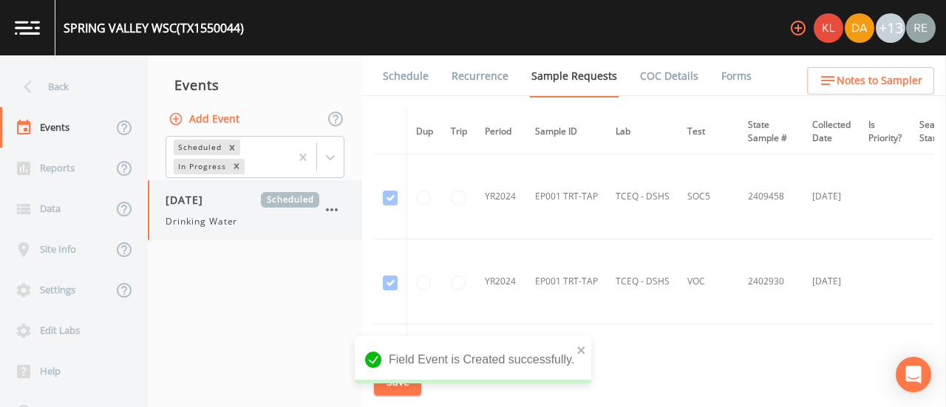
click at [184, 190] on div "[DATE] Scheduled Drinking Water" at bounding box center [255, 210] width 214 height 60
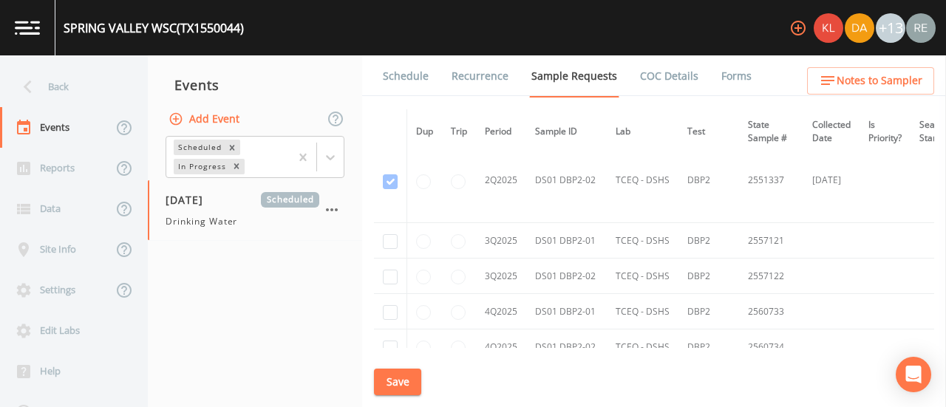
scroll to position [3815, 0]
checkbox input "true"
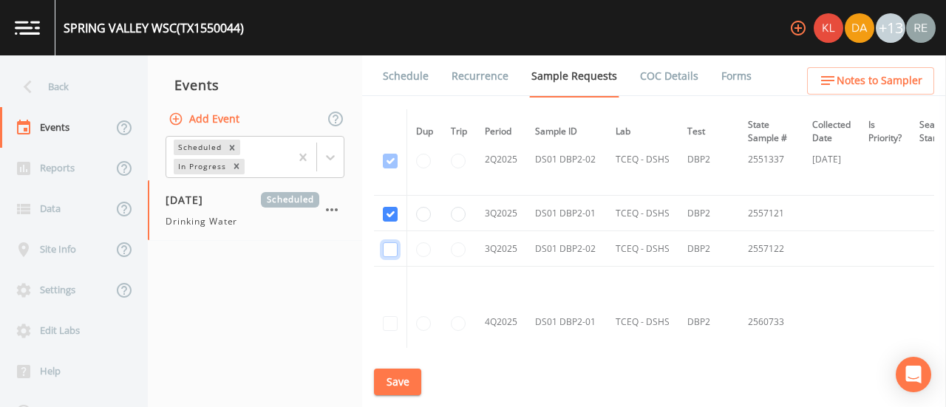
checkbox input "true"
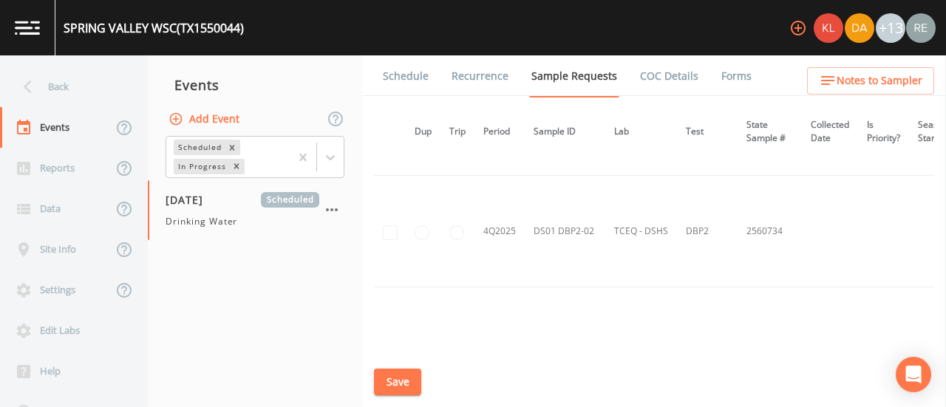
scroll to position [3459, 2]
click at [393, 385] on button "Save" at bounding box center [397, 382] width 47 height 27
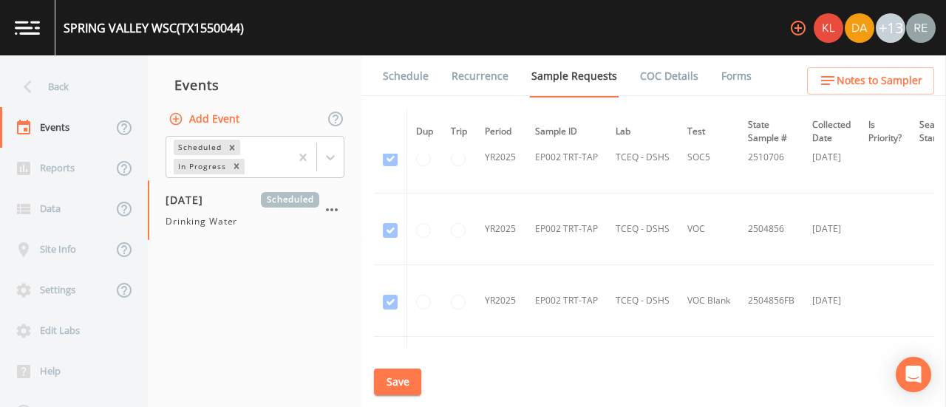
scroll to position [2829, 0]
click at [413, 90] on link "Schedule" at bounding box center [406, 75] width 50 height 41
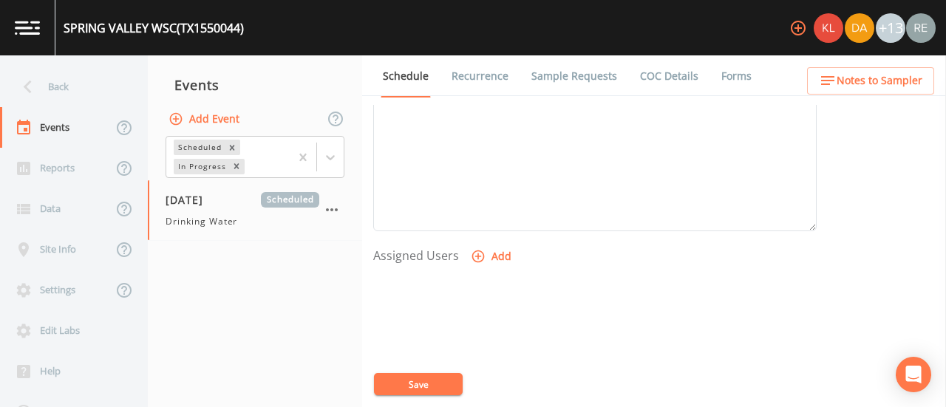
scroll to position [514, 0]
click at [478, 228] on button "Add" at bounding box center [493, 241] width 50 height 27
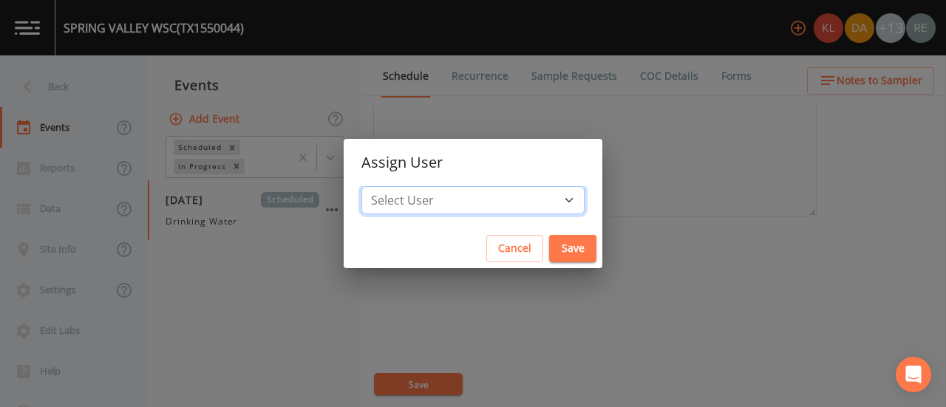
click at [501, 197] on select "Select User [PERSON_NAME] [PERSON_NAME] [PERSON_NAME] [PERSON_NAME] [PERSON_NAM…" at bounding box center [473, 200] width 223 height 28
select select "cda467bf-2385-465e-b0d0-2ef008f7967e"
click at [408, 186] on select "Select User [PERSON_NAME] [PERSON_NAME] [PERSON_NAME] [PERSON_NAME] [PERSON_NAM…" at bounding box center [473, 200] width 223 height 28
click at [549, 238] on button "Save" at bounding box center [572, 248] width 47 height 27
select select
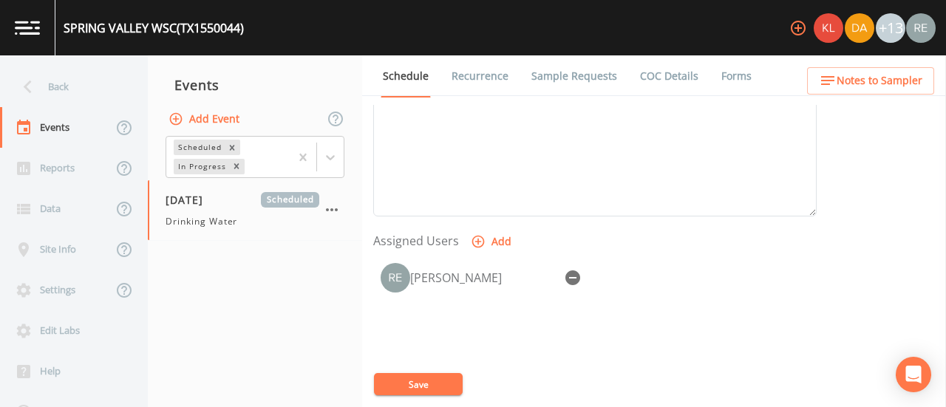
click at [444, 390] on button "Save" at bounding box center [418, 384] width 89 height 22
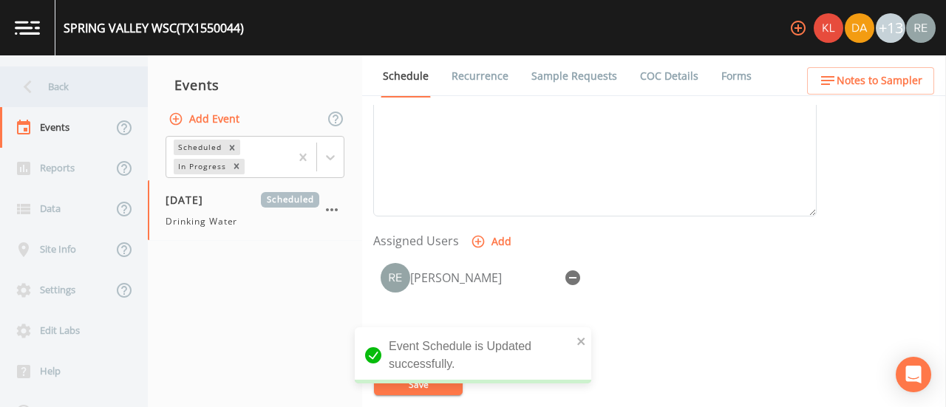
click at [87, 79] on div "Back" at bounding box center [66, 87] width 133 height 41
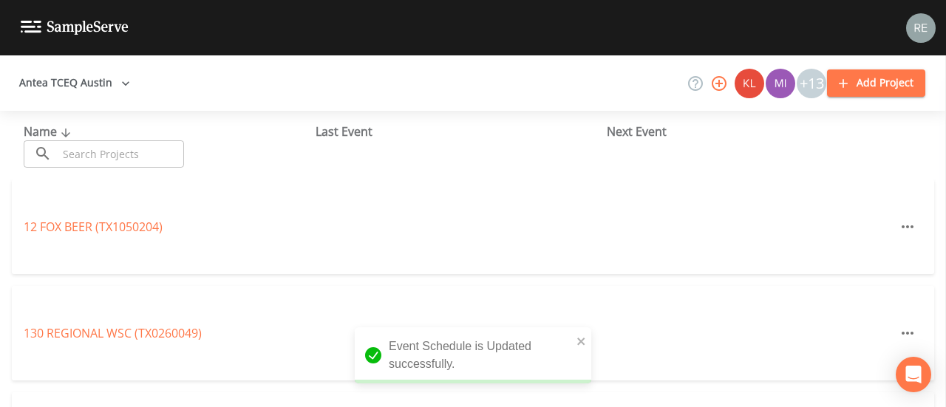
click at [75, 151] on input "text" at bounding box center [121, 153] width 126 height 27
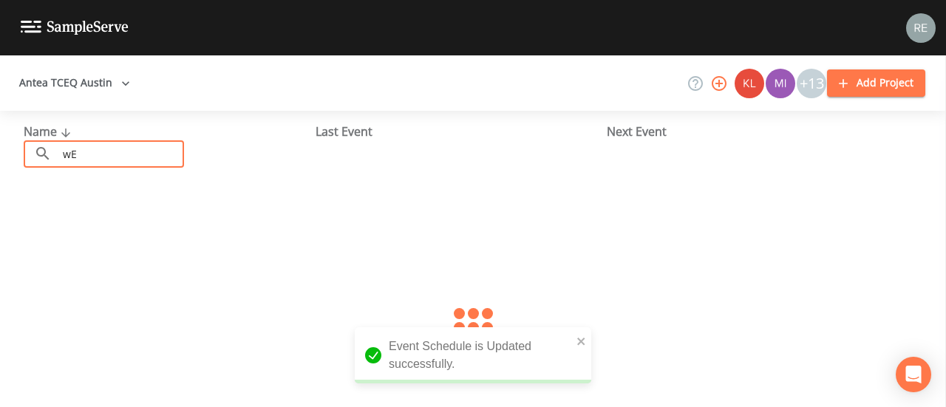
type input "w"
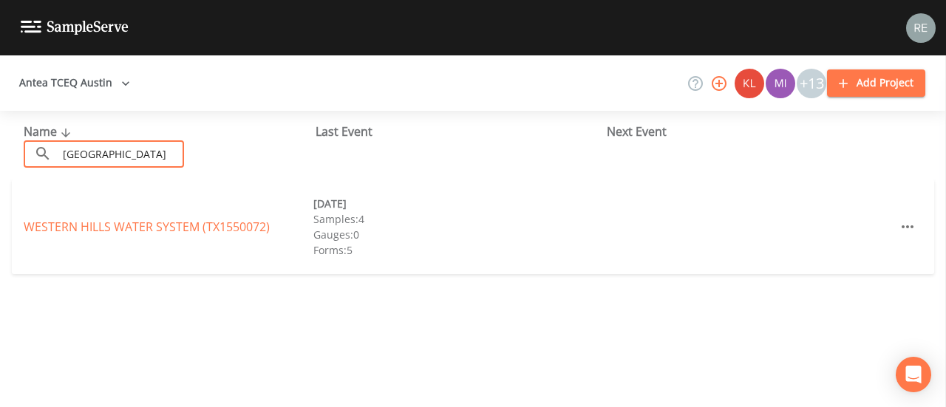
type input "[GEOGRAPHIC_DATA]"
click at [93, 228] on link "WESTERN HILLS WATER SYSTEM (TX1550072)" at bounding box center [147, 227] width 246 height 16
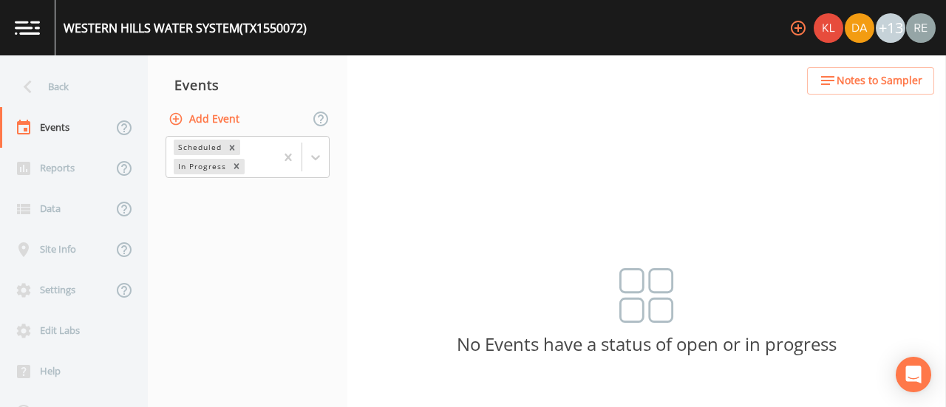
click at [231, 119] on button "Add Event" at bounding box center [206, 119] width 80 height 27
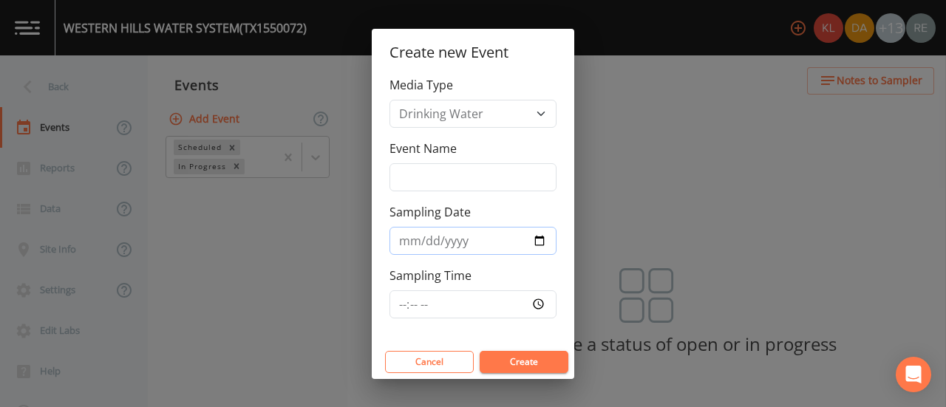
click at [540, 236] on input "Sampling Date" at bounding box center [473, 241] width 167 height 28
type input "[DATE]"
click at [523, 360] on button "Create" at bounding box center [524, 362] width 89 height 22
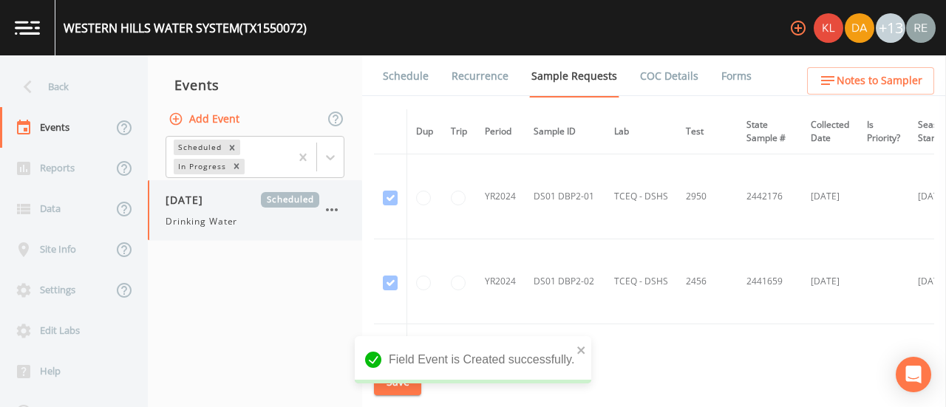
click at [214, 197] on span "[DATE]" at bounding box center [190, 200] width 48 height 16
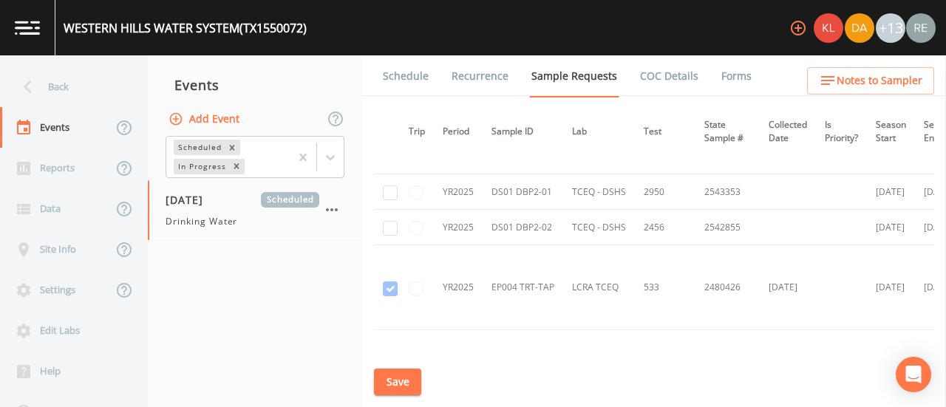
scroll to position [1936, 0]
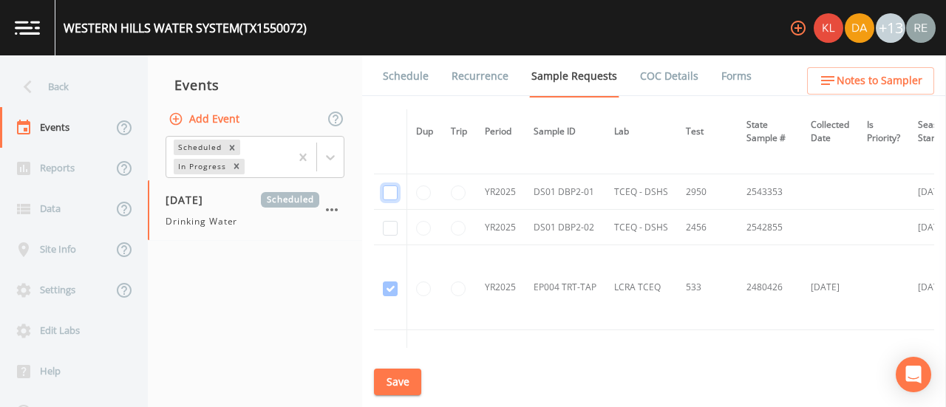
checkbox input "true"
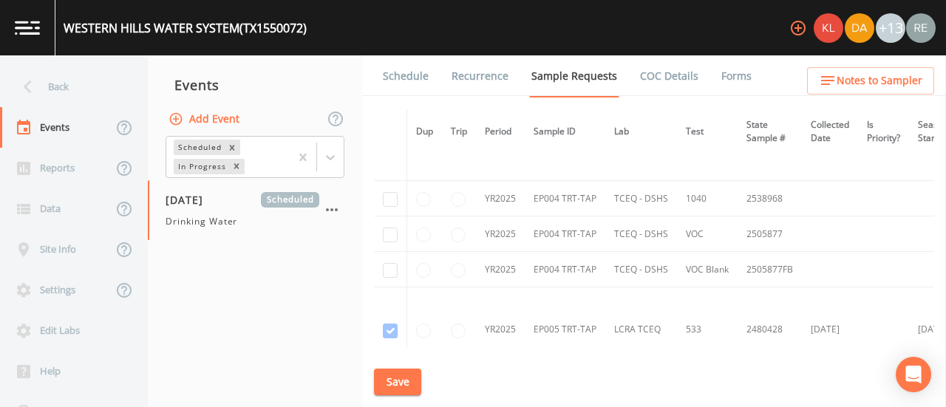
scroll to position [2344, 0]
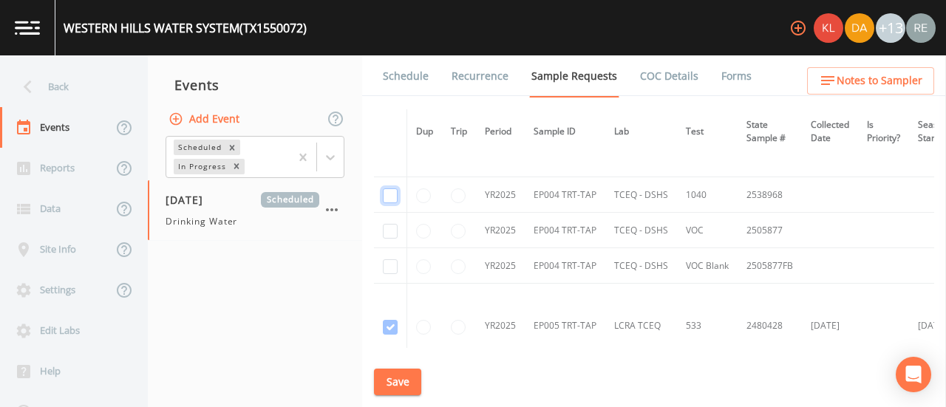
checkbox input "true"
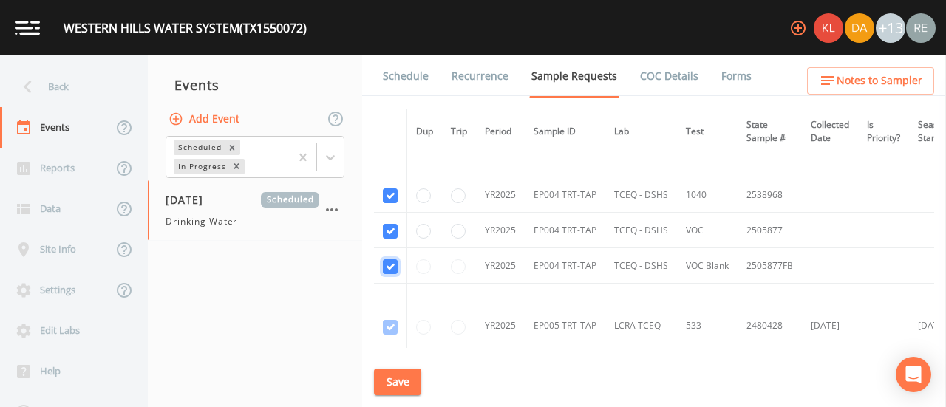
checkbox input "true"
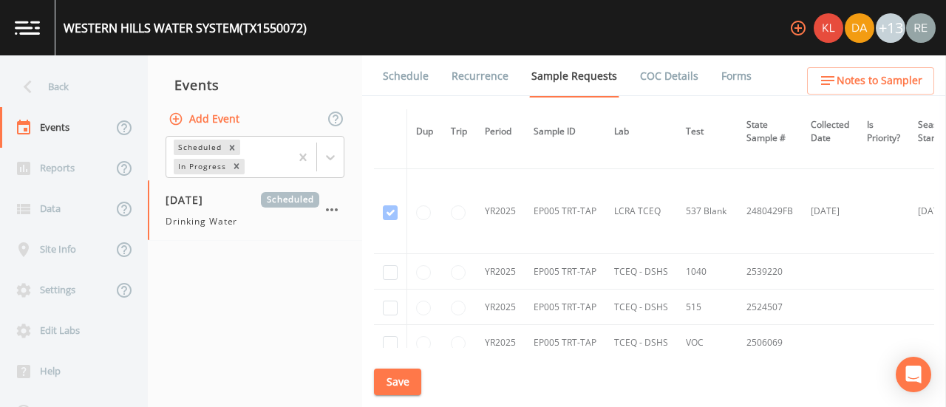
scroll to position [2775, 0]
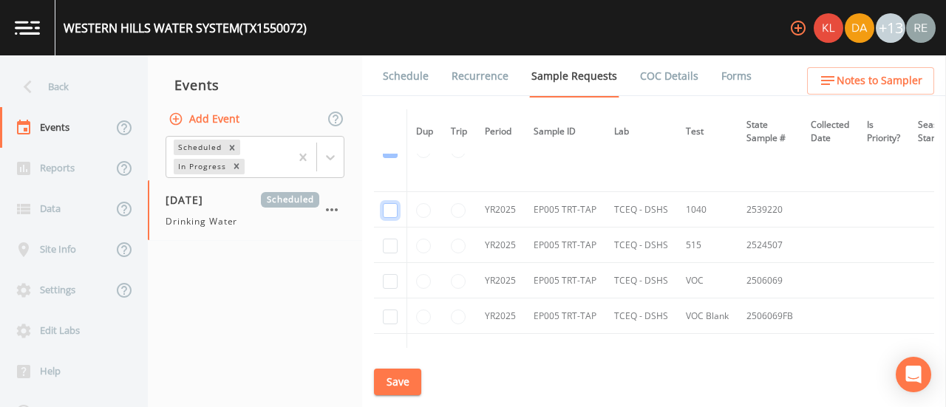
checkbox input "true"
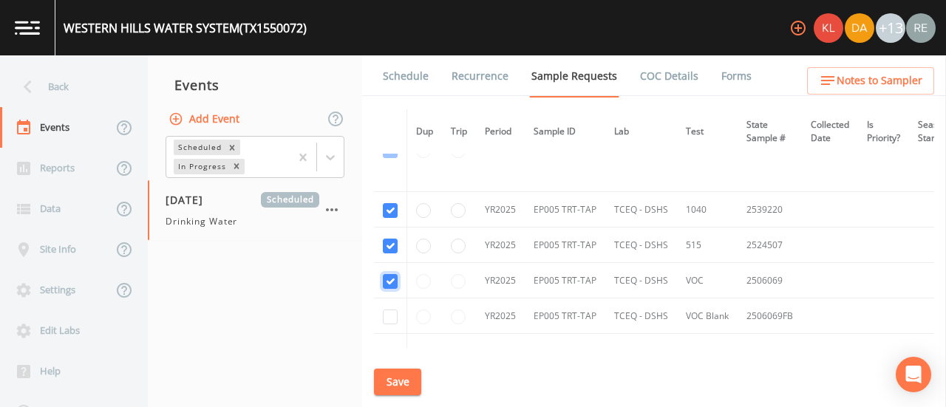
checkbox input "true"
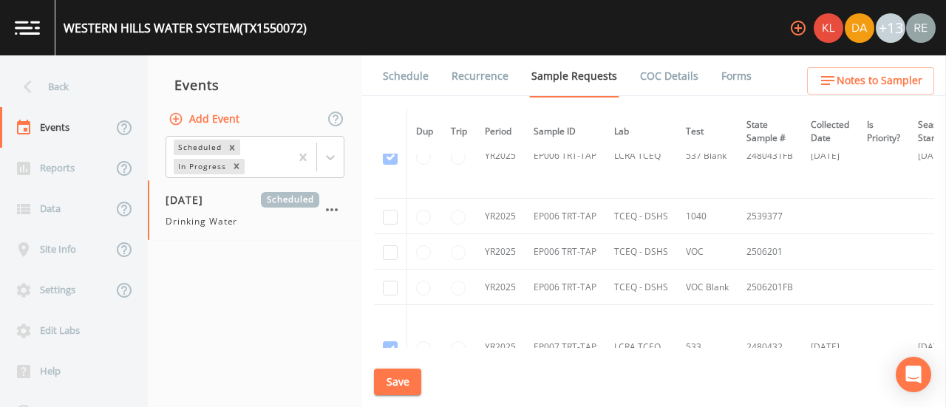
scroll to position [3248, 0]
checkbox input "true"
click at [392, 237] on td at bounding box center [390, 254] width 33 height 35
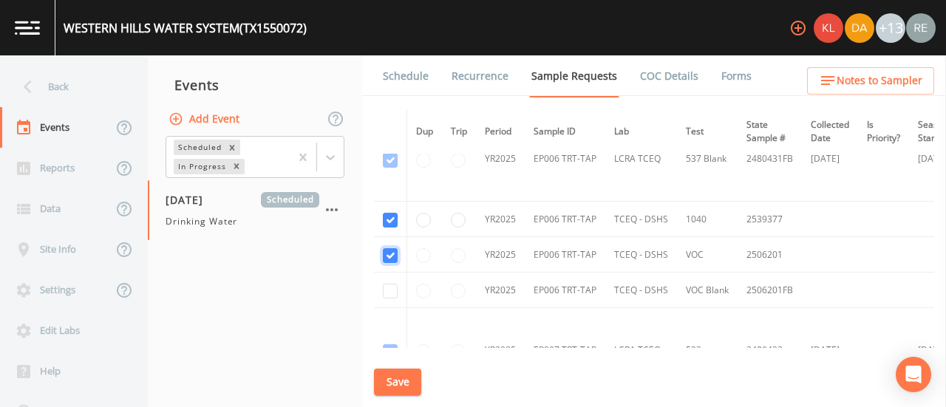
checkbox input "true"
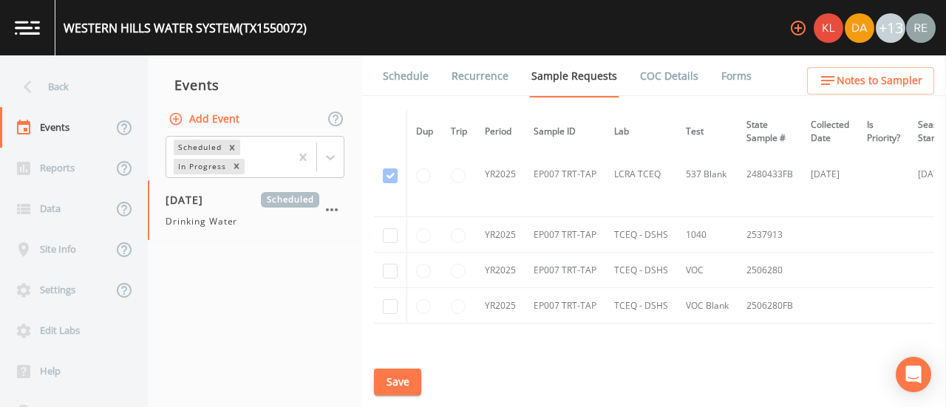
scroll to position [3680, 0]
click at [393, 230] on td at bounding box center [390, 234] width 33 height 35
checkbox input "true"
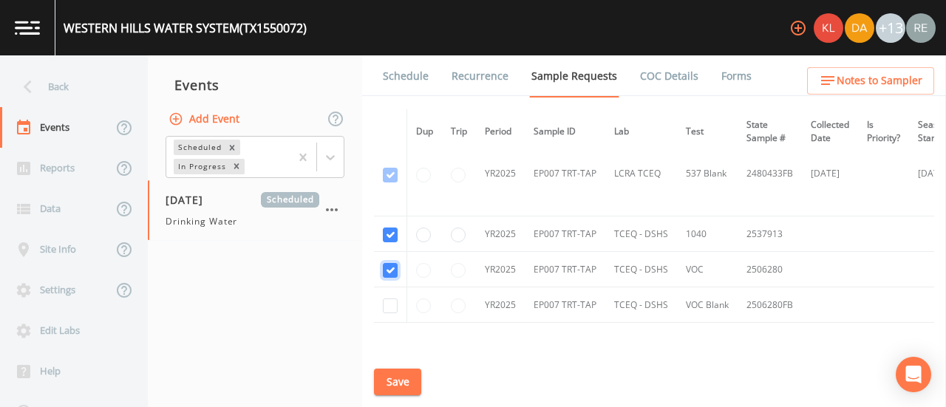
checkbox input "true"
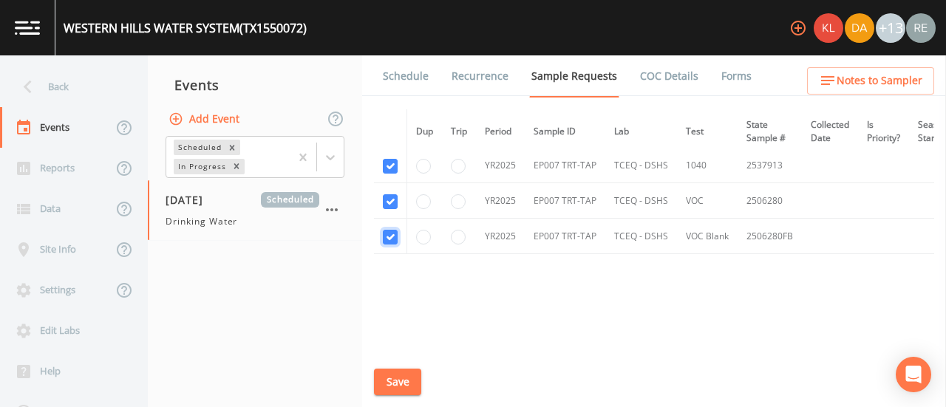
scroll to position [3763, 0]
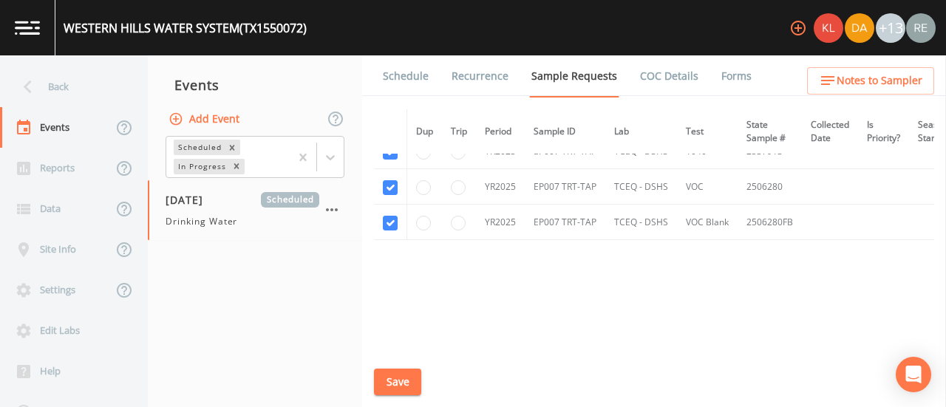
click at [398, 390] on button "Save" at bounding box center [397, 382] width 47 height 27
click at [424, 256] on div "Dup Trip Period Sample ID Lab Test State Sample # Collected Date Is Priority? S…" at bounding box center [654, 228] width 560 height 239
click at [407, 72] on link "Schedule" at bounding box center [406, 75] width 50 height 41
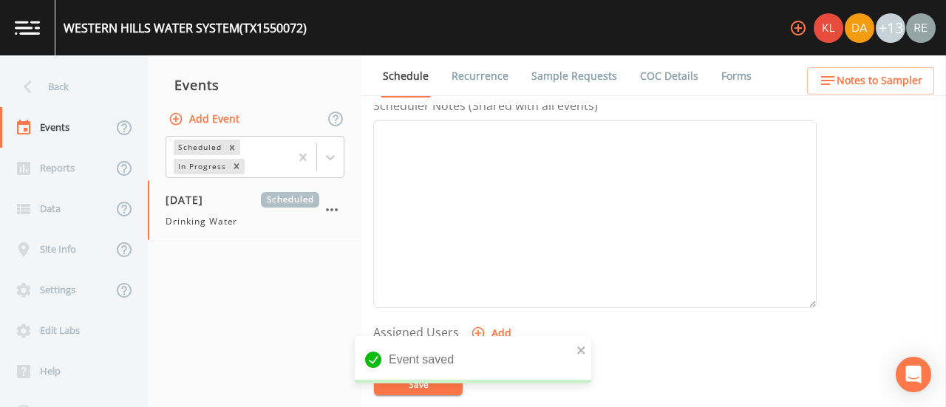
scroll to position [435, 0]
click at [486, 313] on button "Add" at bounding box center [493, 321] width 50 height 27
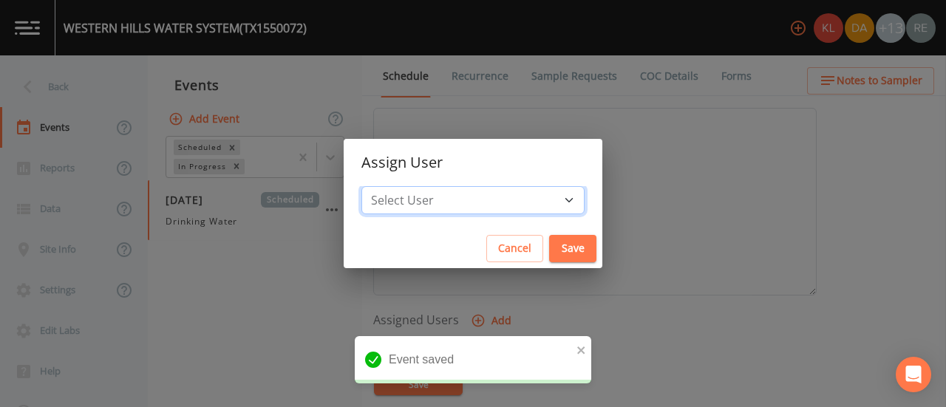
click at [510, 197] on select "Select User [PERSON_NAME] [PERSON_NAME] [PERSON_NAME] [PERSON_NAME] [PERSON_NAM…" at bounding box center [473, 200] width 223 height 28
select select "cda467bf-2385-465e-b0d0-2ef008f7967e"
click at [408, 186] on select "Select User [PERSON_NAME] [PERSON_NAME] [PERSON_NAME] [PERSON_NAME] [PERSON_NAM…" at bounding box center [473, 200] width 223 height 28
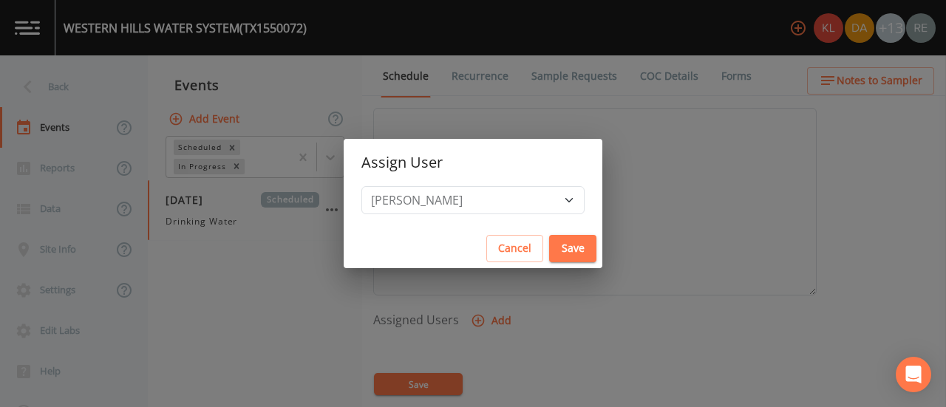
click at [549, 240] on button "Save" at bounding box center [572, 248] width 47 height 27
select select
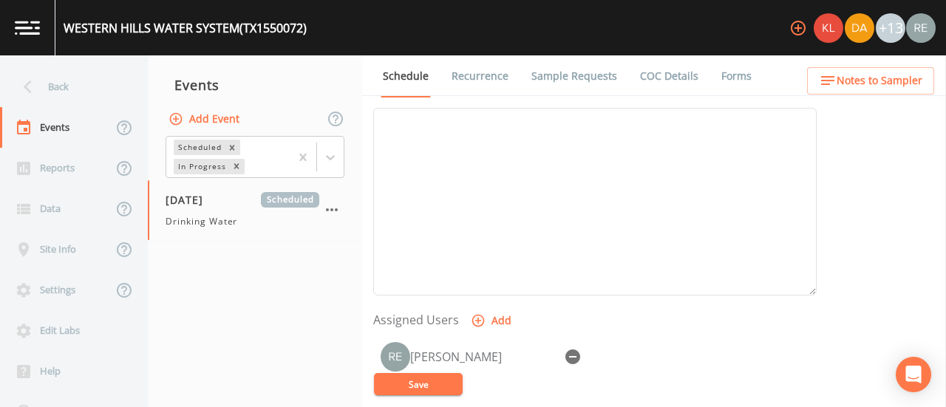
click at [455, 380] on button "Save" at bounding box center [418, 384] width 89 height 22
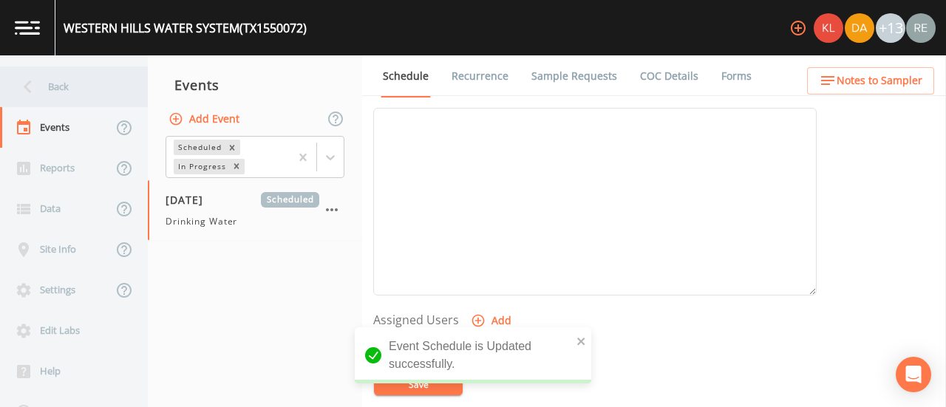
click at [44, 81] on div "Back" at bounding box center [66, 87] width 133 height 41
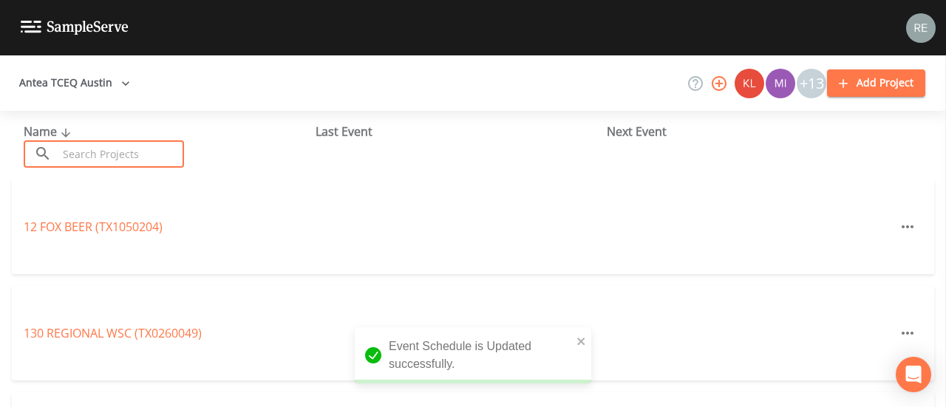
click at [118, 151] on input "text" at bounding box center [121, 153] width 126 height 27
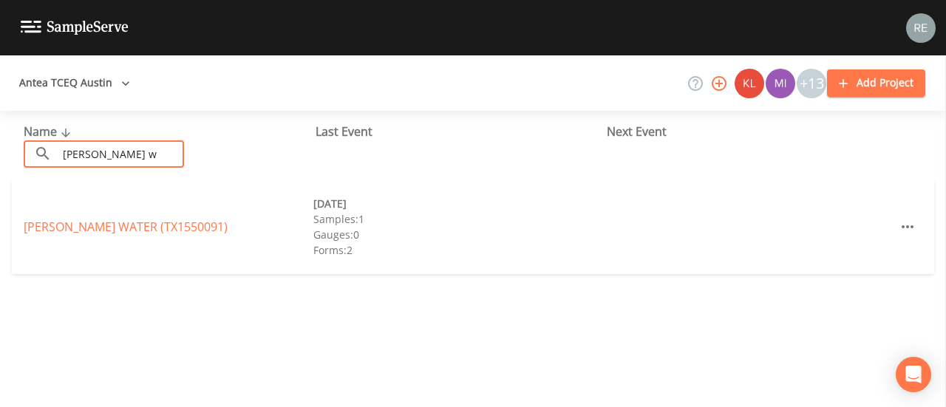
type input "[PERSON_NAME] w"
click at [93, 217] on div "[PERSON_NAME] WATER (TX1550091) [DATE] Samples: 1 Gauges: 0 Forms: 2" at bounding box center [473, 227] width 923 height 95
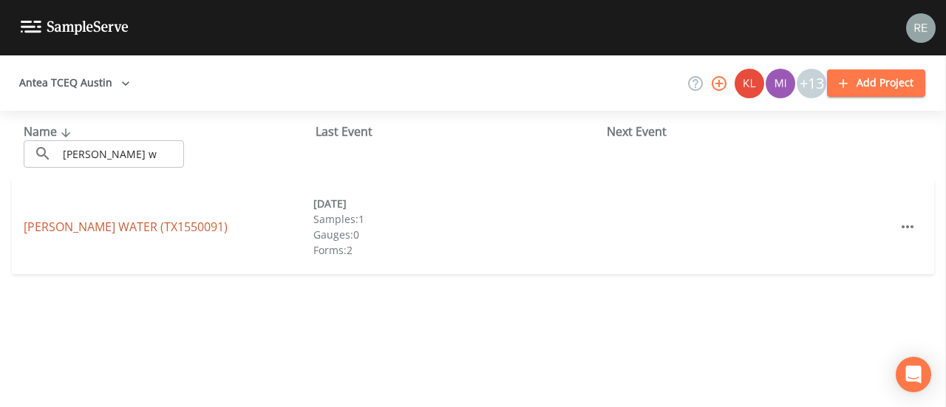
click at [101, 230] on link "[PERSON_NAME] WATER (TX1550091)" at bounding box center [126, 227] width 204 height 16
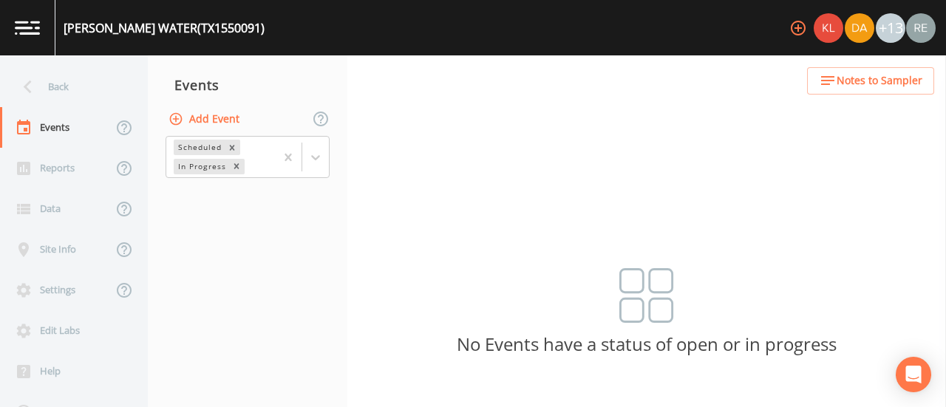
click at [220, 123] on button "Add Event" at bounding box center [206, 119] width 80 height 27
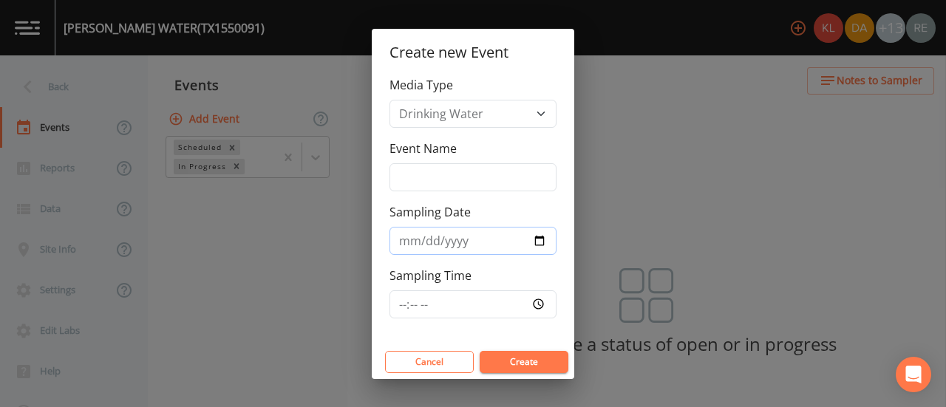
click at [472, 236] on input "Sampling Date" at bounding box center [473, 241] width 167 height 28
click at [539, 242] on input "Sampling Date" at bounding box center [473, 241] width 167 height 28
type input "[DATE]"
click at [536, 353] on button "Create" at bounding box center [524, 362] width 89 height 22
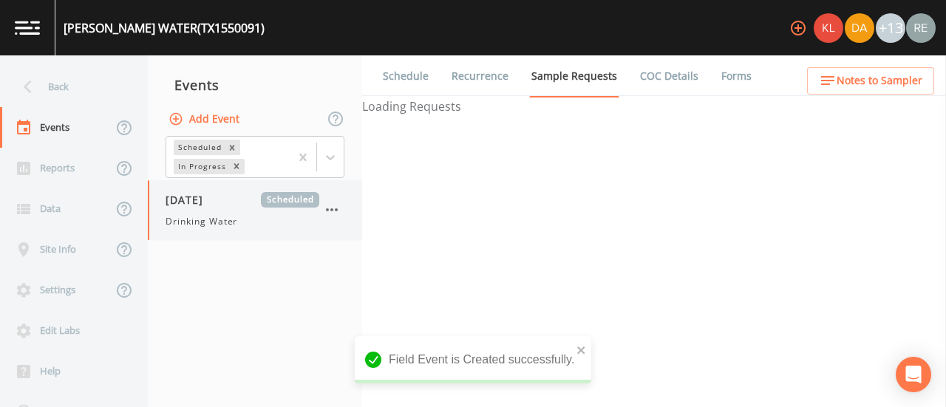
click at [225, 236] on div "[DATE] Scheduled Drinking Water" at bounding box center [255, 210] width 214 height 60
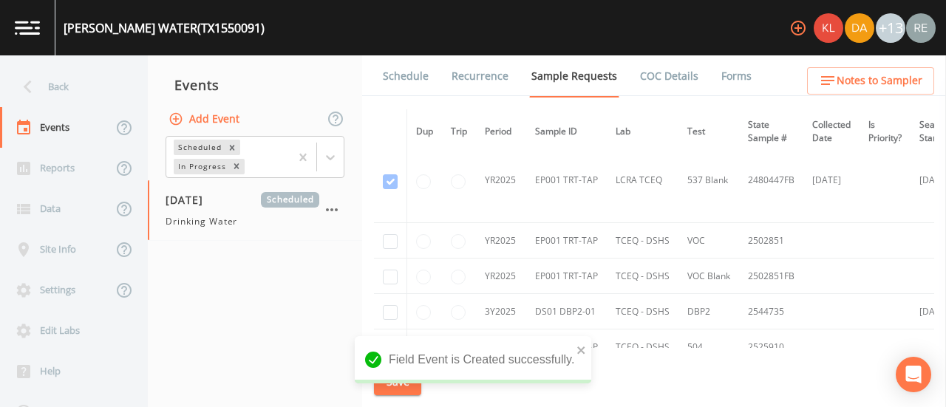
scroll to position [696, 0]
checkbox input "true"
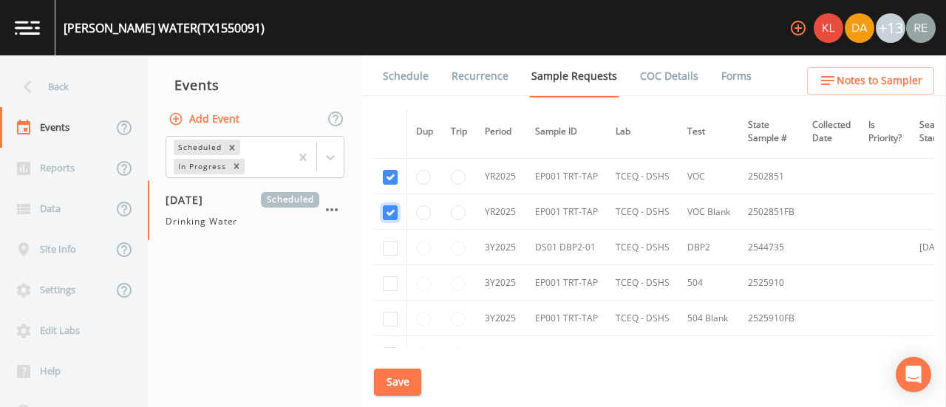
scroll to position [762, 0]
click at [394, 250] on input "checkbox" at bounding box center [390, 247] width 15 height 15
checkbox input "true"
click at [394, 276] on input "checkbox" at bounding box center [390, 283] width 15 height 15
checkbox input "true"
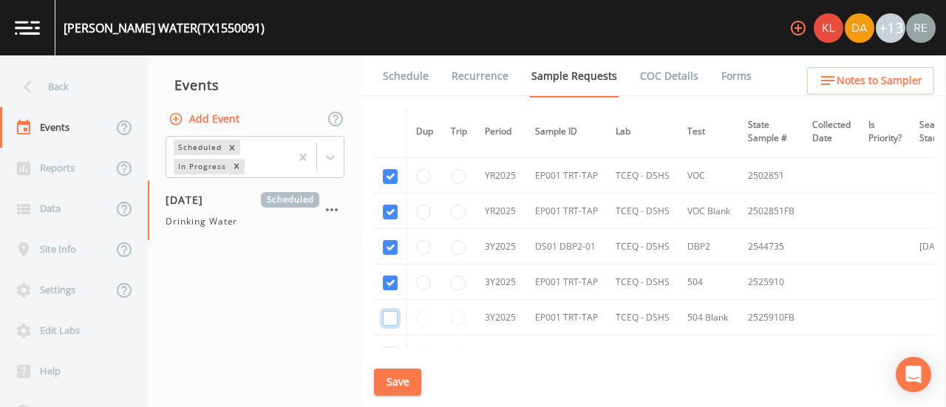
click at [392, 313] on input "checkbox" at bounding box center [390, 318] width 15 height 15
checkbox input "true"
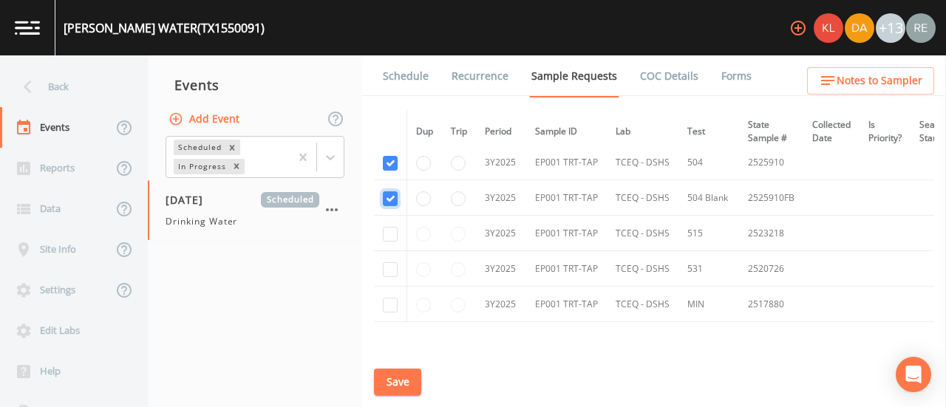
scroll to position [882, 0]
click at [394, 233] on input "checkbox" at bounding box center [390, 233] width 15 height 15
checkbox input "true"
click at [393, 268] on input "checkbox" at bounding box center [390, 269] width 15 height 15
checkbox input "true"
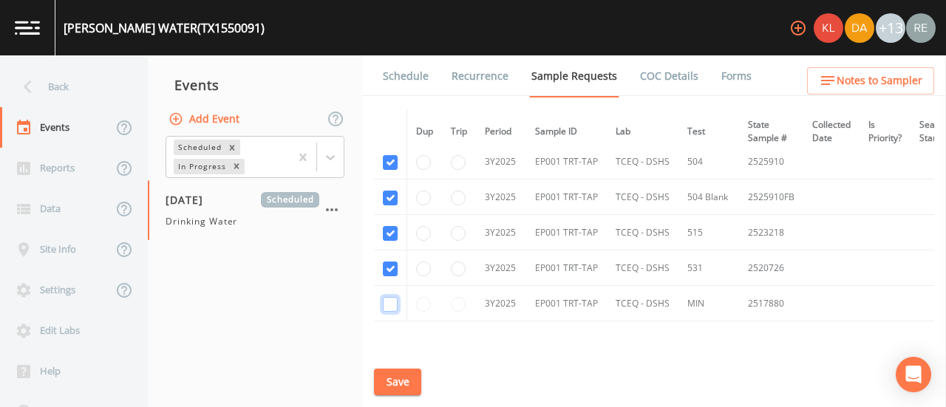
click at [390, 299] on input "checkbox" at bounding box center [390, 304] width 15 height 15
checkbox input "true"
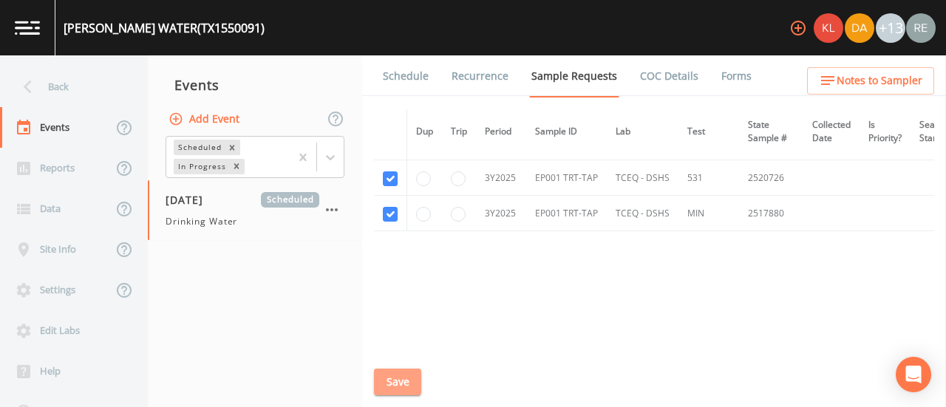
click at [404, 381] on button "Save" at bounding box center [397, 382] width 47 height 27
click at [416, 74] on link "Schedule" at bounding box center [406, 75] width 50 height 41
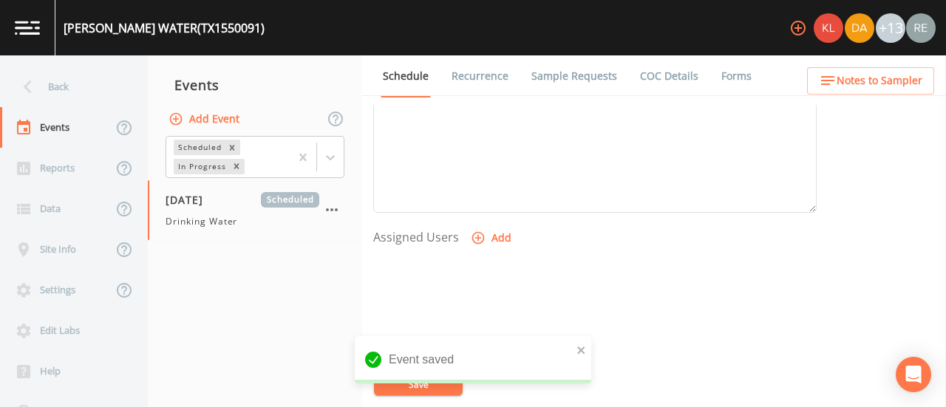
scroll to position [518, 0]
click at [494, 240] on button "Add" at bounding box center [493, 237] width 50 height 27
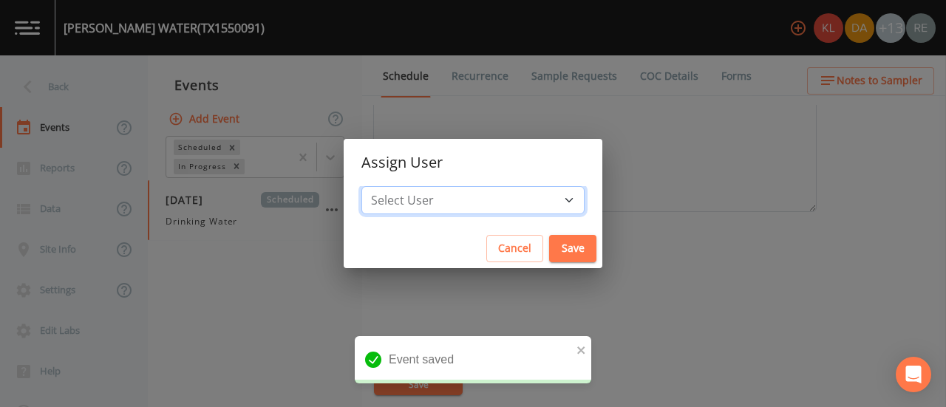
click at [520, 190] on select "Select User [PERSON_NAME] [PERSON_NAME] [PERSON_NAME] [PERSON_NAME] [PERSON_NAM…" at bounding box center [473, 200] width 223 height 28
select select "cda467bf-2385-465e-b0d0-2ef008f7967e"
click at [408, 186] on select "Select User [PERSON_NAME] [PERSON_NAME] [PERSON_NAME] [PERSON_NAME] [PERSON_NAM…" at bounding box center [473, 200] width 223 height 28
click at [549, 243] on button "Save" at bounding box center [572, 248] width 47 height 27
select select
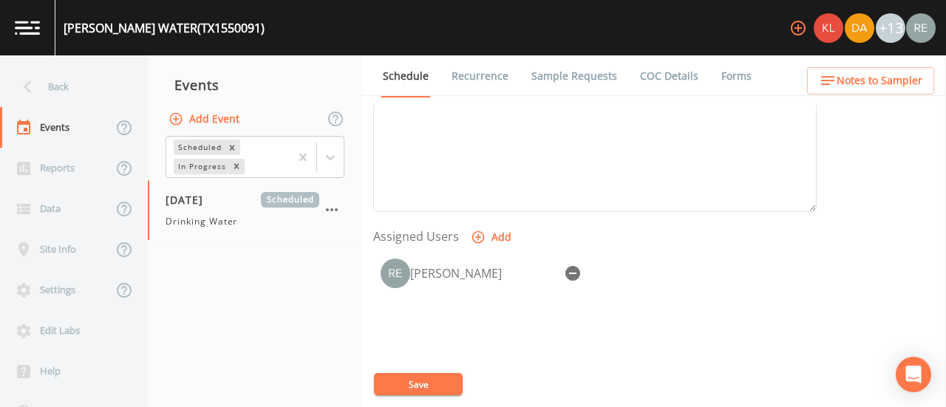
click at [449, 396] on div "Event saved" at bounding box center [473, 396] width 237 height 0
click at [427, 376] on button "Save" at bounding box center [418, 384] width 89 height 22
